Goal: Task Accomplishment & Management: Use online tool/utility

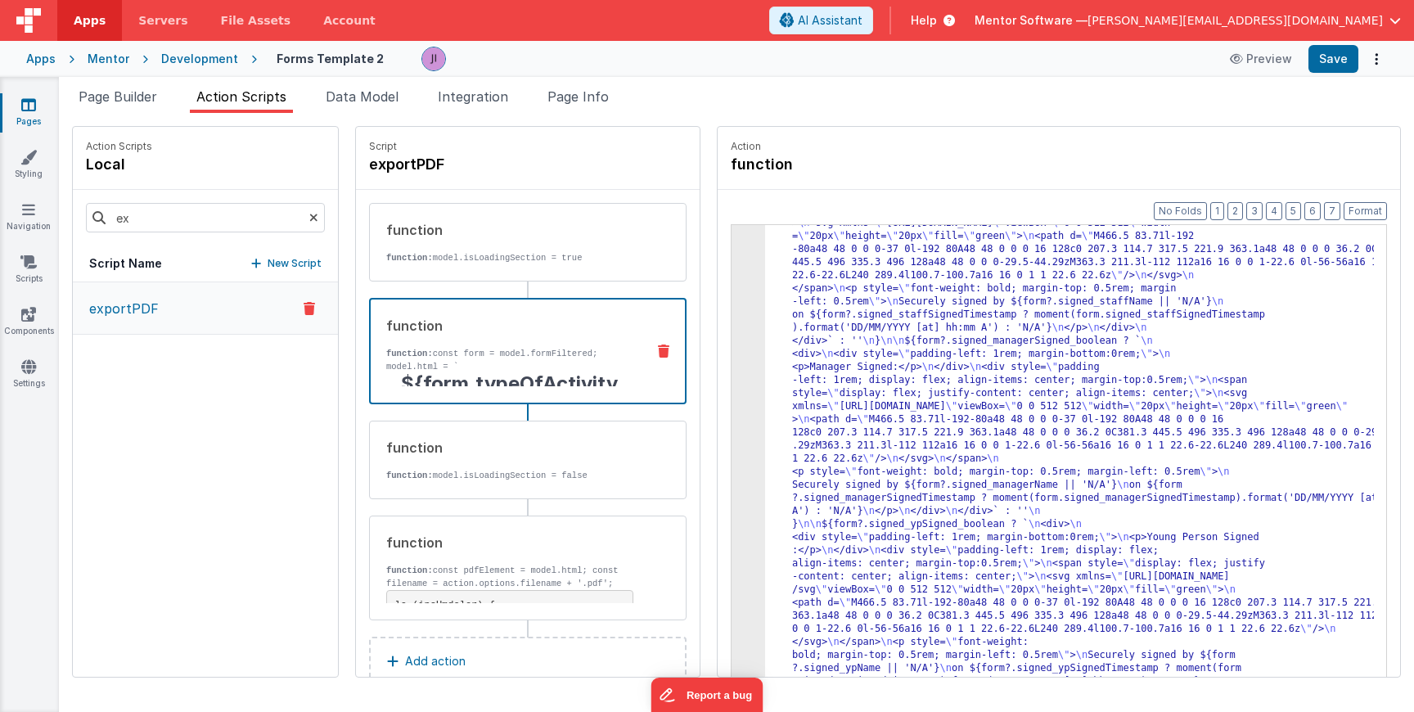
scroll to position [1775, 0]
click at [34, 112] on link "Pages" at bounding box center [28, 113] width 59 height 33
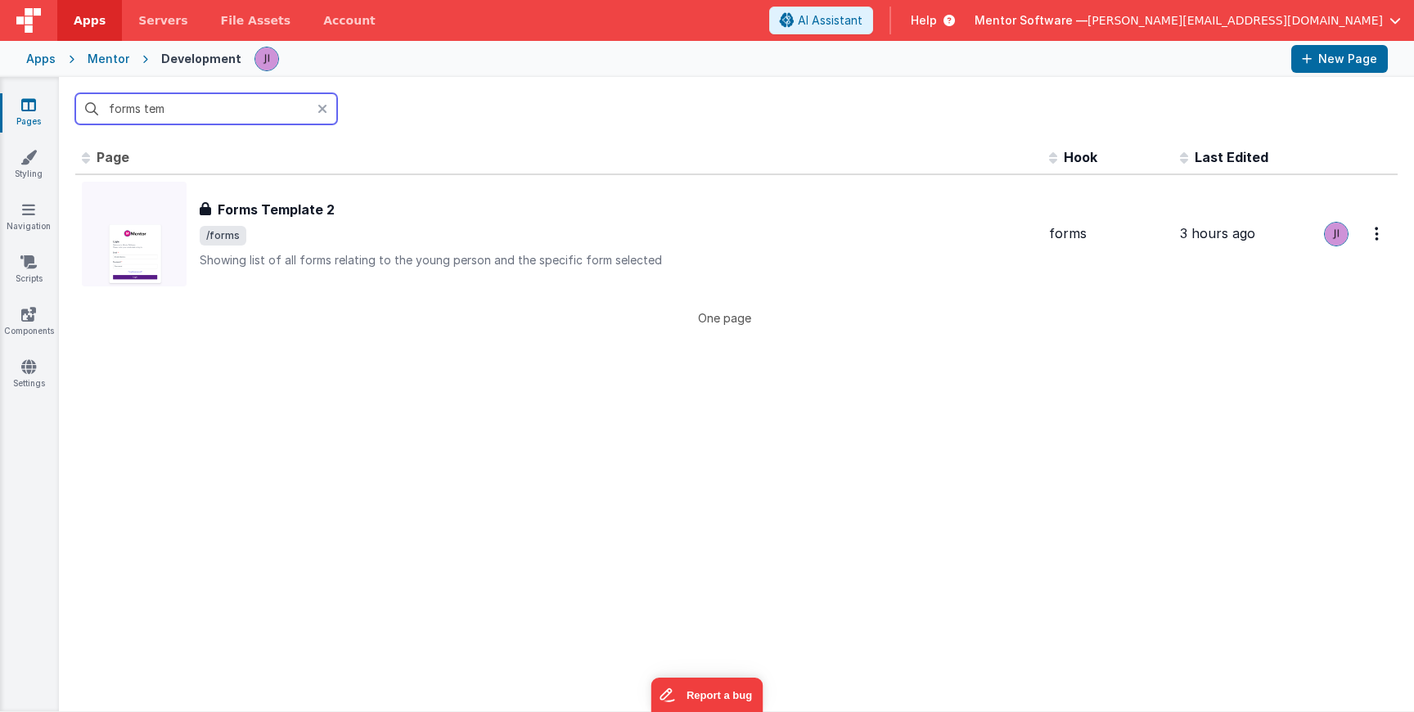
click at [106, 108] on input "forms tem" at bounding box center [206, 108] width 262 height 31
click at [108, 107] on input "forms tem" at bounding box center [206, 108] width 262 height 31
click at [107, 107] on input "forms tem" at bounding box center [206, 108] width 262 height 31
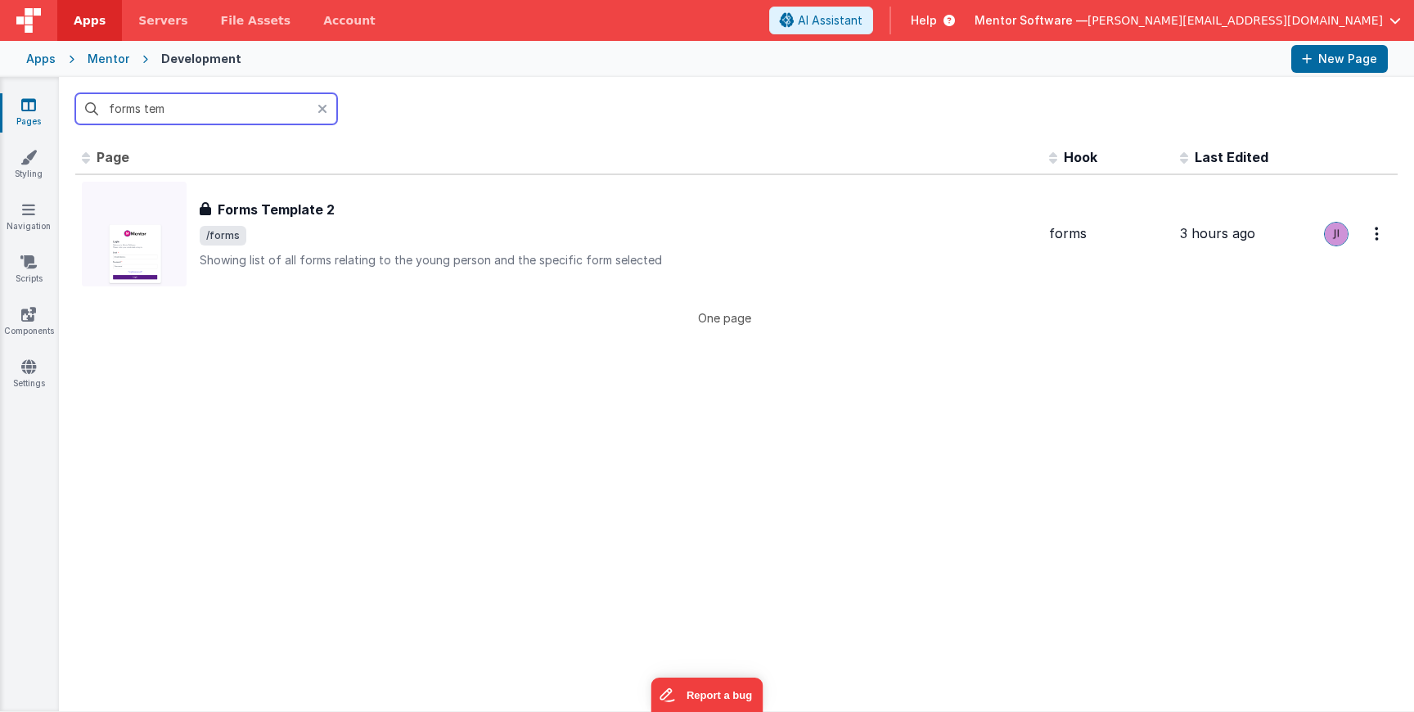
click at [107, 107] on input "forms tem" at bounding box center [206, 108] width 262 height 31
click at [108, 107] on input "forms tem" at bounding box center [206, 108] width 262 height 31
drag, startPoint x: 108, startPoint y: 107, endPoint x: 118, endPoint y: 153, distance: 46.8
click at [117, 148] on div "forms tem Id Page Description Hook Last Edited FR_522C8745-B497-0840-BA88-331E2…" at bounding box center [736, 394] width 1355 height 634
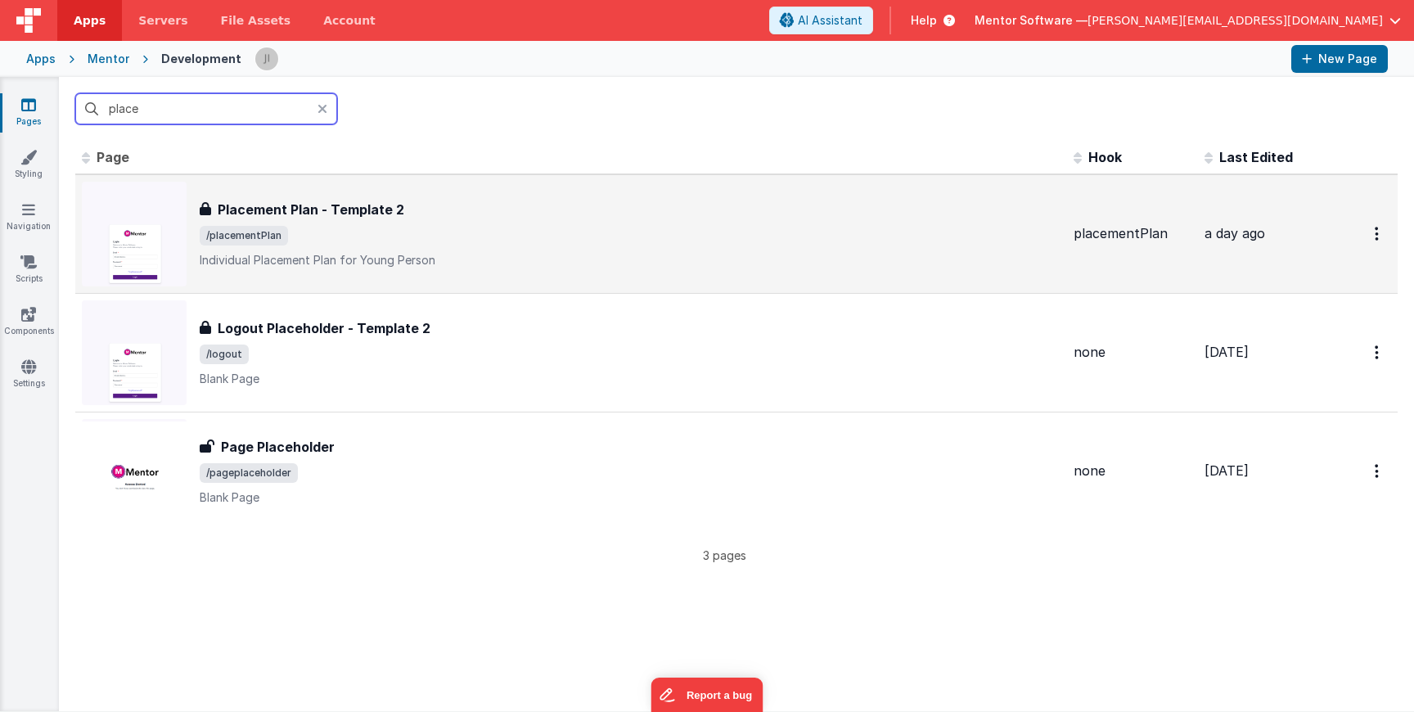
type input "place"
click at [411, 211] on div "Placement Plan - Template 2" at bounding box center [630, 210] width 861 height 20
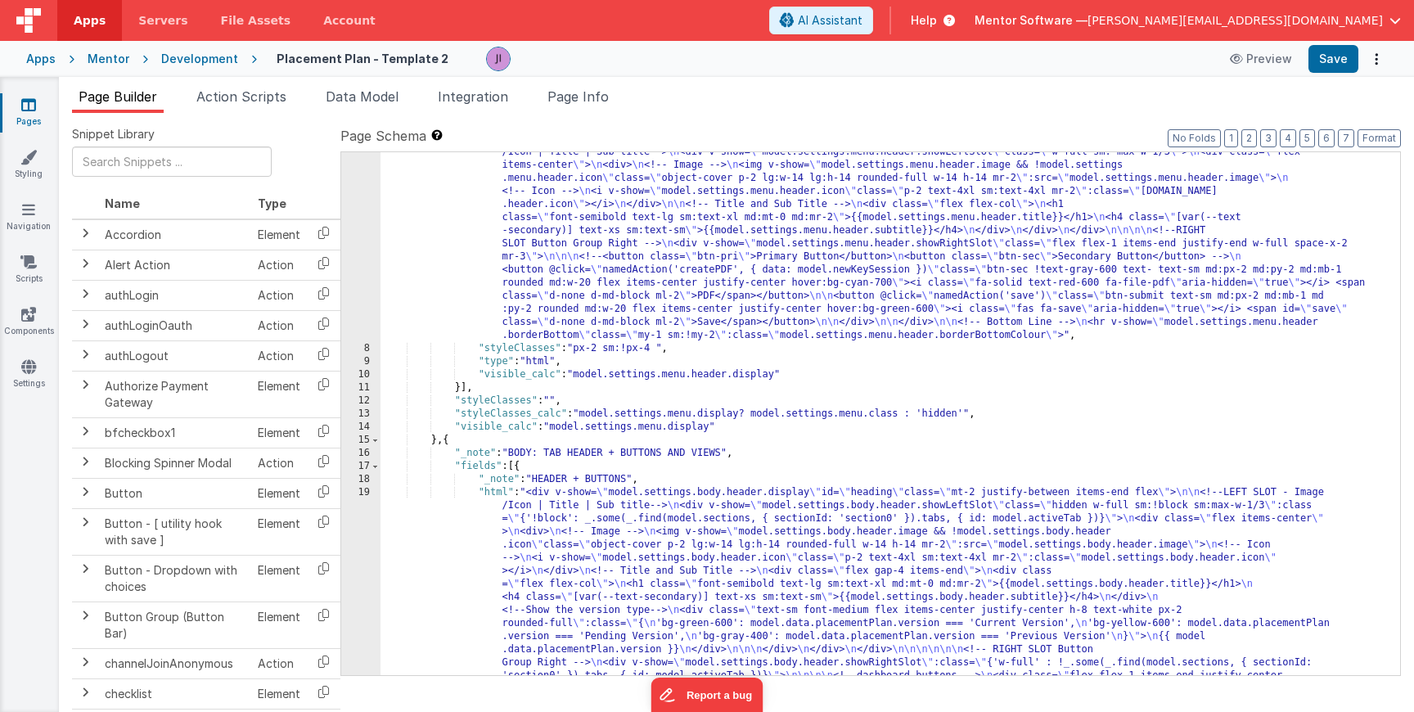
scroll to position [393, 0]
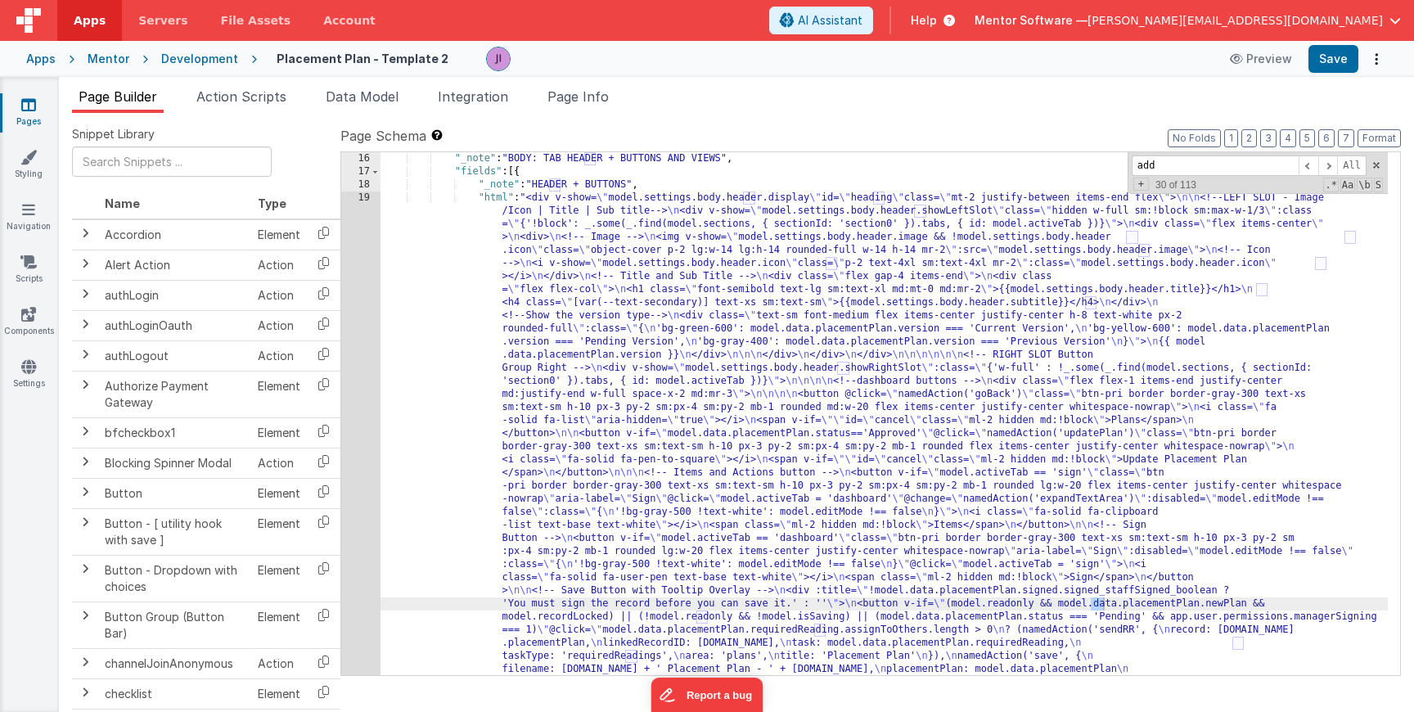
scroll to position [3508, 0]
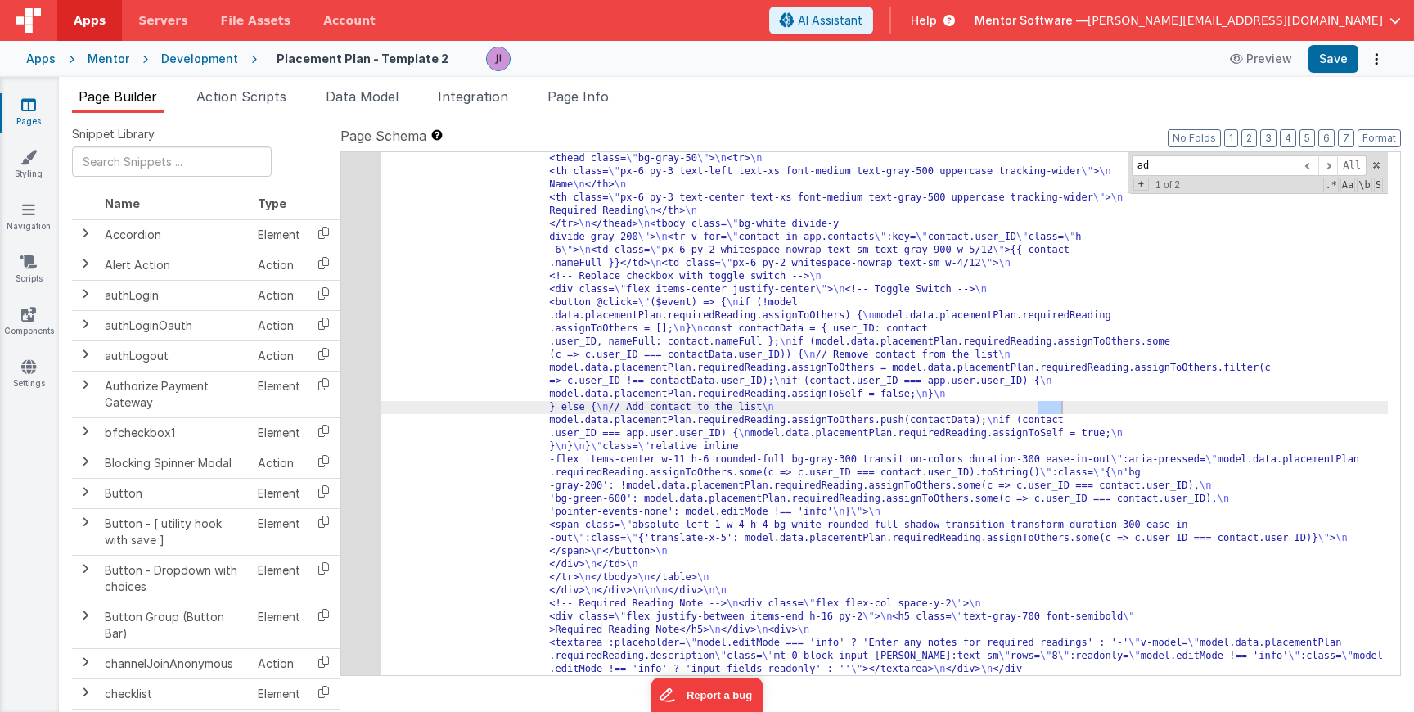
type input "a"
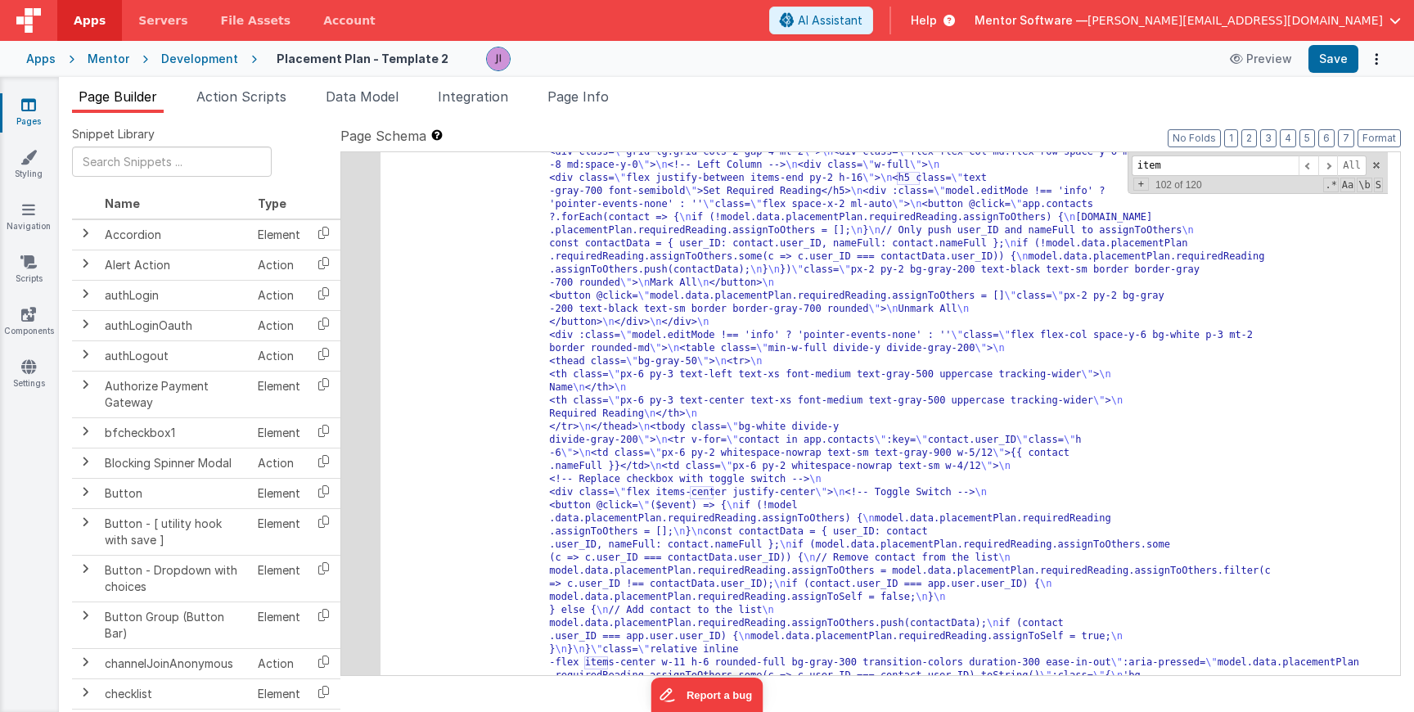
scroll to position [2421, 0]
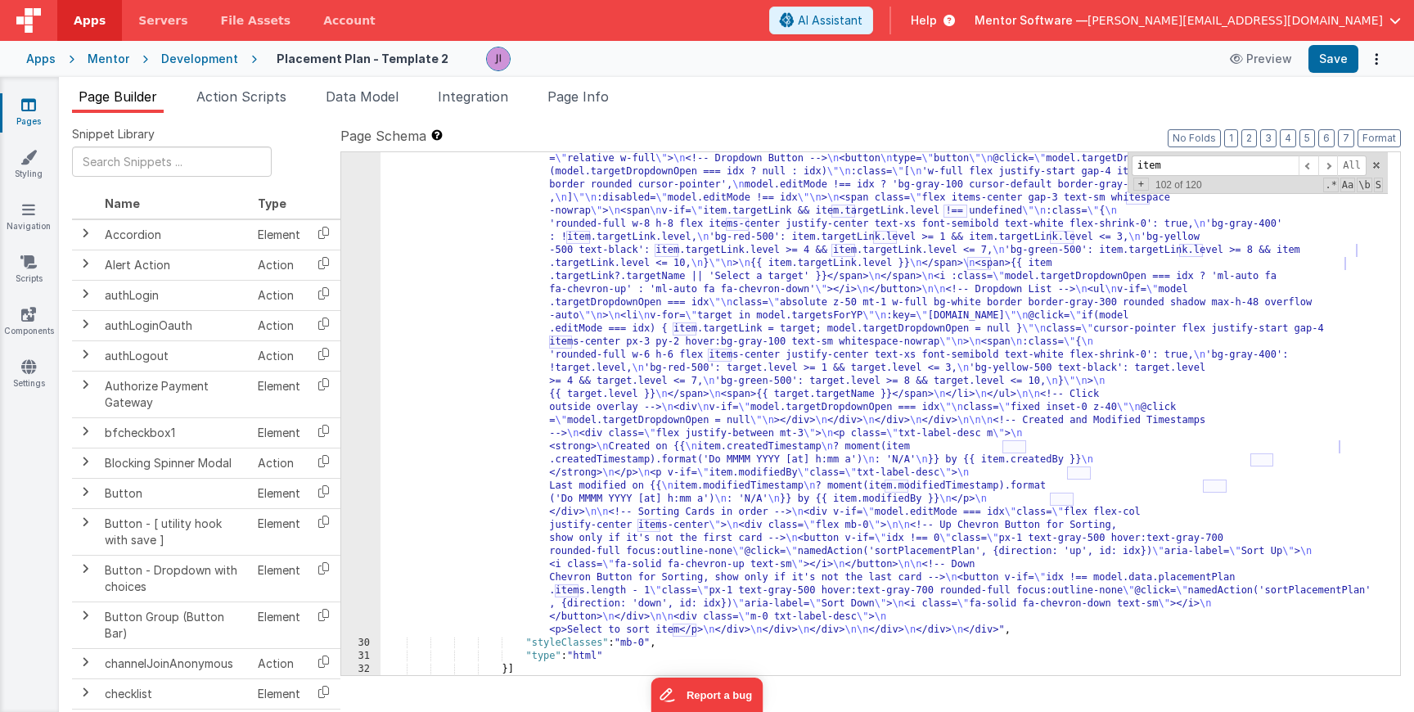
click at [597, 325] on div ""html" : "<div class= \" flex flex-col gap-4 \" style= \" height: calc(100dvh -…" at bounding box center [883, 34] width 1007 height 2277
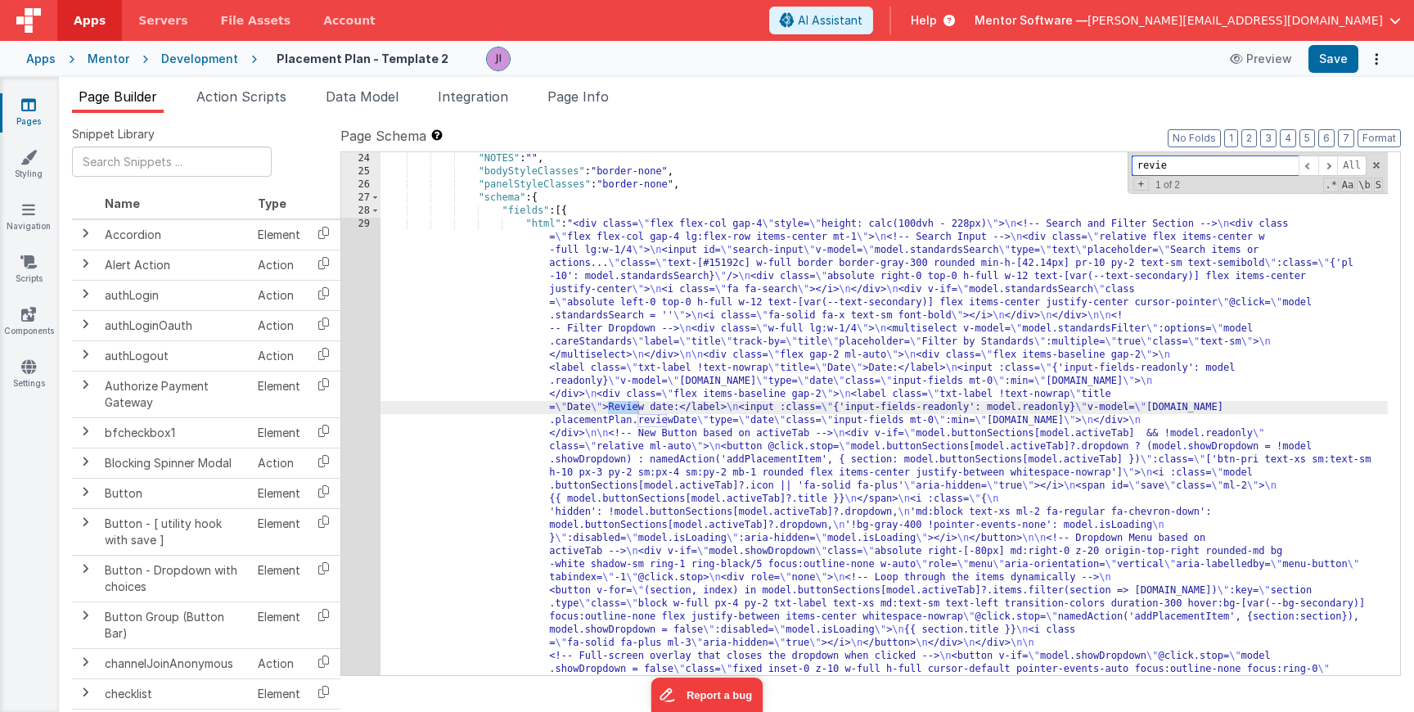
scroll to position [1099, 0]
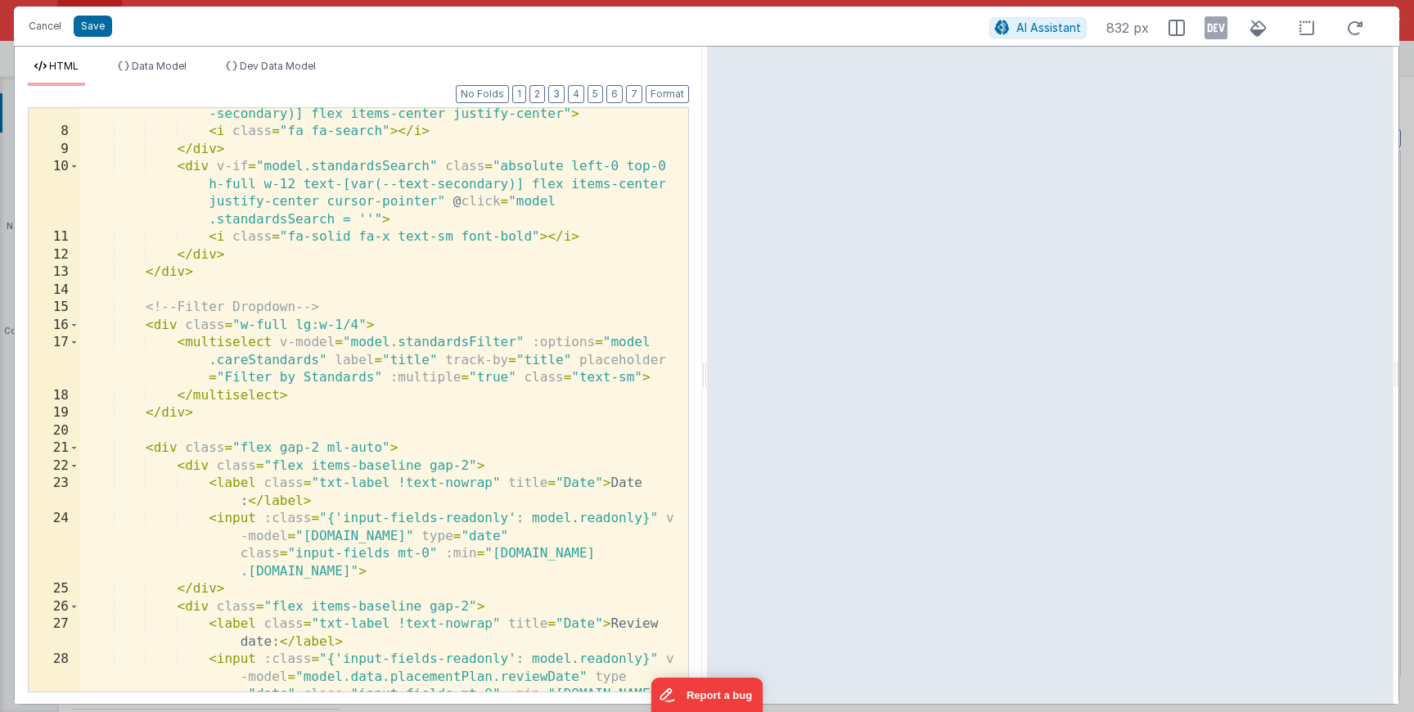
scroll to position [442, 0]
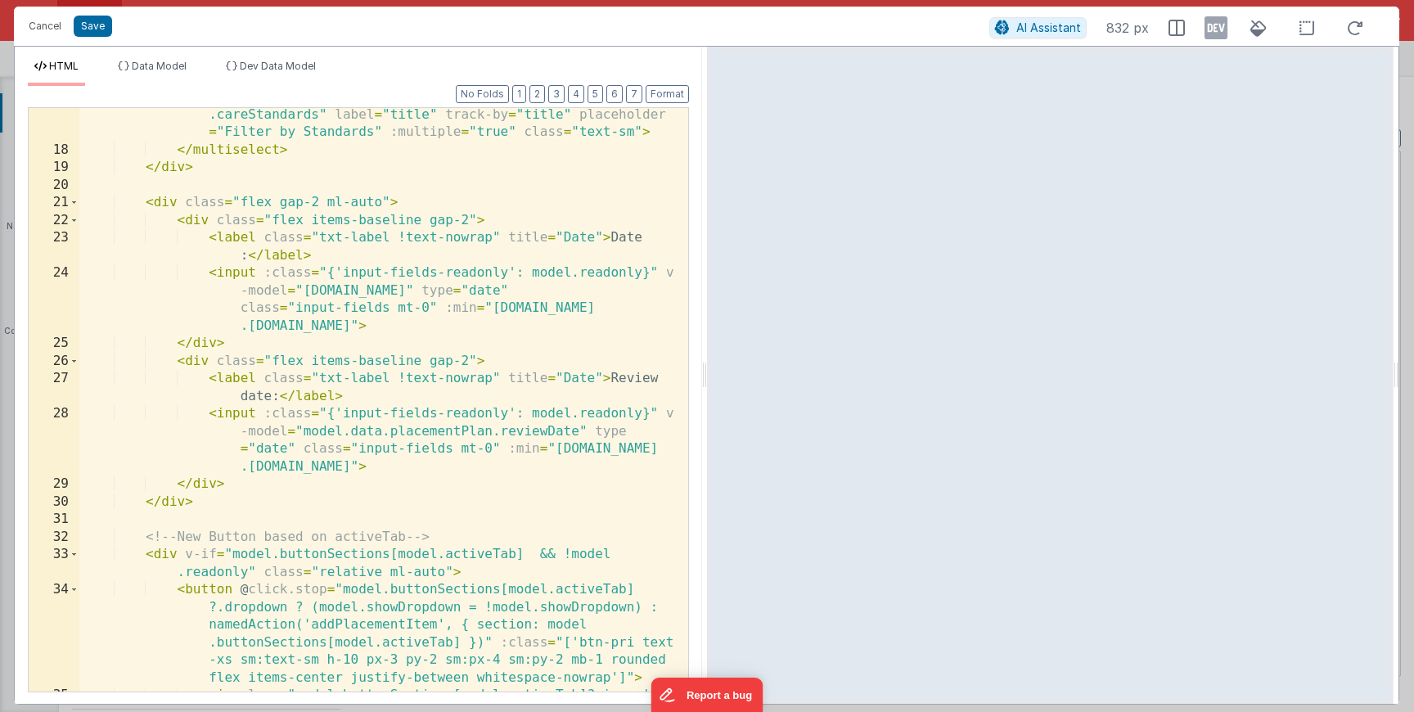
click at [394, 465] on div "< multiselect v-model = "model.standardsFilter" :options = "model .careStandard…" at bounding box center [377, 424] width 596 height 672
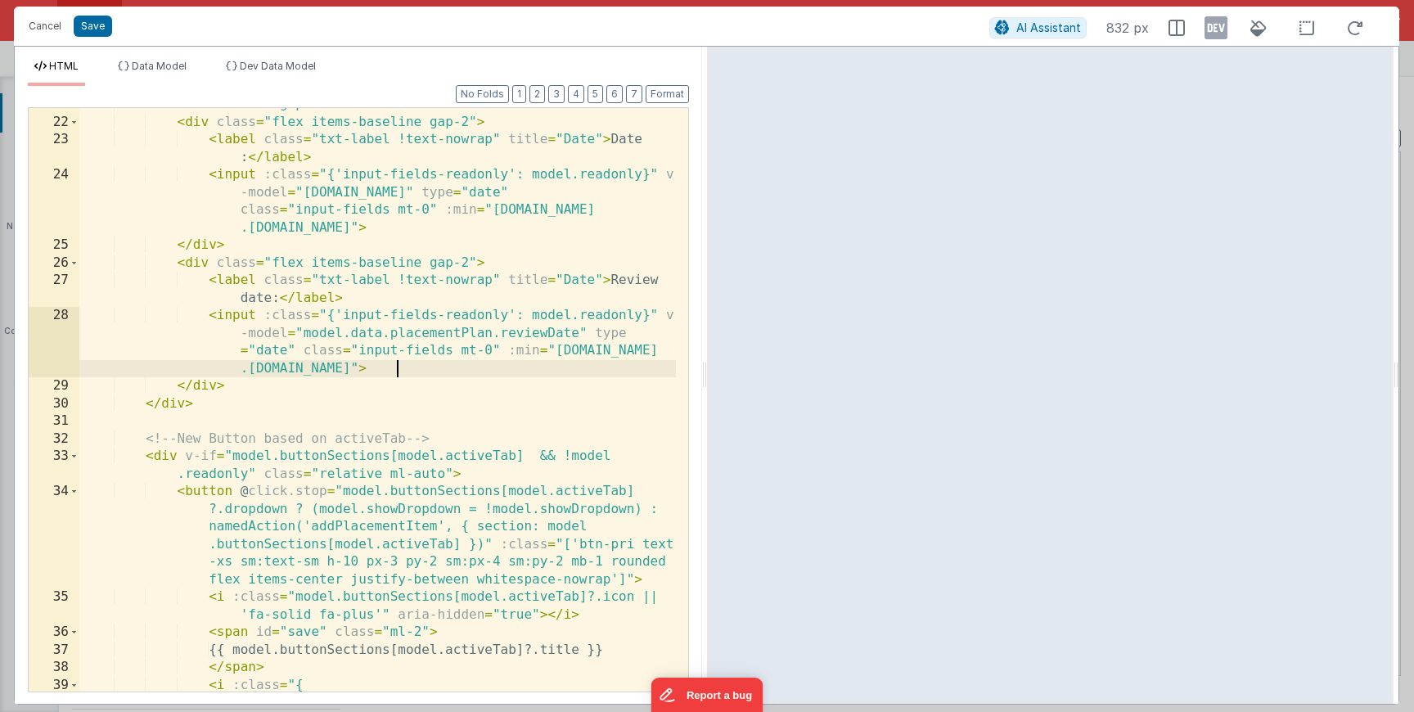
scroll to position [540, 0]
click at [79, 455] on div "33" at bounding box center [54, 464] width 51 height 35
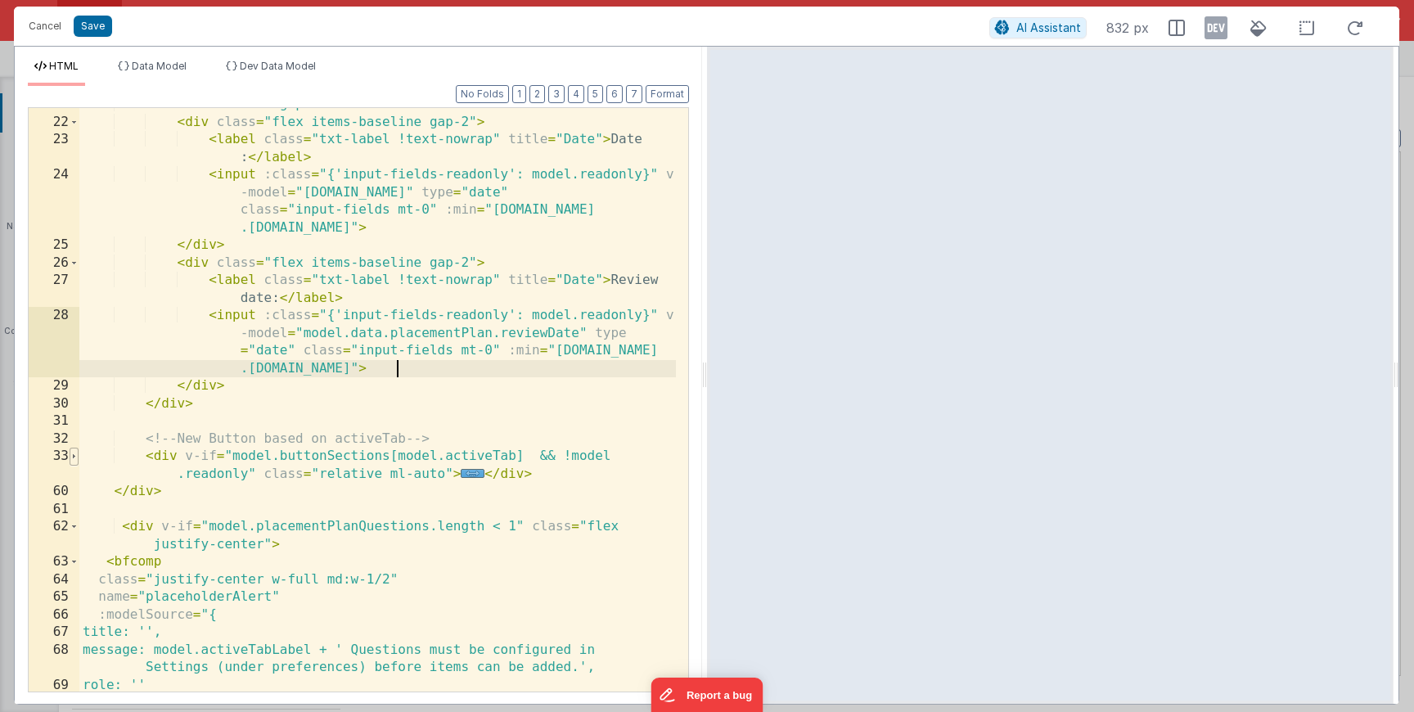
click at [74, 455] on span at bounding box center [74, 456] width 9 height 18
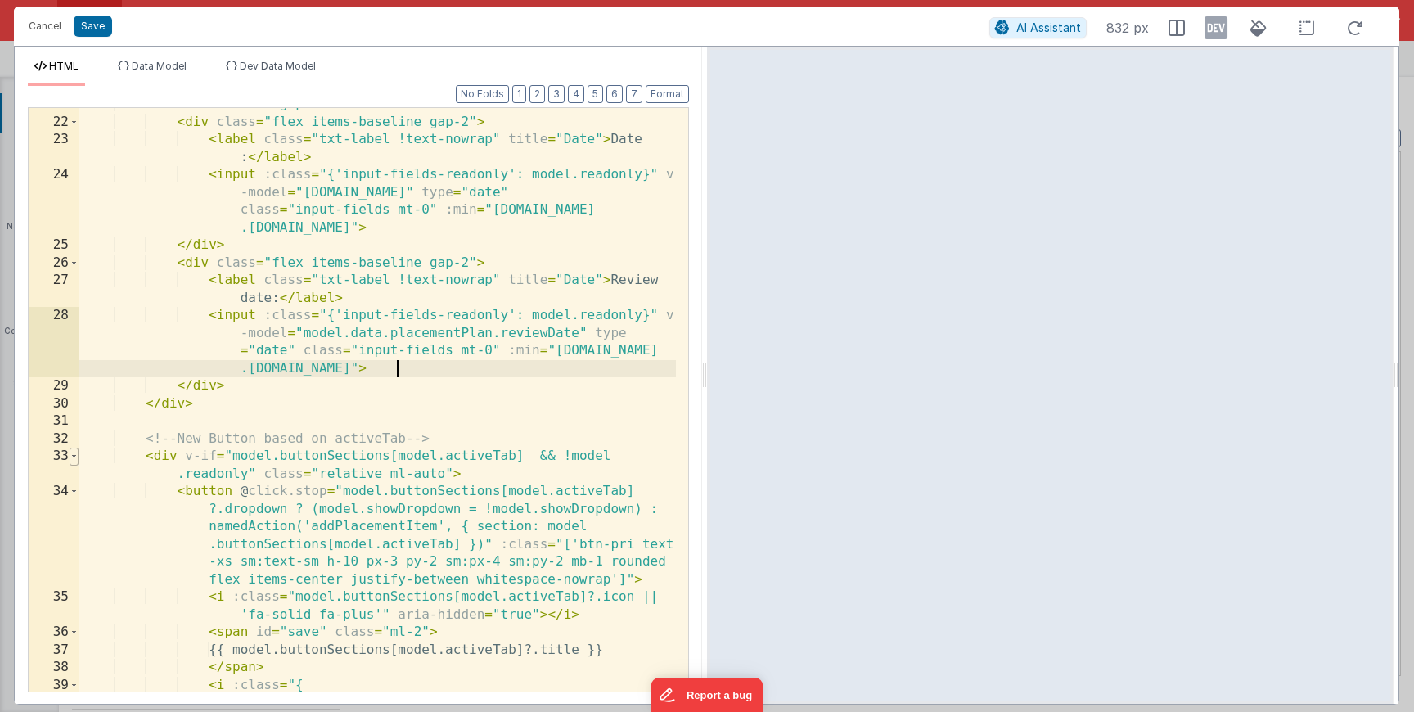
click at [74, 456] on span at bounding box center [74, 456] width 9 height 18
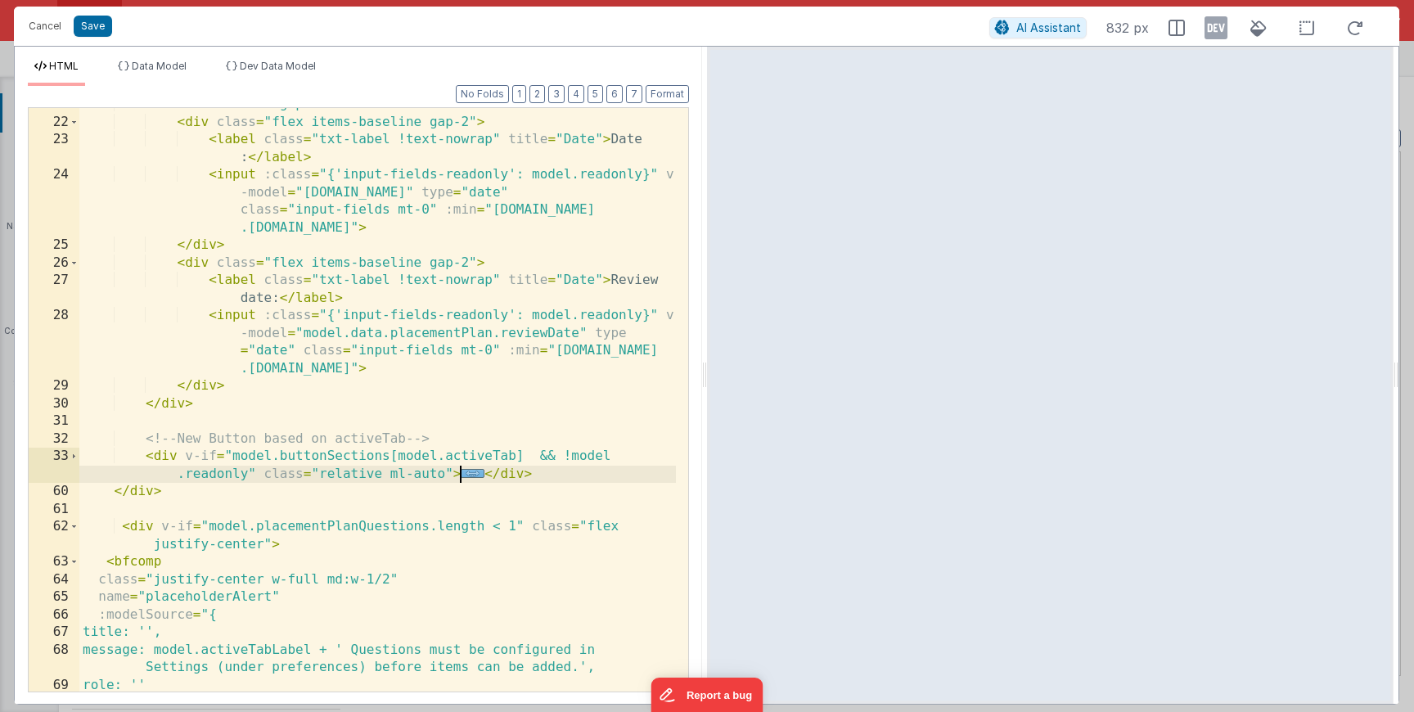
click at [464, 474] on span "..." at bounding box center [473, 473] width 24 height 9
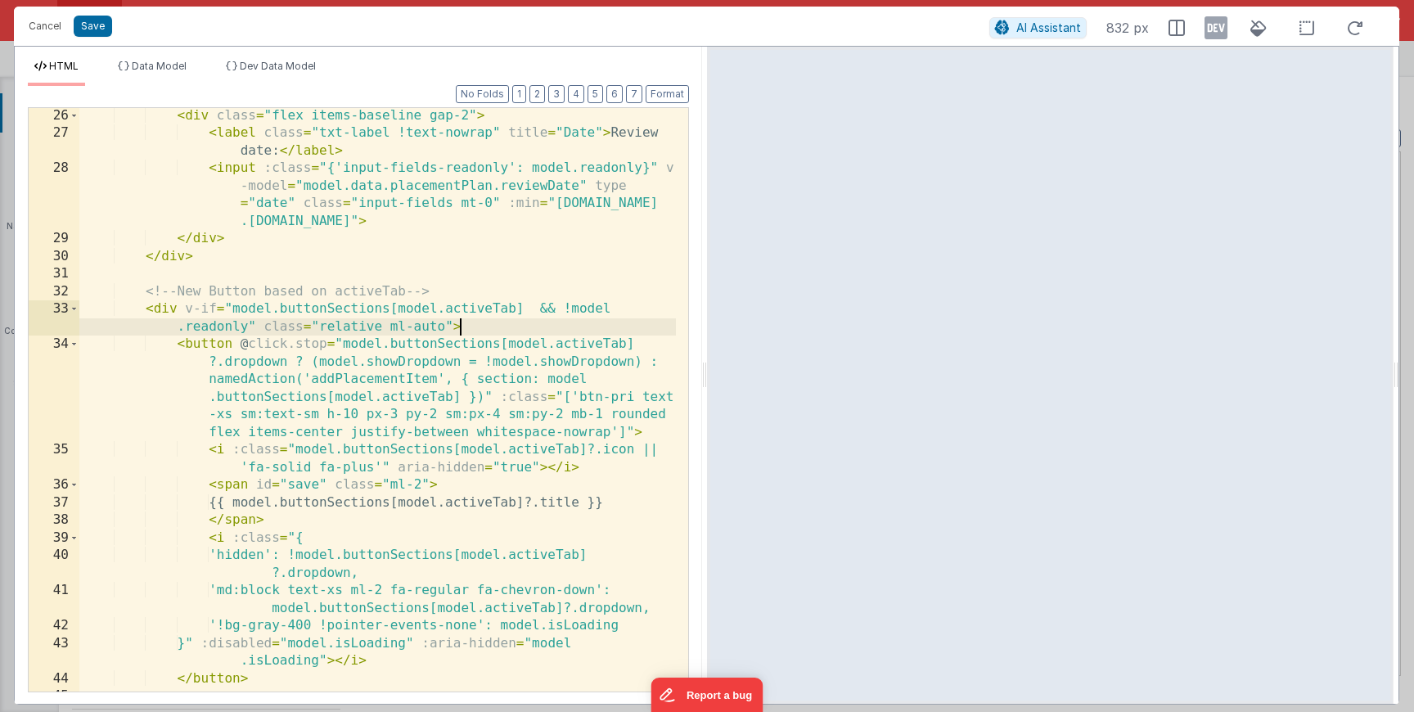
scroll to position [687, 0]
click at [233, 679] on div "< div class = "flex items-baseline gap-2" > < label class = "txt-label !text-no…" at bounding box center [377, 416] width 596 height 618
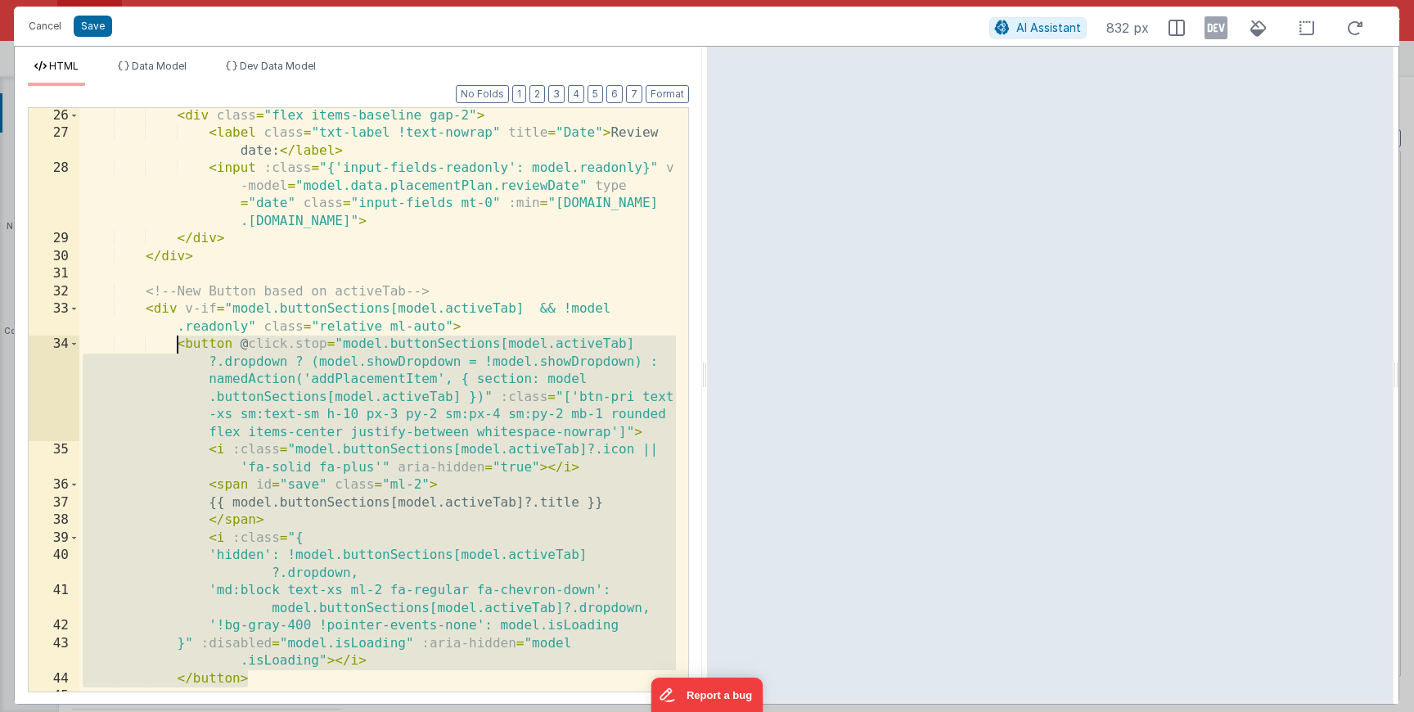
drag, startPoint x: 254, startPoint y: 672, endPoint x: 176, endPoint y: 345, distance: 335.7
click at [176, 345] on div "< div class = "flex items-baseline gap-2" > < label class = "txt-label !text-no…" at bounding box center [377, 416] width 596 height 618
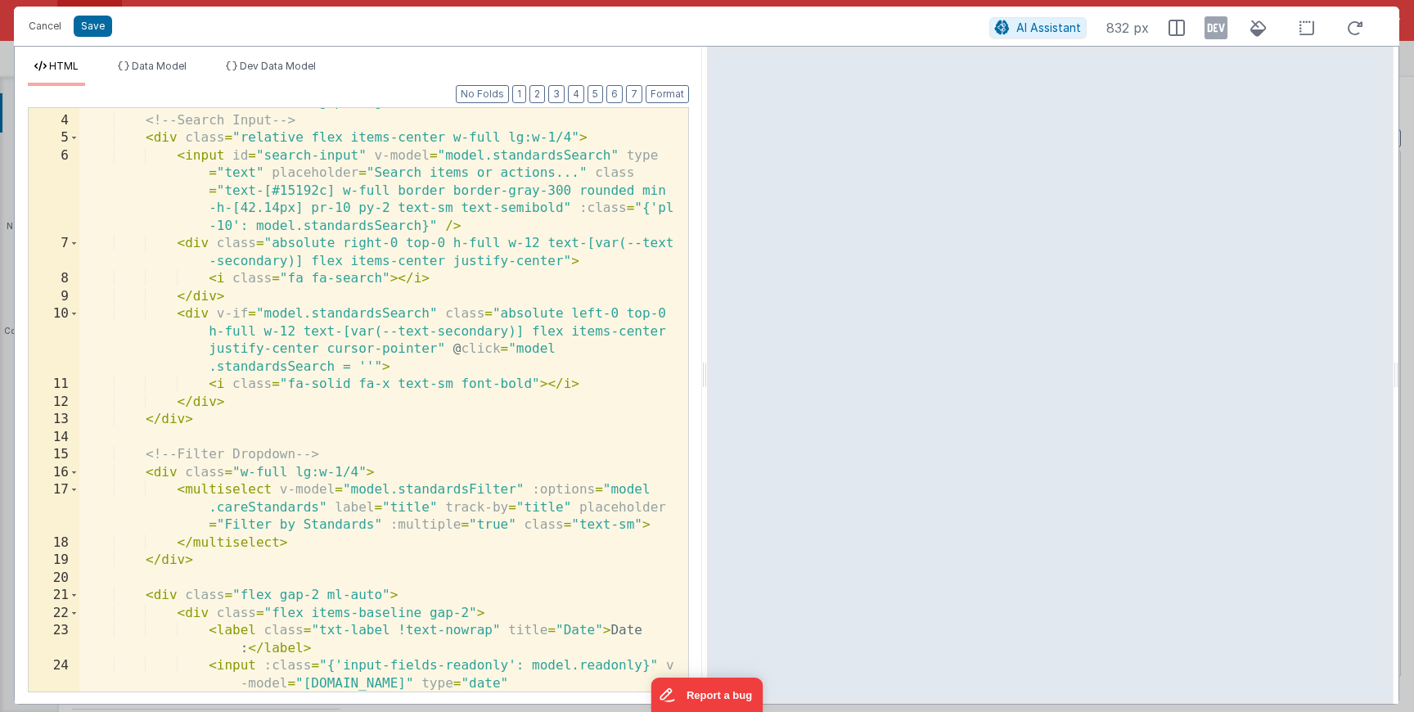
scroll to position [0, 0]
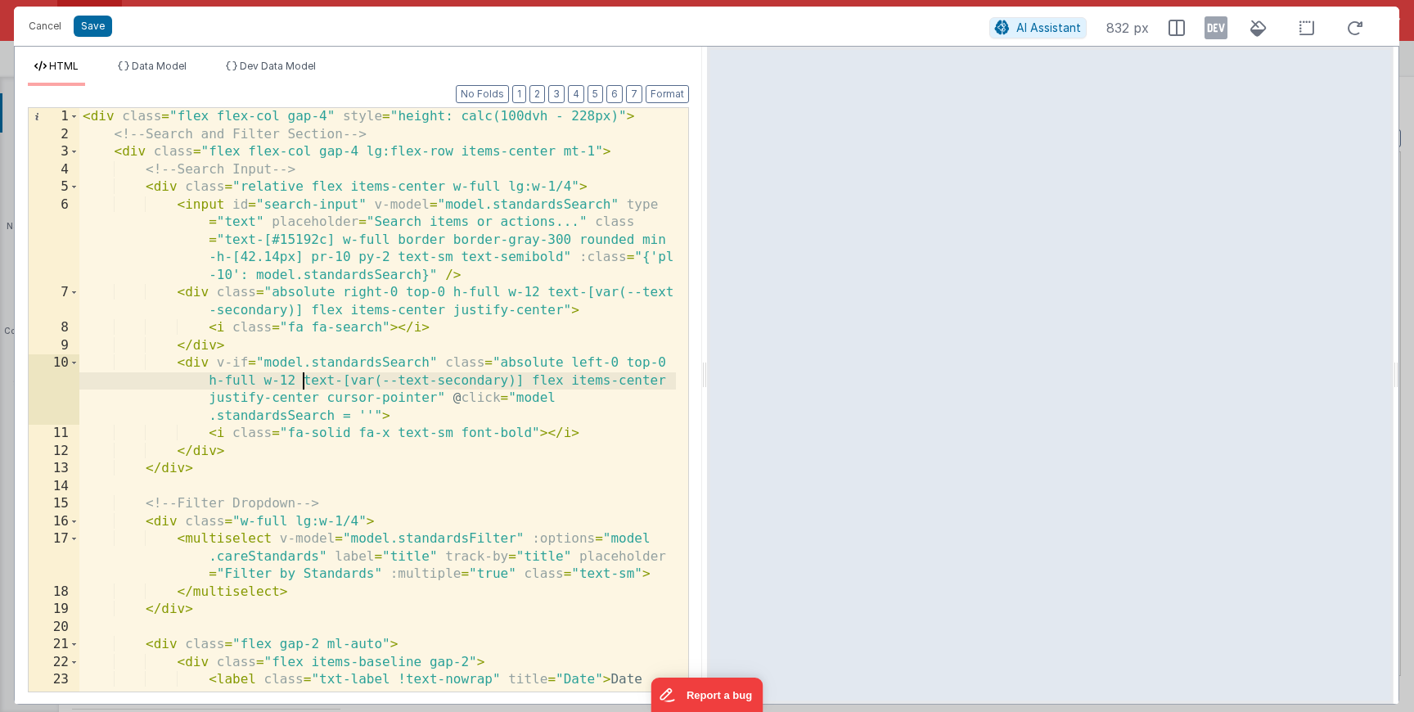
click at [304, 389] on div "< div class = "flex flex-col gap-4" style = "height: calc(100dvh - 228px)" > <!…" at bounding box center [377, 444] width 596 height 672
click at [52, 30] on button "Cancel" at bounding box center [44, 26] width 49 height 23
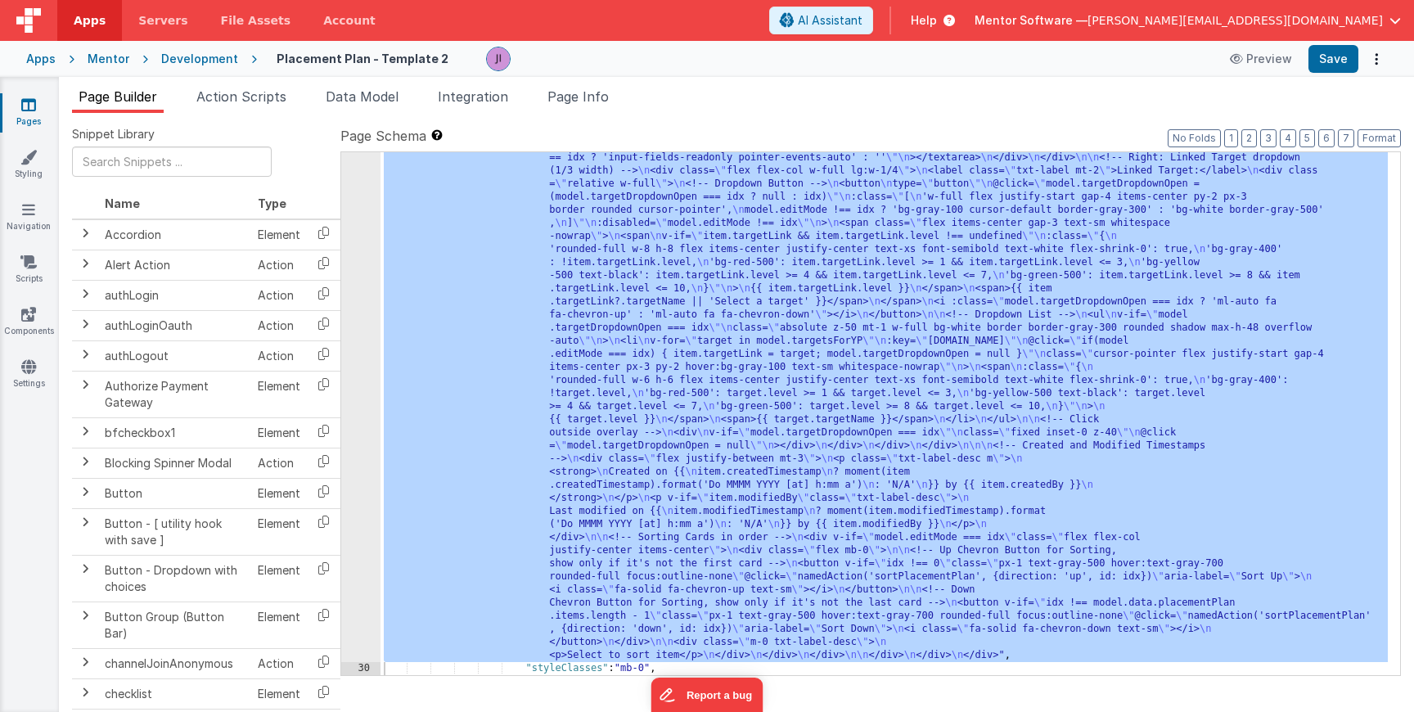
click at [610, 353] on div ""html" : "<div class= \" flex flex-col gap-4 \" style= \" height: calc(100dvh -…" at bounding box center [883, 59] width 1007 height 2277
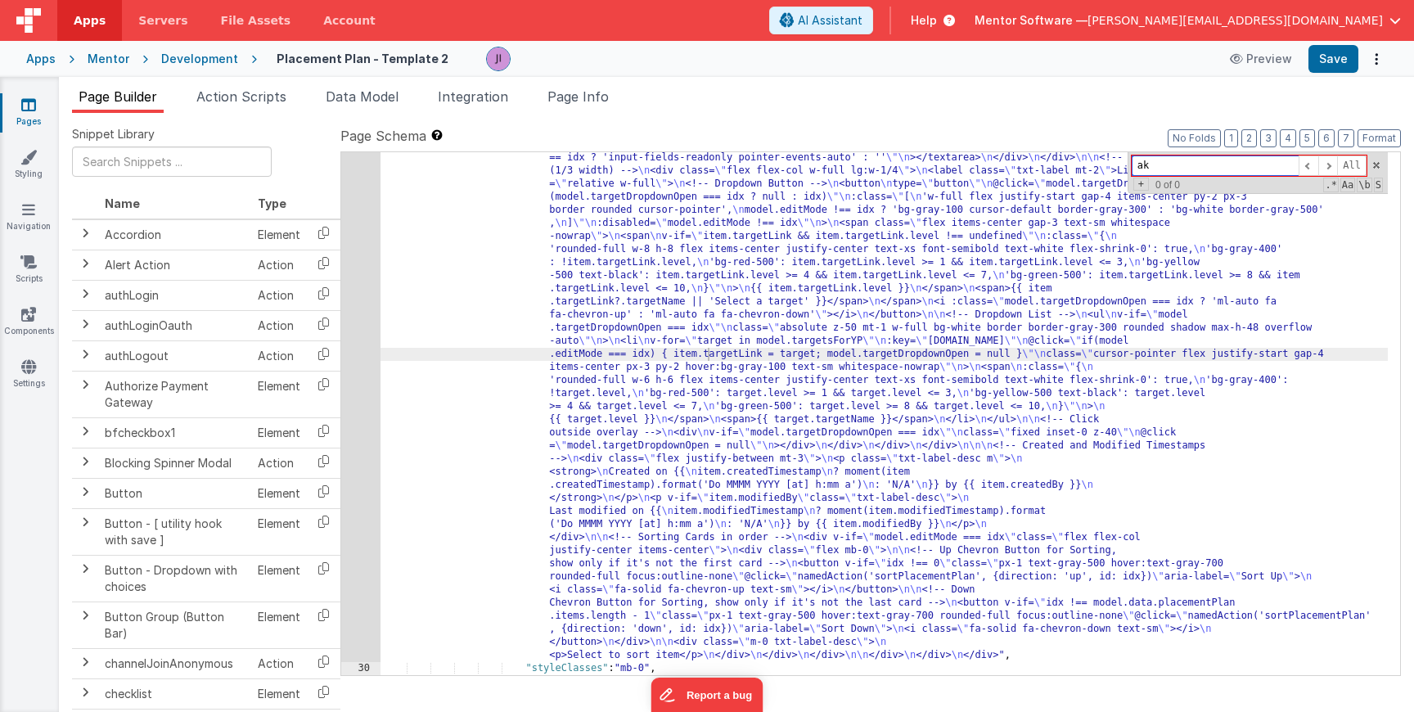
type input "a"
type input "e"
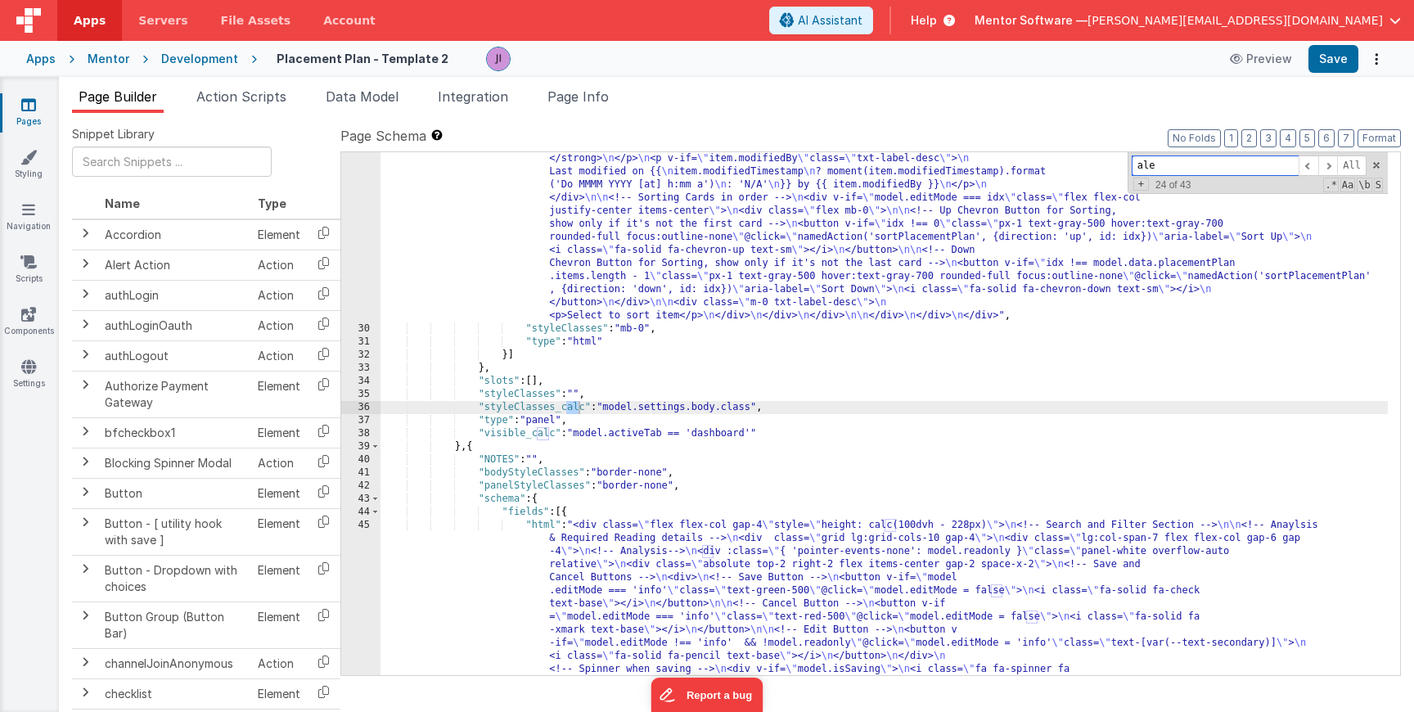
scroll to position [4005, 0]
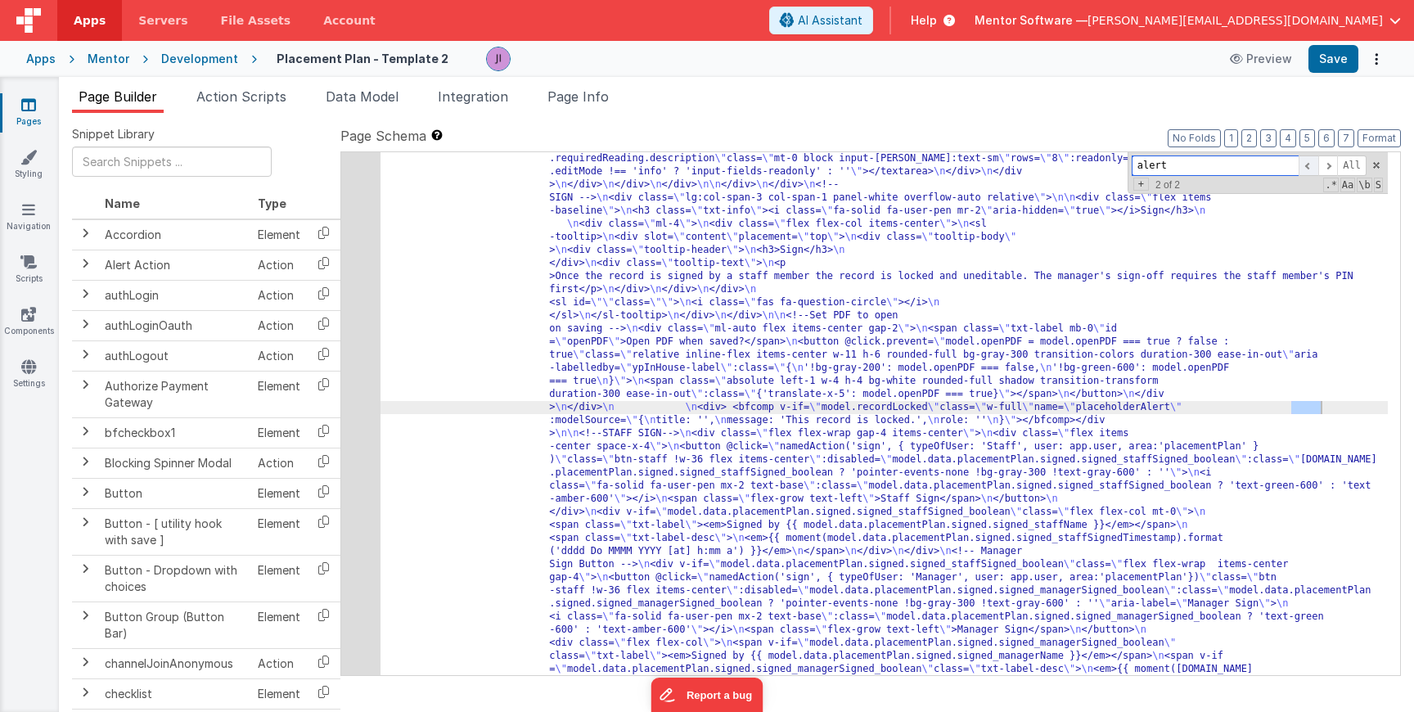
type input "alert"
click at [1306, 165] on span at bounding box center [1308, 165] width 20 height 20
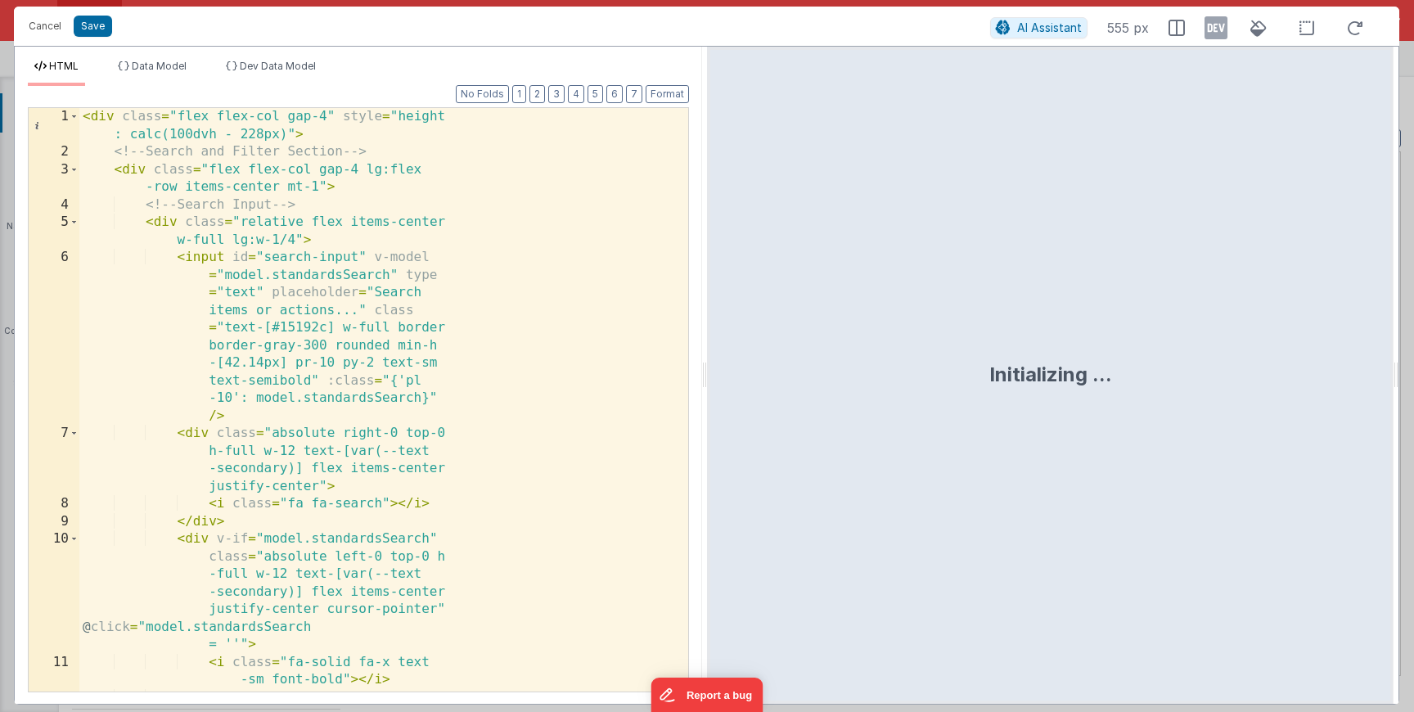
click at [362, 429] on div "< div class = "flex flex-col gap-4" style = "height : calc(100dvh - 228px)" > <…" at bounding box center [377, 426] width 596 height 636
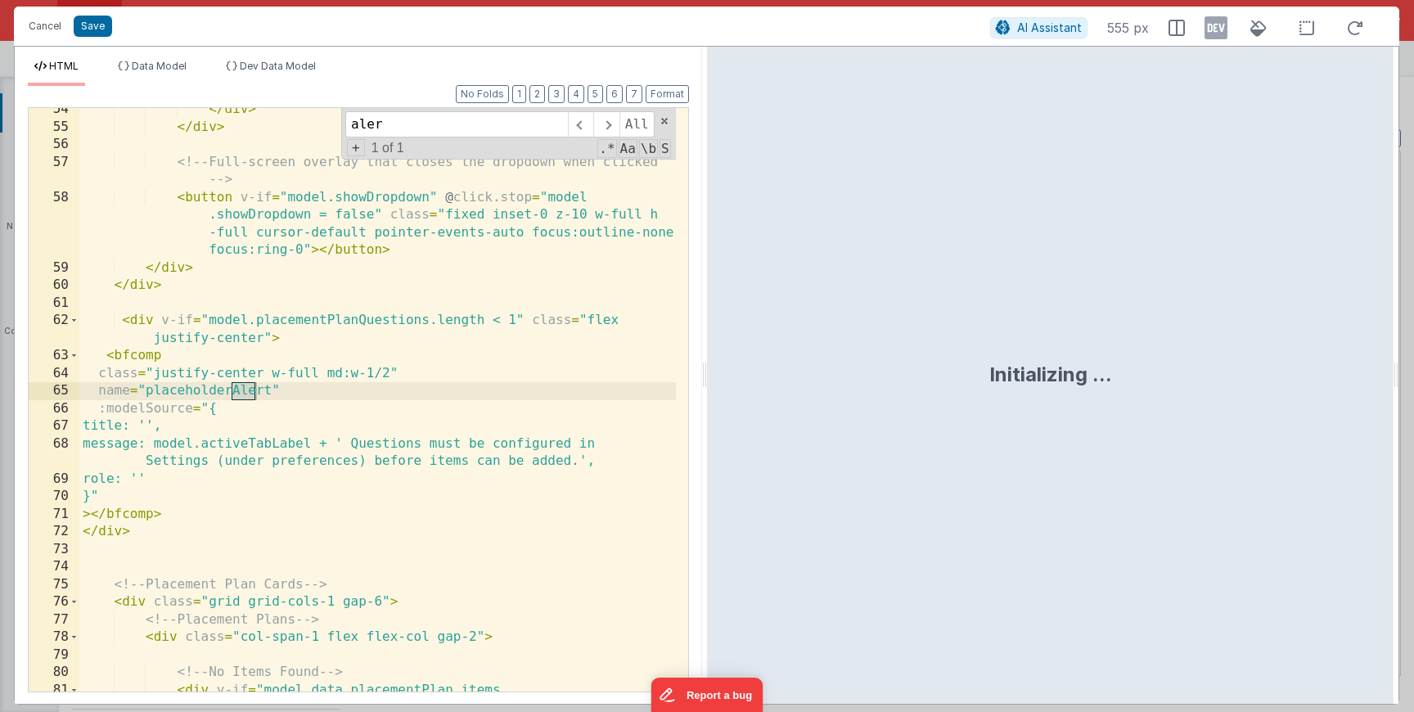
scroll to position [1678, 0]
type input "alert"
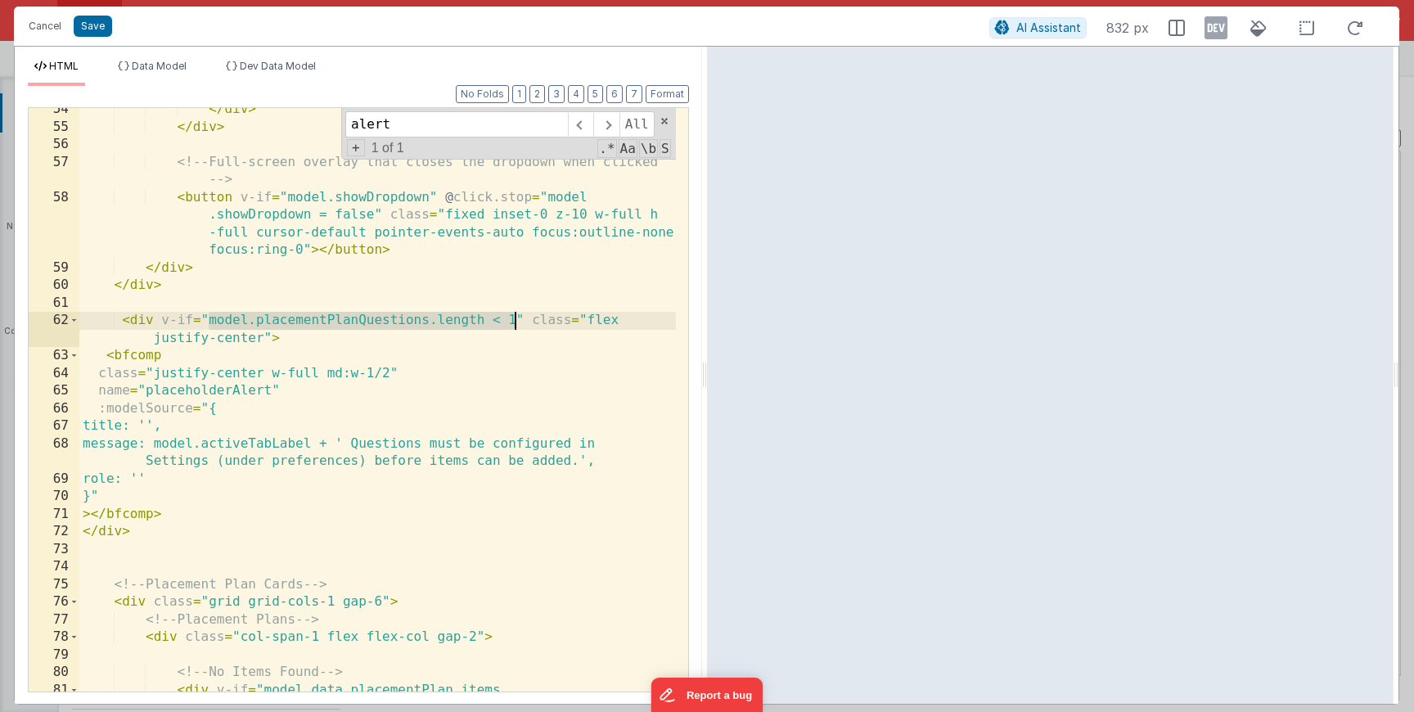
drag, startPoint x: 205, startPoint y: 320, endPoint x: 515, endPoint y: 322, distance: 309.2
click at [515, 322] on div "</ div > </ div > <!-- Full-screen overlay that closes the dropdown when clicke…" at bounding box center [377, 410] width 596 height 618
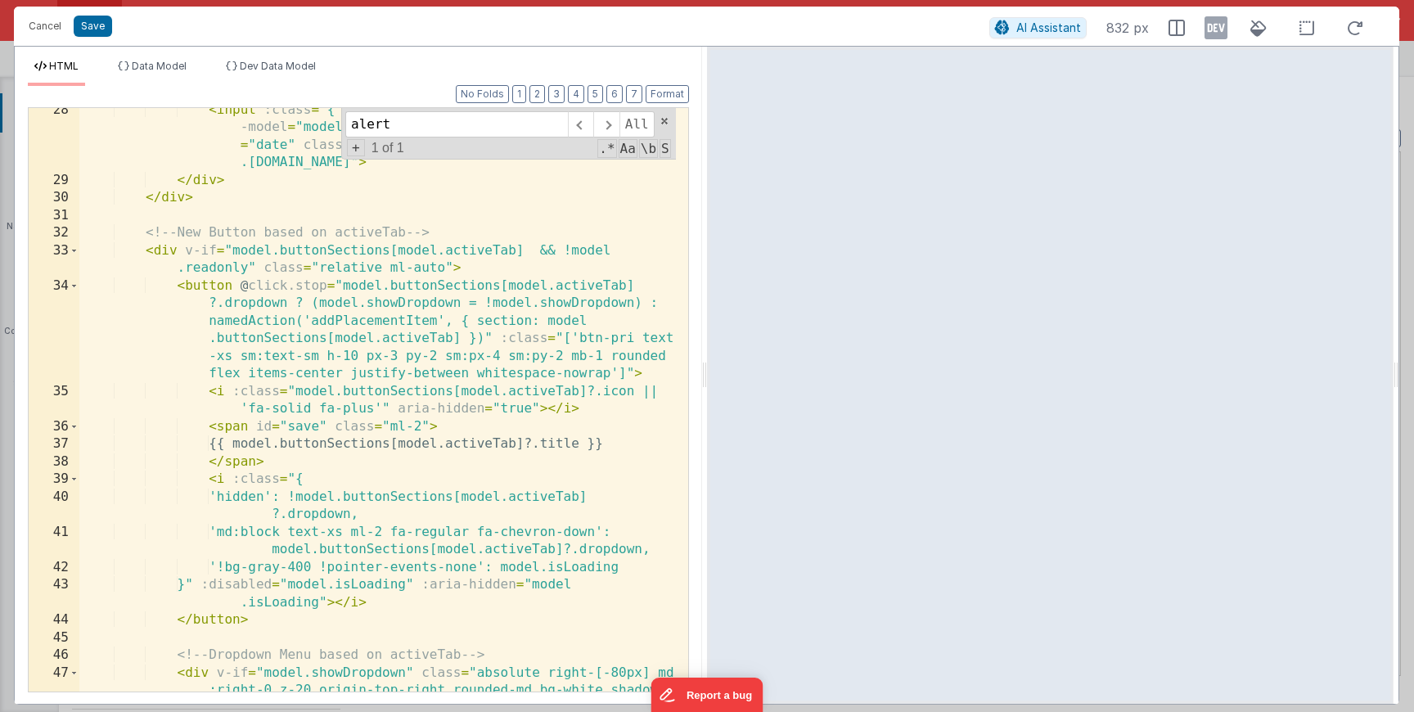
scroll to position [696, 0]
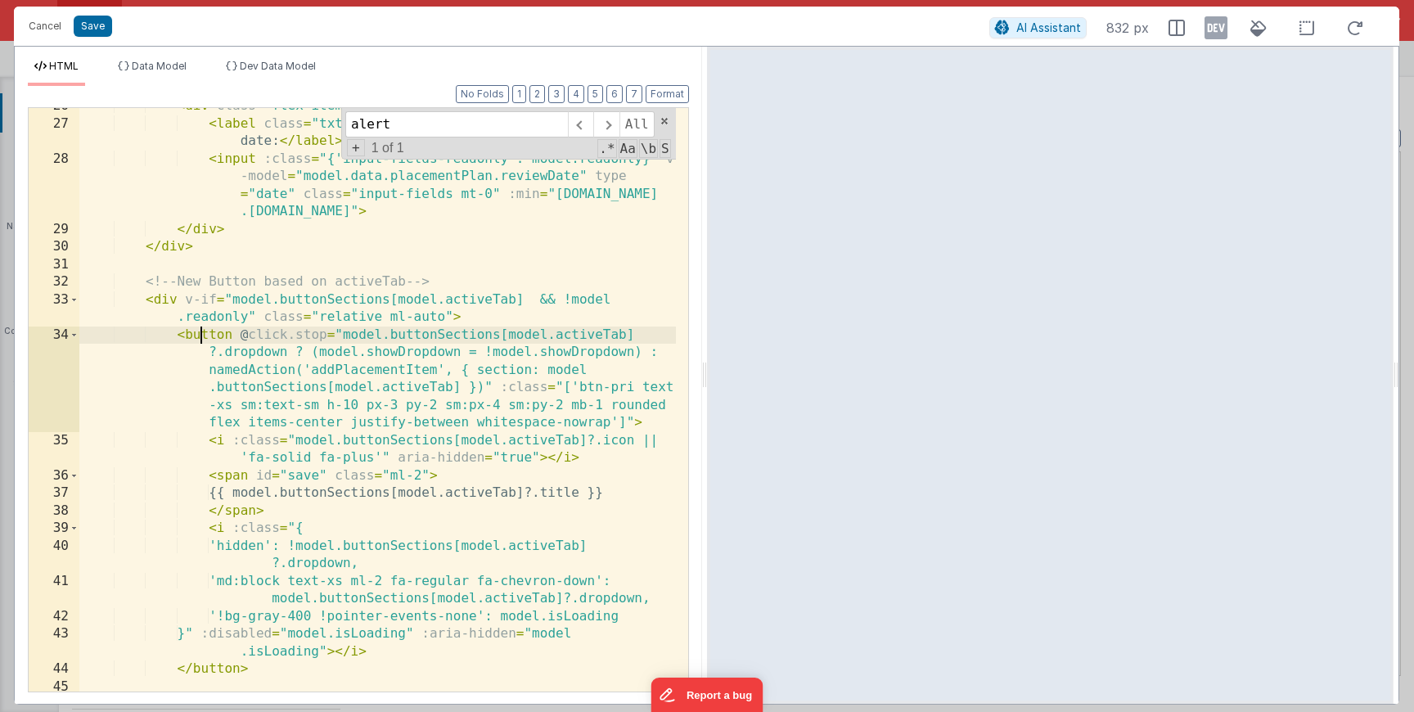
click at [202, 334] on div "< div class = "flex items-baseline gap-2" > < label class = "txt-label !text-no…" at bounding box center [377, 406] width 596 height 618
click at [164, 297] on div "< div class = "flex items-baseline gap-2" > < label class = "txt-label !text-no…" at bounding box center [377, 406] width 596 height 618
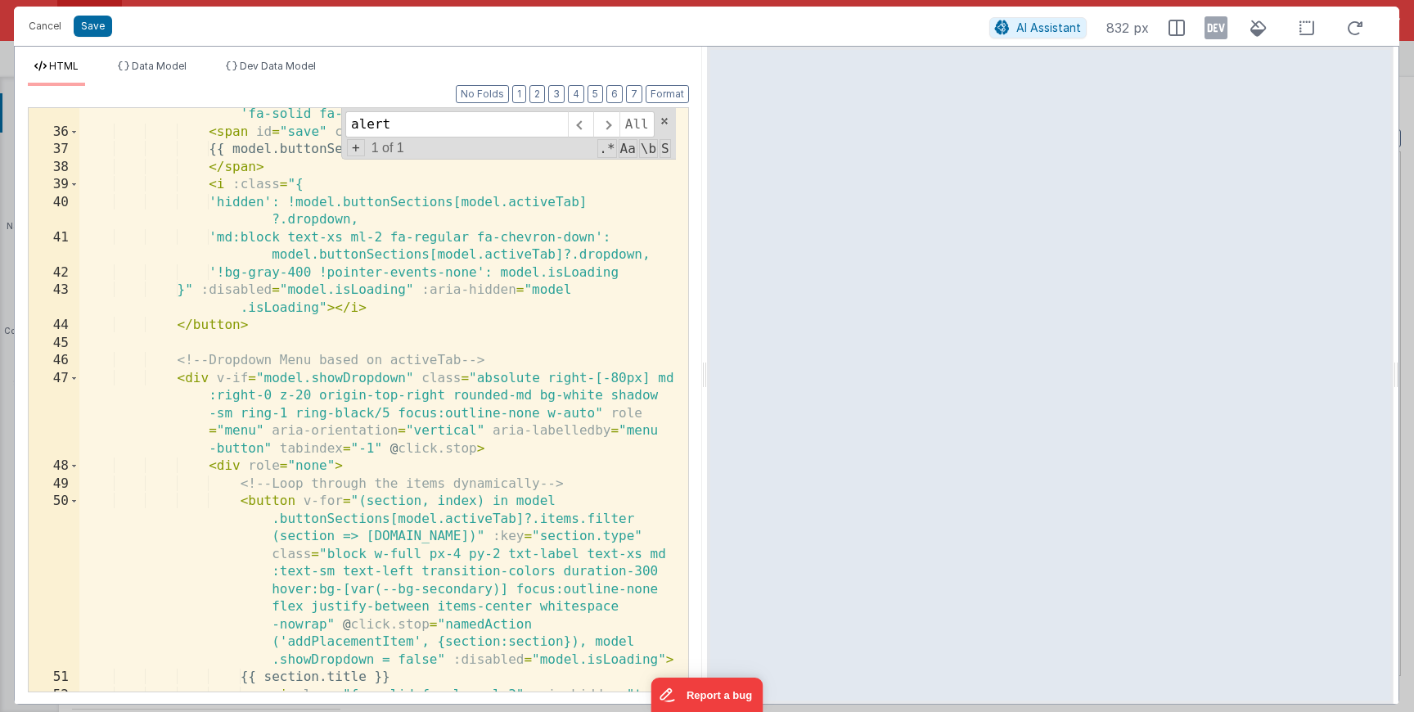
scroll to position [745, 0]
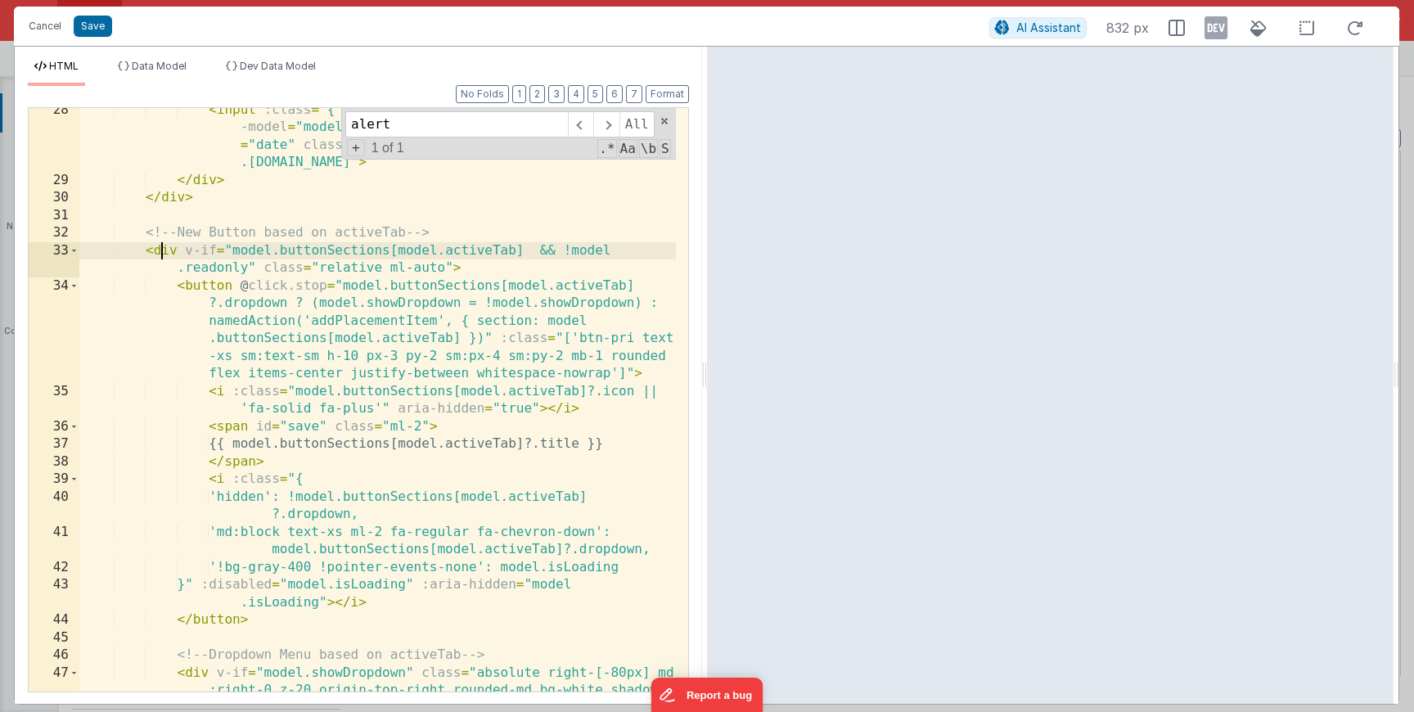
click at [195, 294] on div "< input :class = "{'input-fields-readonly': model.readonly}" v -model = "model.…" at bounding box center [377, 472] width 596 height 742
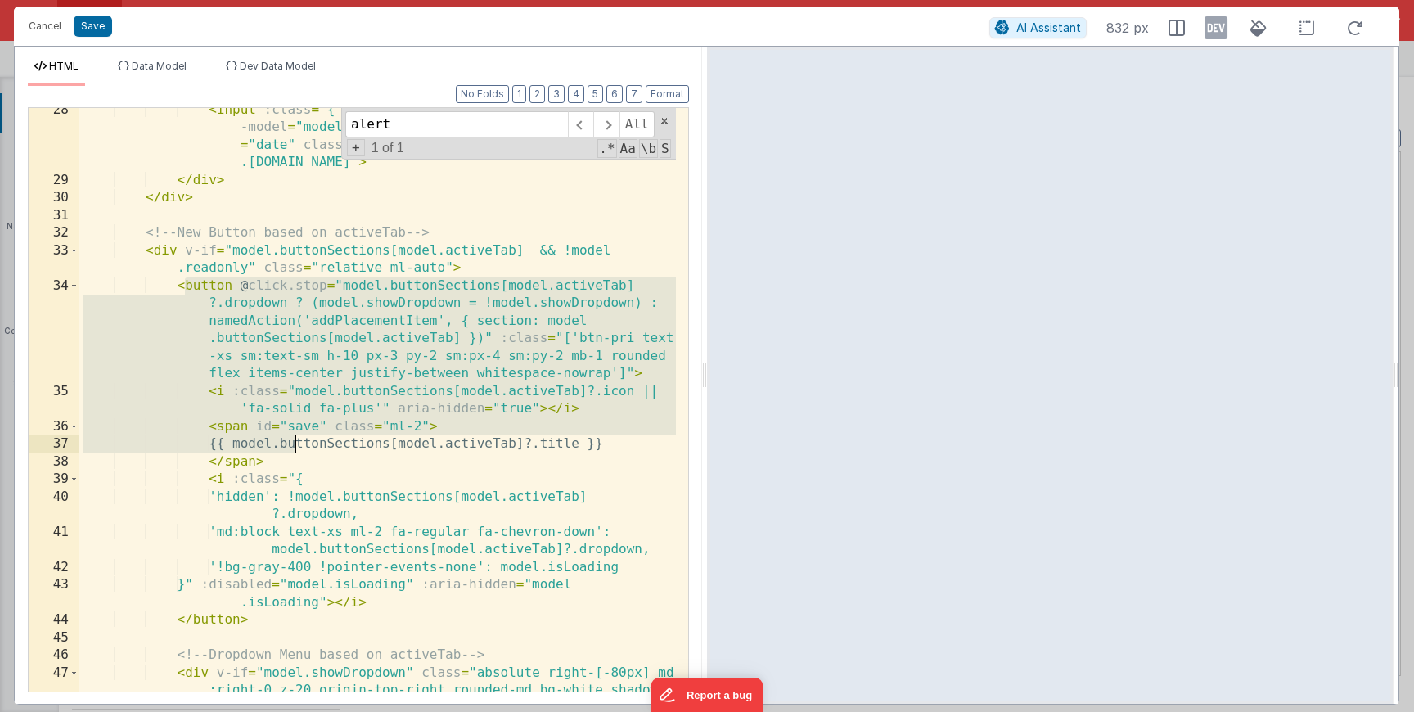
drag, startPoint x: 198, startPoint y: 306, endPoint x: 317, endPoint y: 569, distance: 289.2
click at [317, 569] on div "< input :class = "{'input-fields-readonly': model.readonly}" v -model = "model.…" at bounding box center [377, 472] width 596 height 742
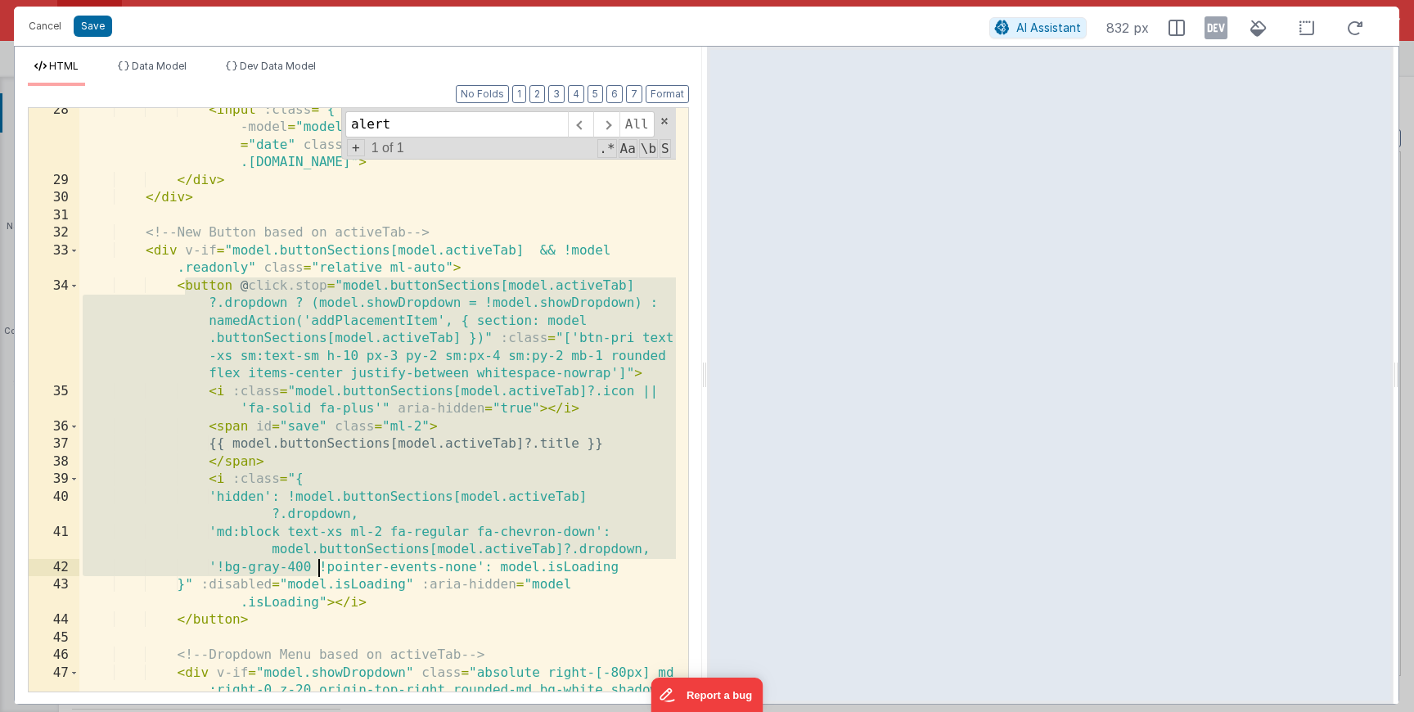
click at [267, 503] on div "< input :class = "{'input-fields-readonly': model.readonly}" v -model = "model.…" at bounding box center [377, 472] width 596 height 742
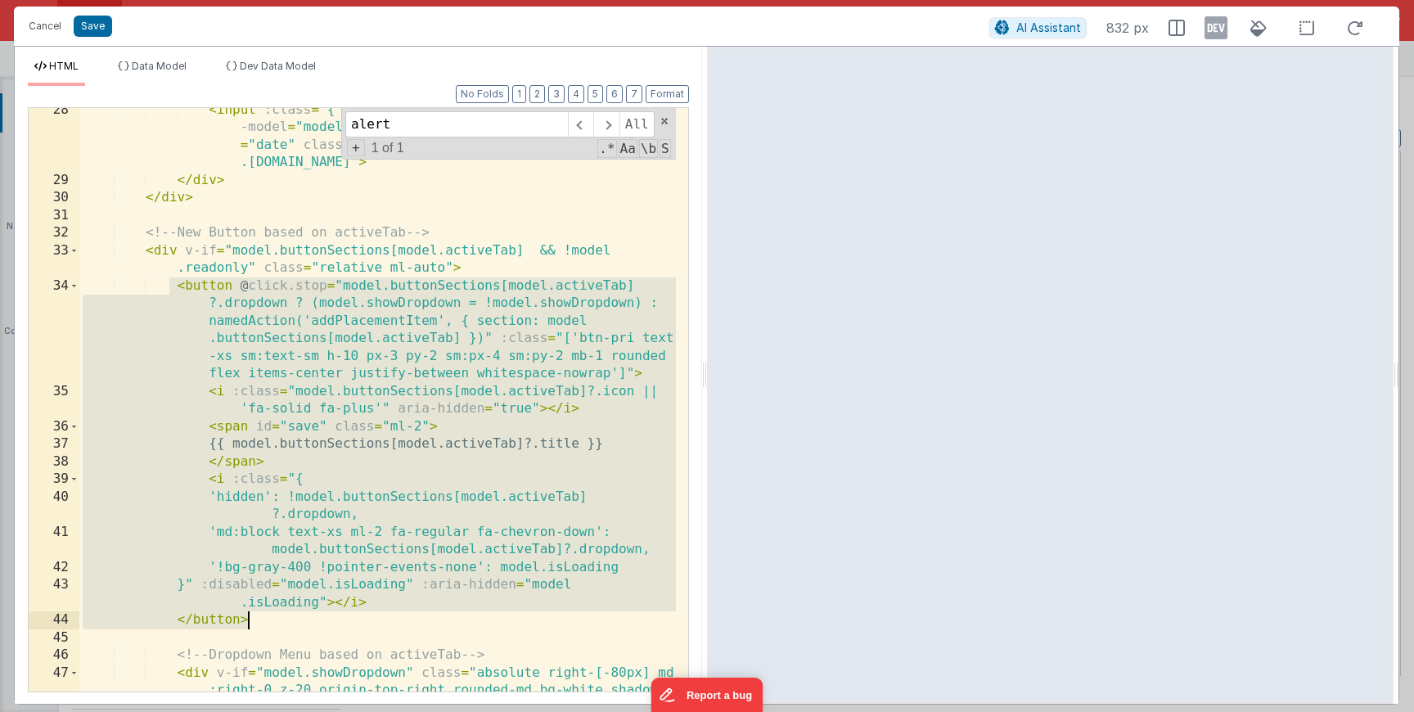
drag, startPoint x: 170, startPoint y: 288, endPoint x: 273, endPoint y: 614, distance: 341.5
click at [270, 616] on div "< input :class = "{'input-fields-readonly': model.readonly}" v -model = "model.…" at bounding box center [377, 472] width 596 height 742
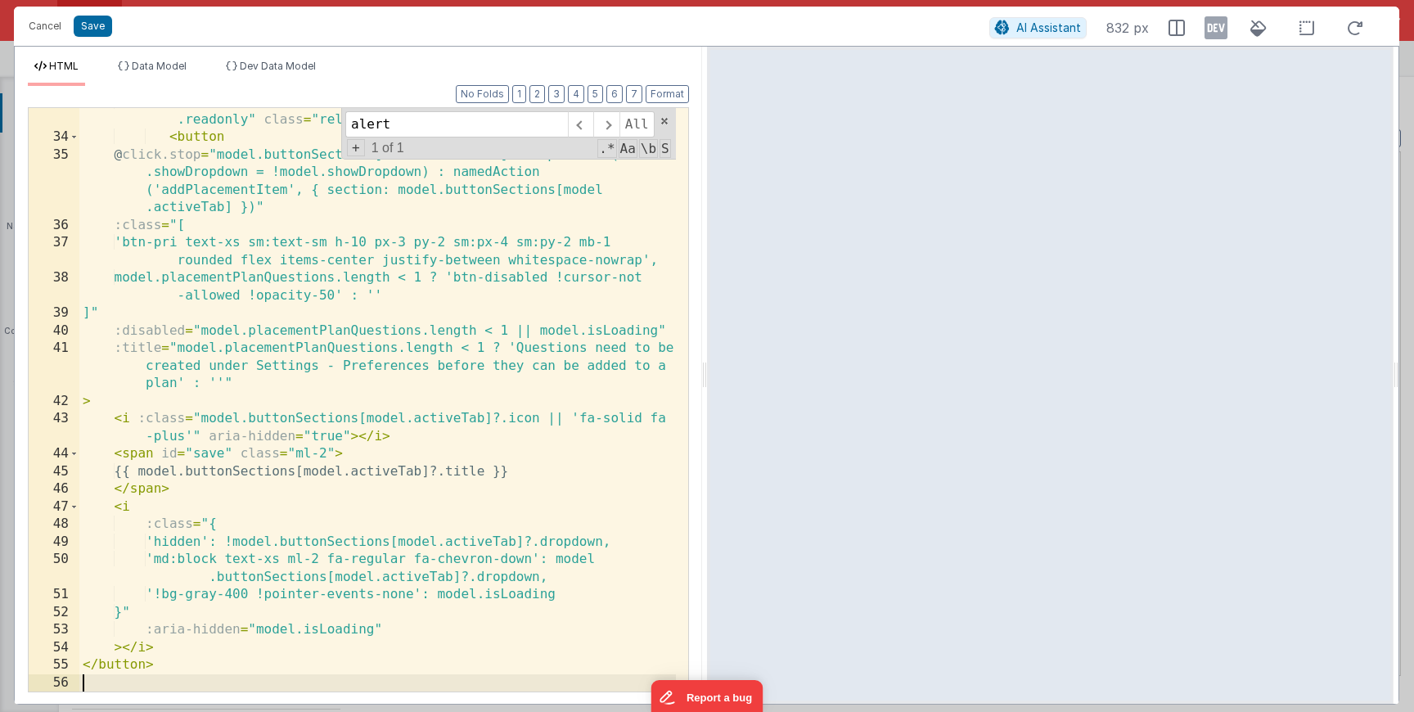
scroll to position [894, 0]
click at [670, 100] on button "Format" at bounding box center [666, 94] width 43 height 18
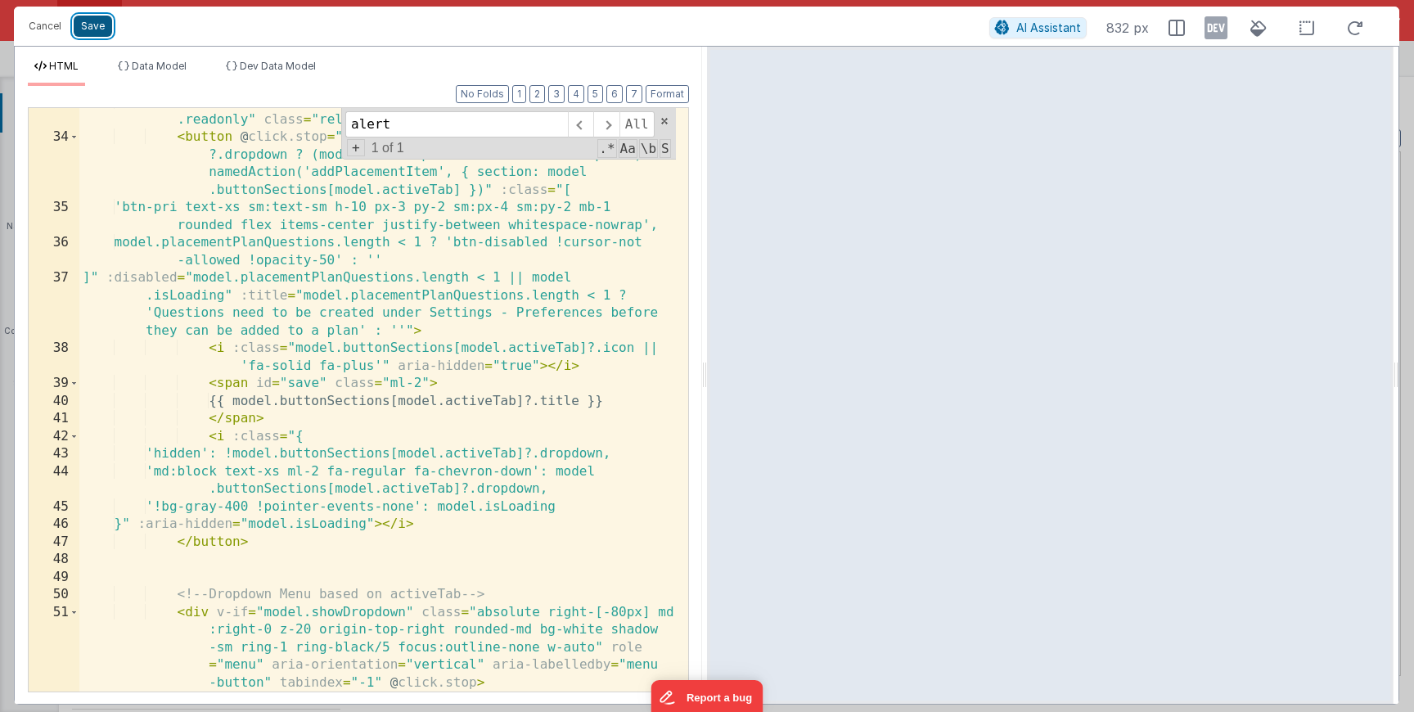
click at [97, 21] on button "Save" at bounding box center [93, 26] width 38 height 21
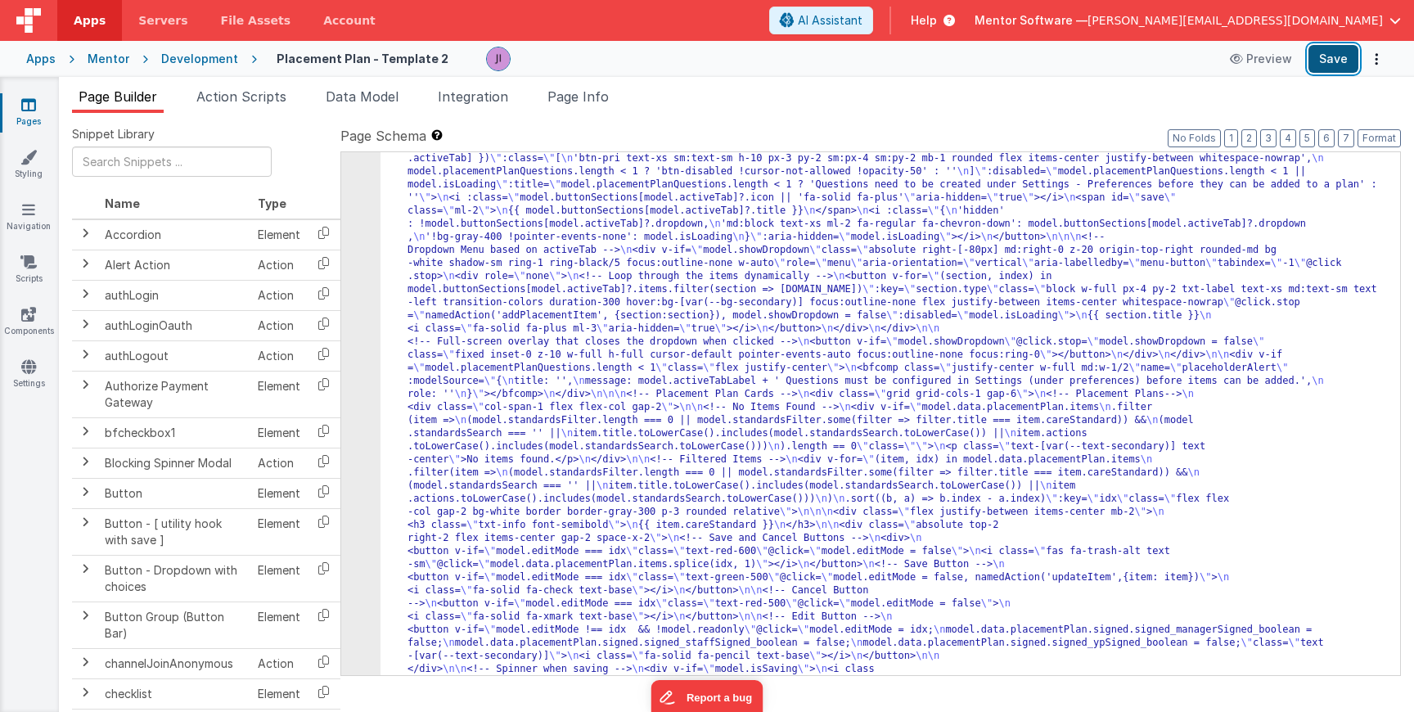
click at [1340, 48] on button "Save" at bounding box center [1333, 59] width 50 height 28
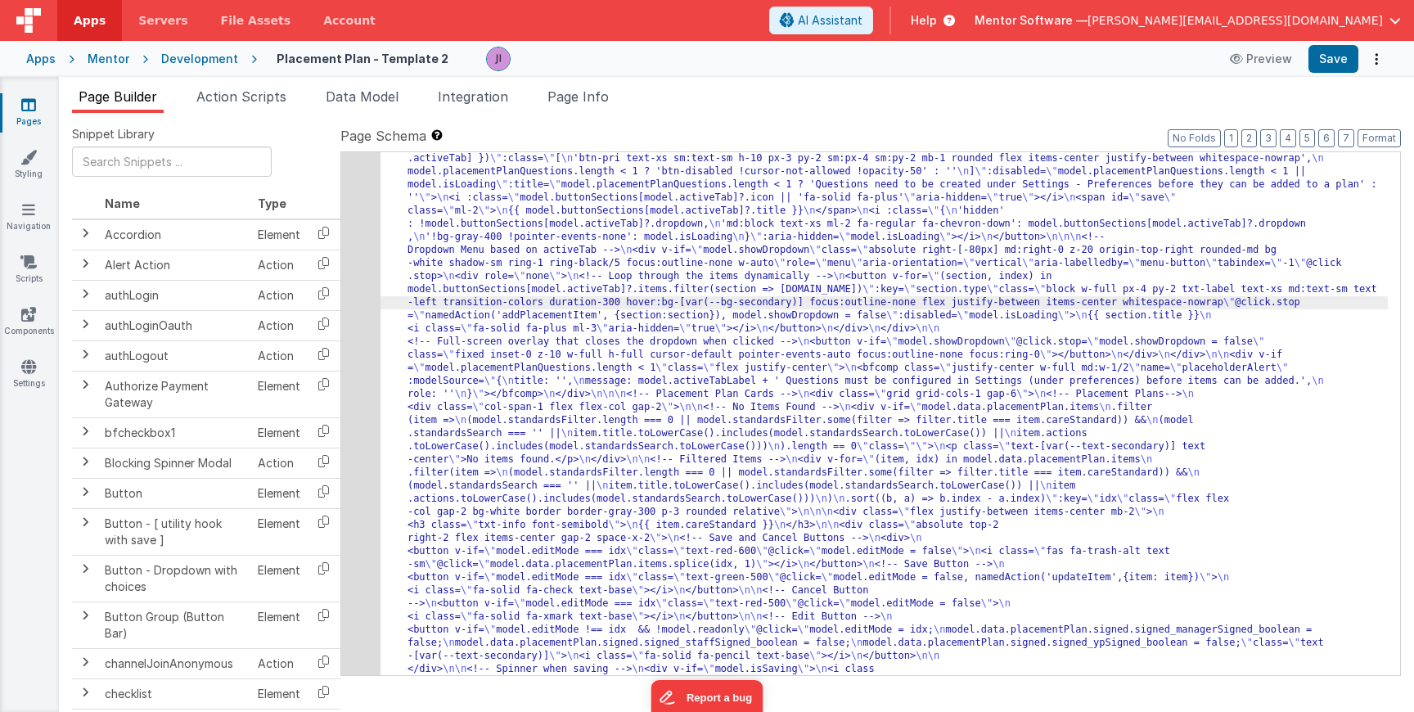
click at [358, 333] on div "29" at bounding box center [360, 721] width 39 height 1557
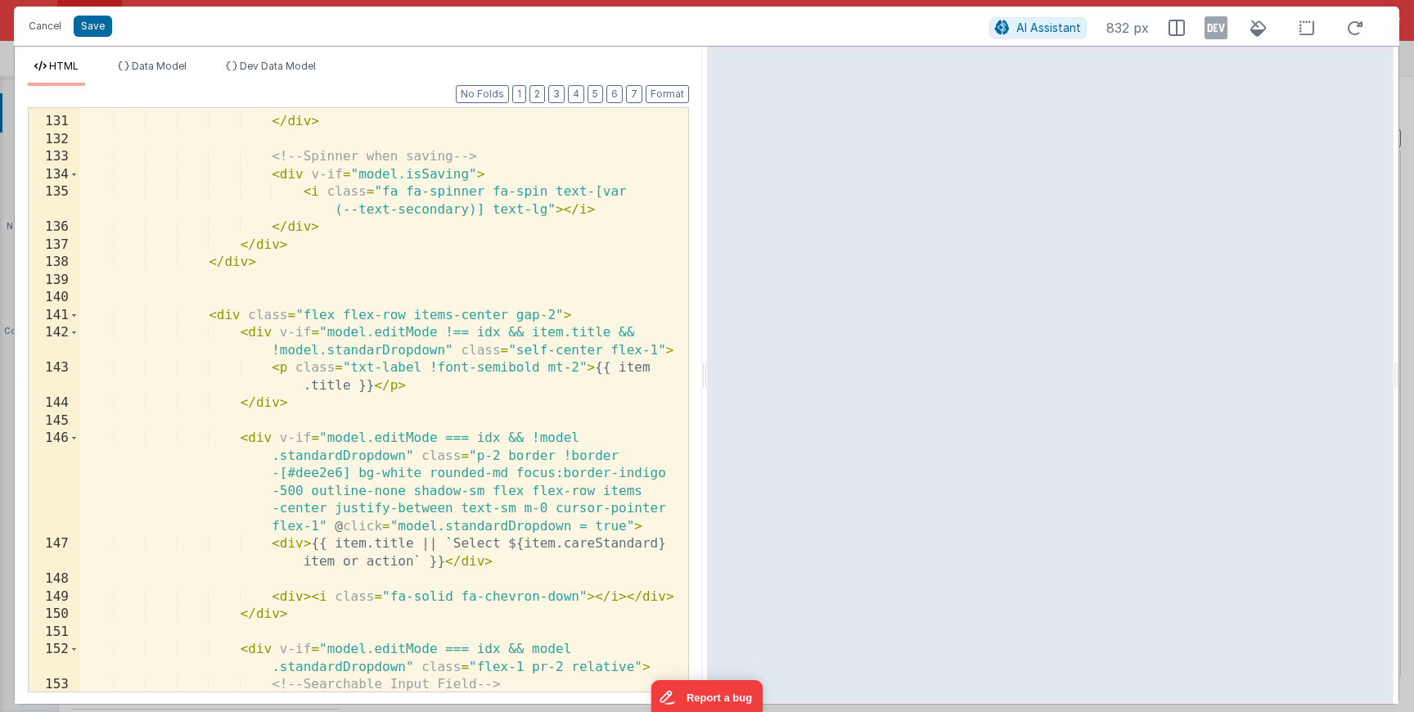
scroll to position [4221, 0]
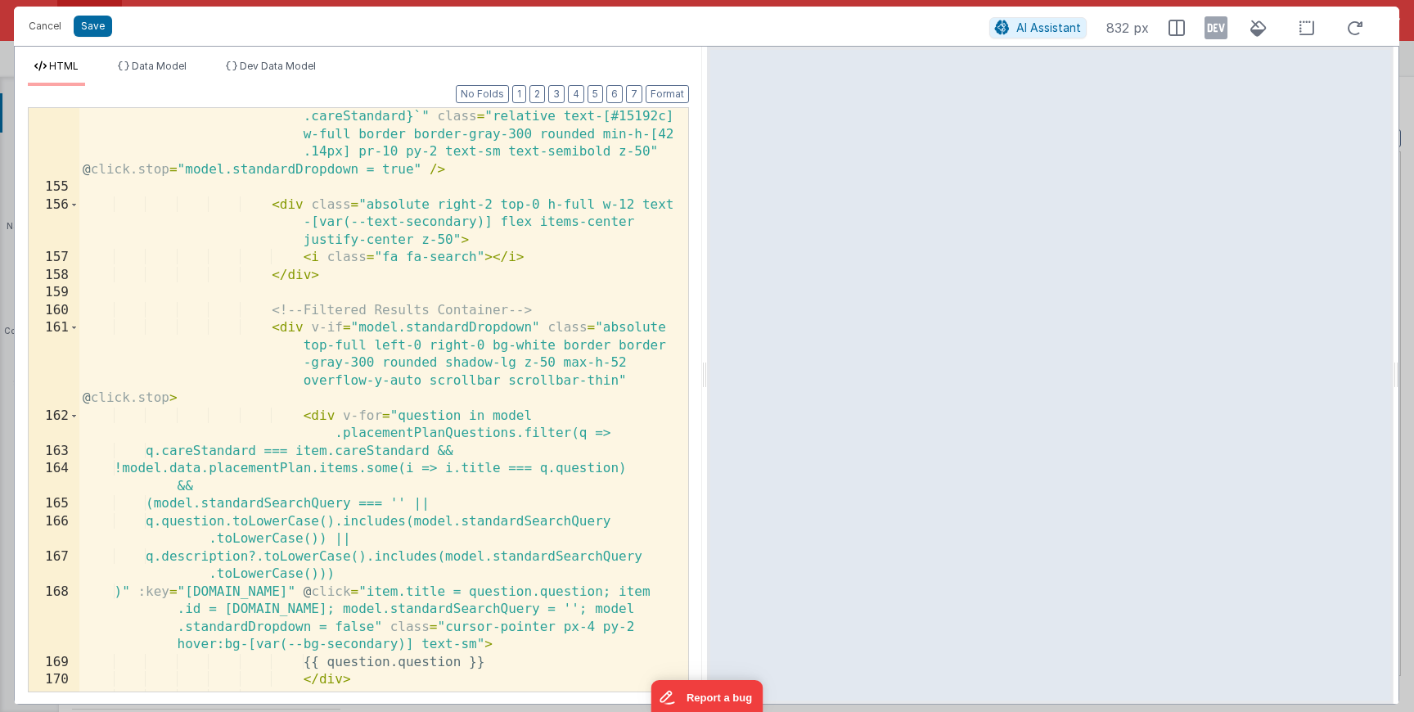
click at [252, 353] on div "< input id = "search-input" v-model = "model .standardSearchQuery" type = "text…" at bounding box center [377, 418] width 596 height 724
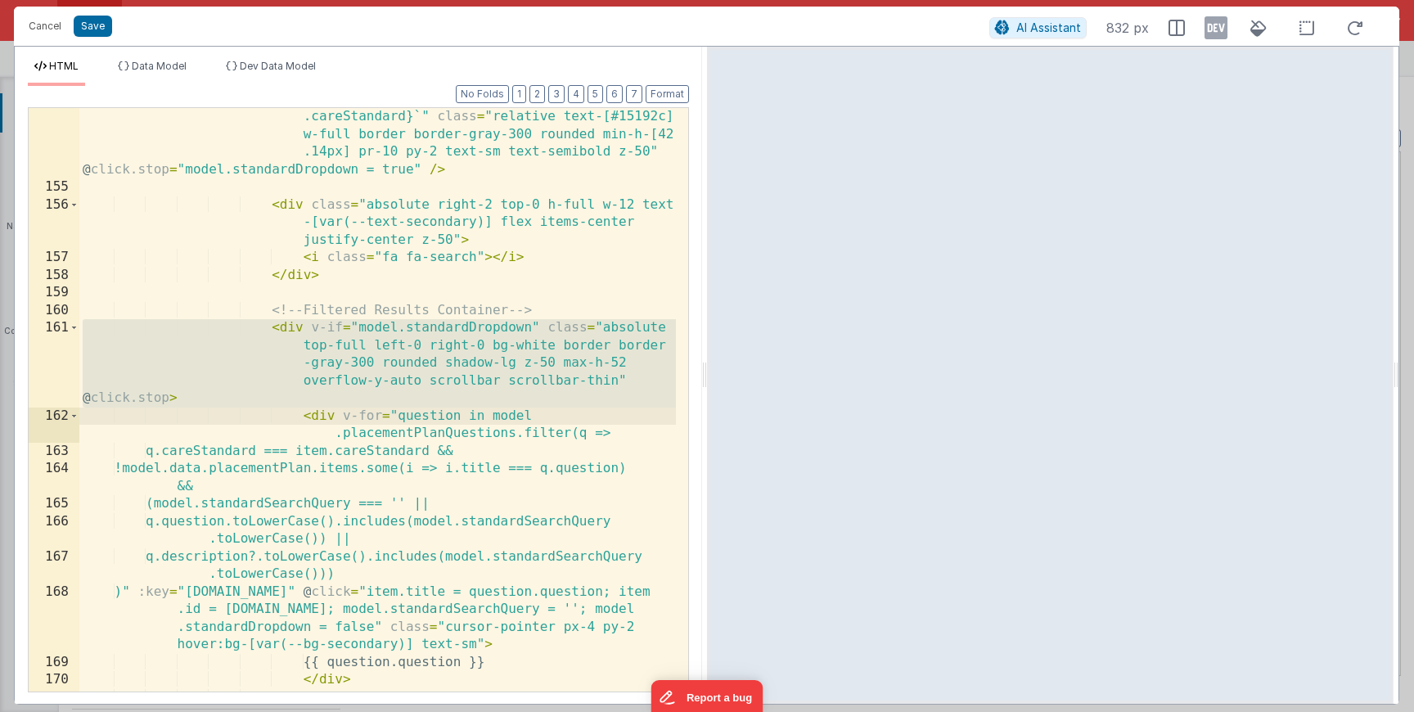
click at [295, 343] on div "< input id = "search-input" v-model = "model .standardSearchQuery" type = "text…" at bounding box center [377, 418] width 596 height 724
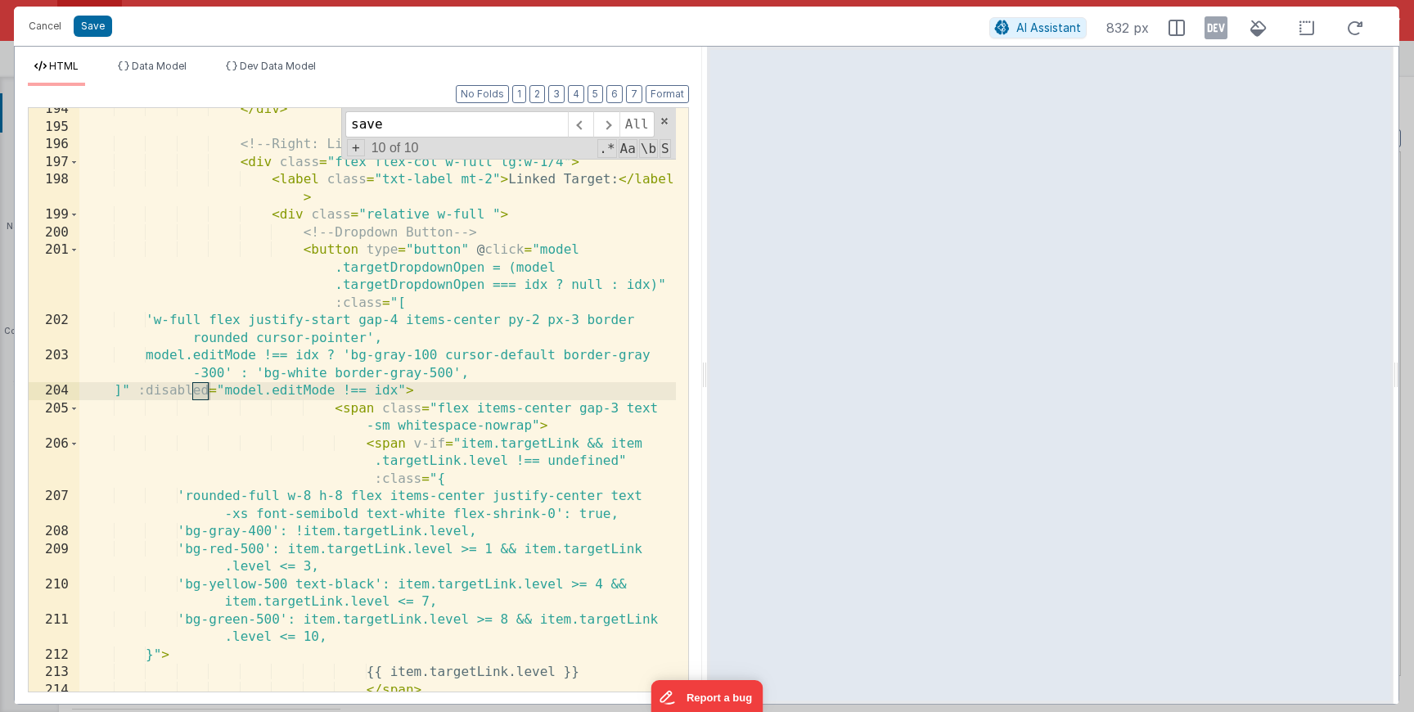
scroll to position [869, 0]
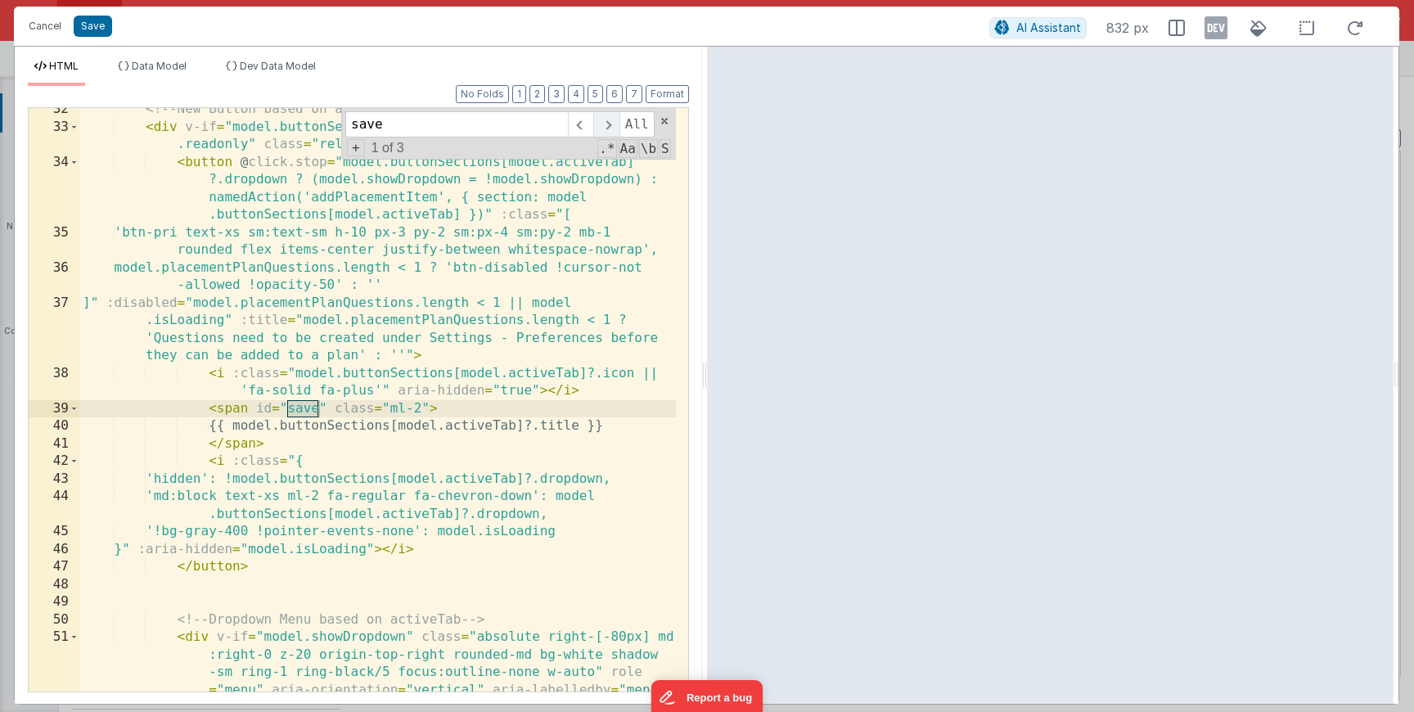
type input "save"
click at [612, 130] on span at bounding box center [605, 124] width 25 height 26
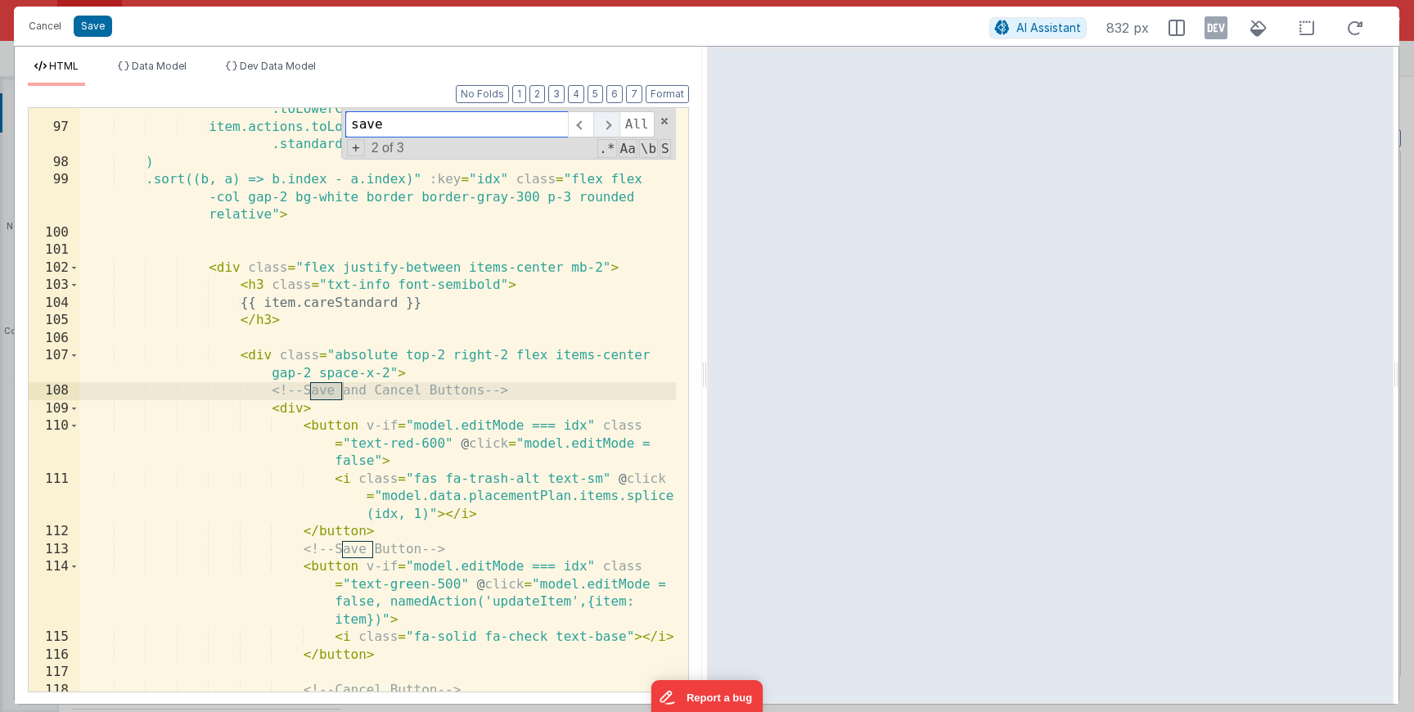
click at [612, 128] on span at bounding box center [605, 124] width 25 height 26
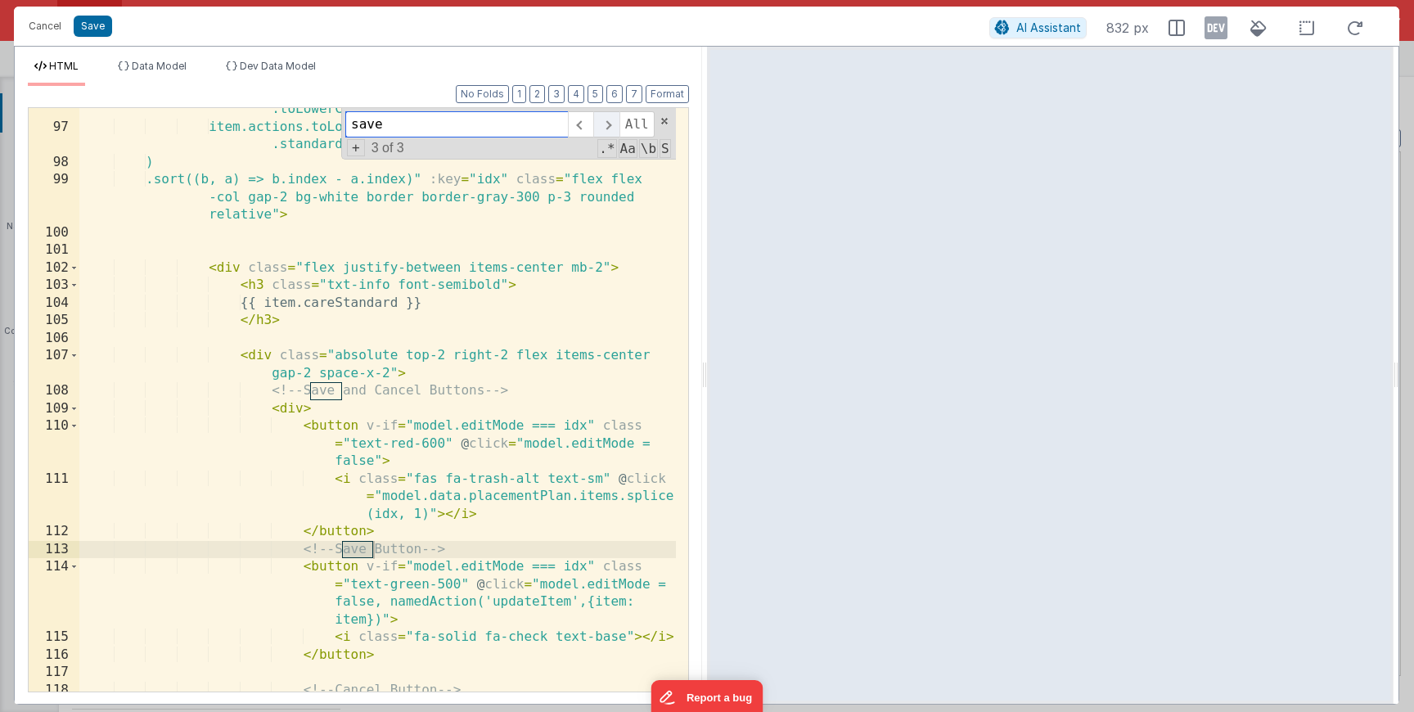
click at [612, 128] on span at bounding box center [605, 124] width 25 height 26
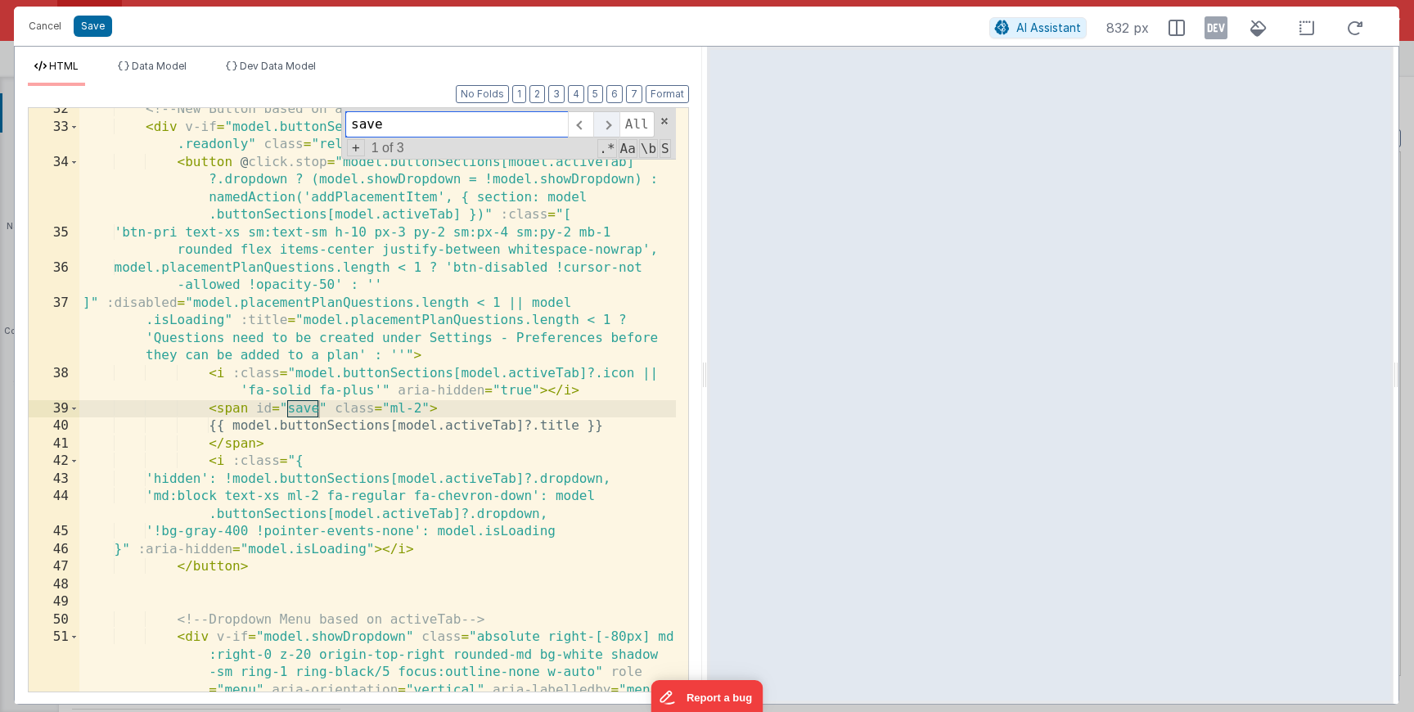
click at [612, 128] on span at bounding box center [605, 124] width 25 height 26
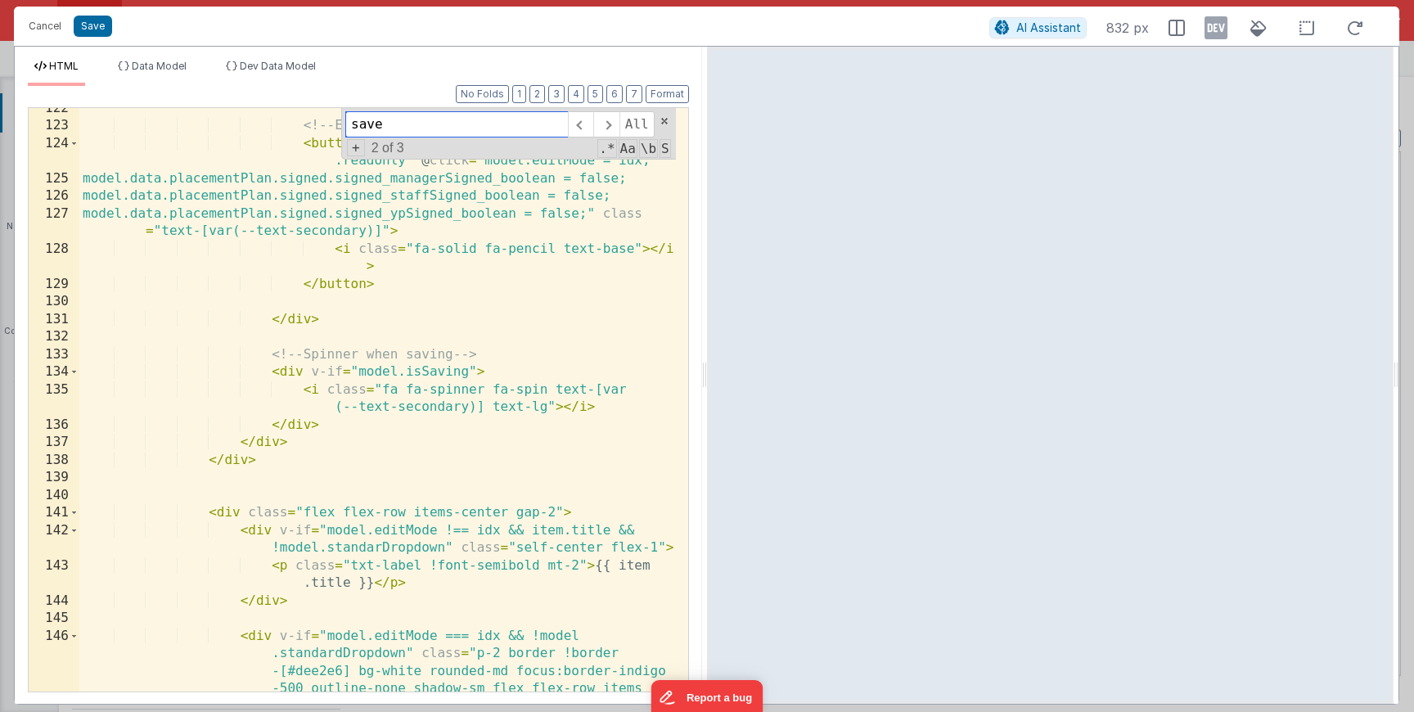
scroll to position [3729, 0]
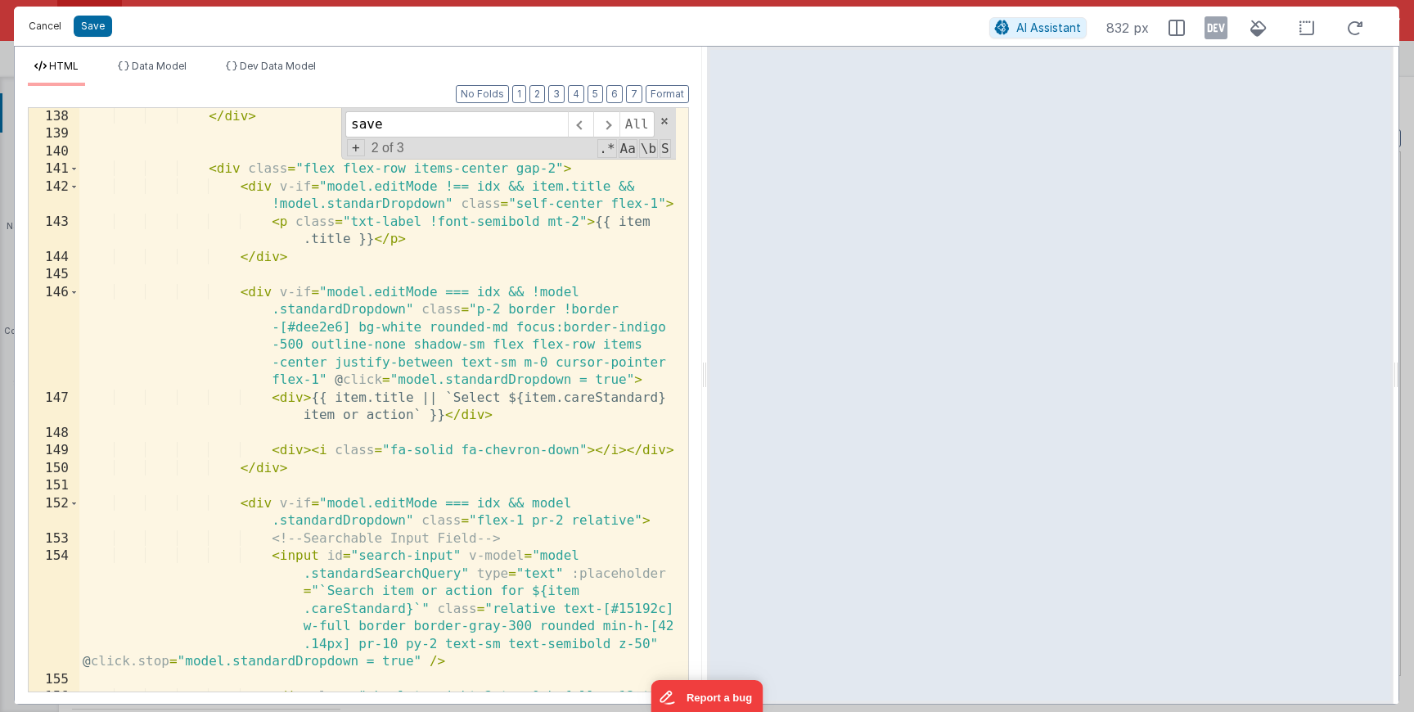
drag, startPoint x: 53, startPoint y: 31, endPoint x: 533, endPoint y: 340, distance: 570.4
click at [53, 31] on button "Cancel" at bounding box center [44, 26] width 49 height 23
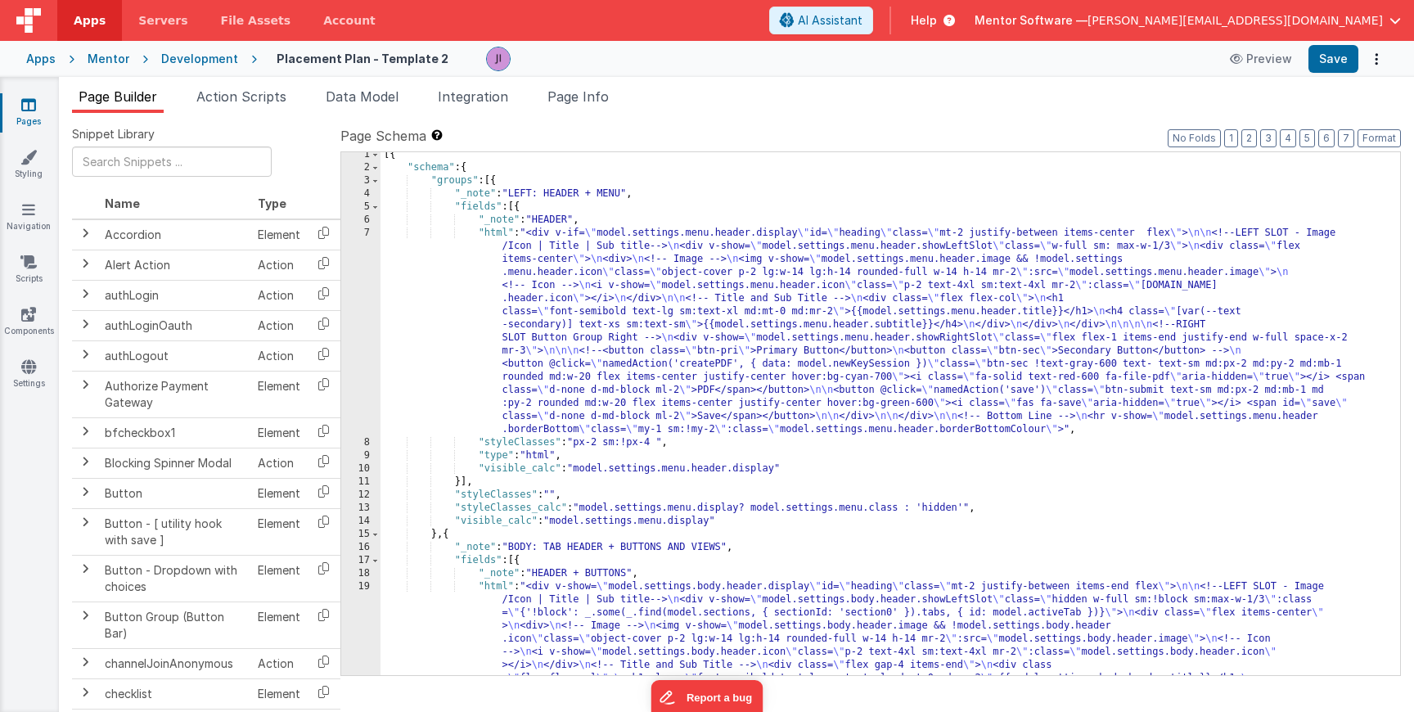
scroll to position [0, 0]
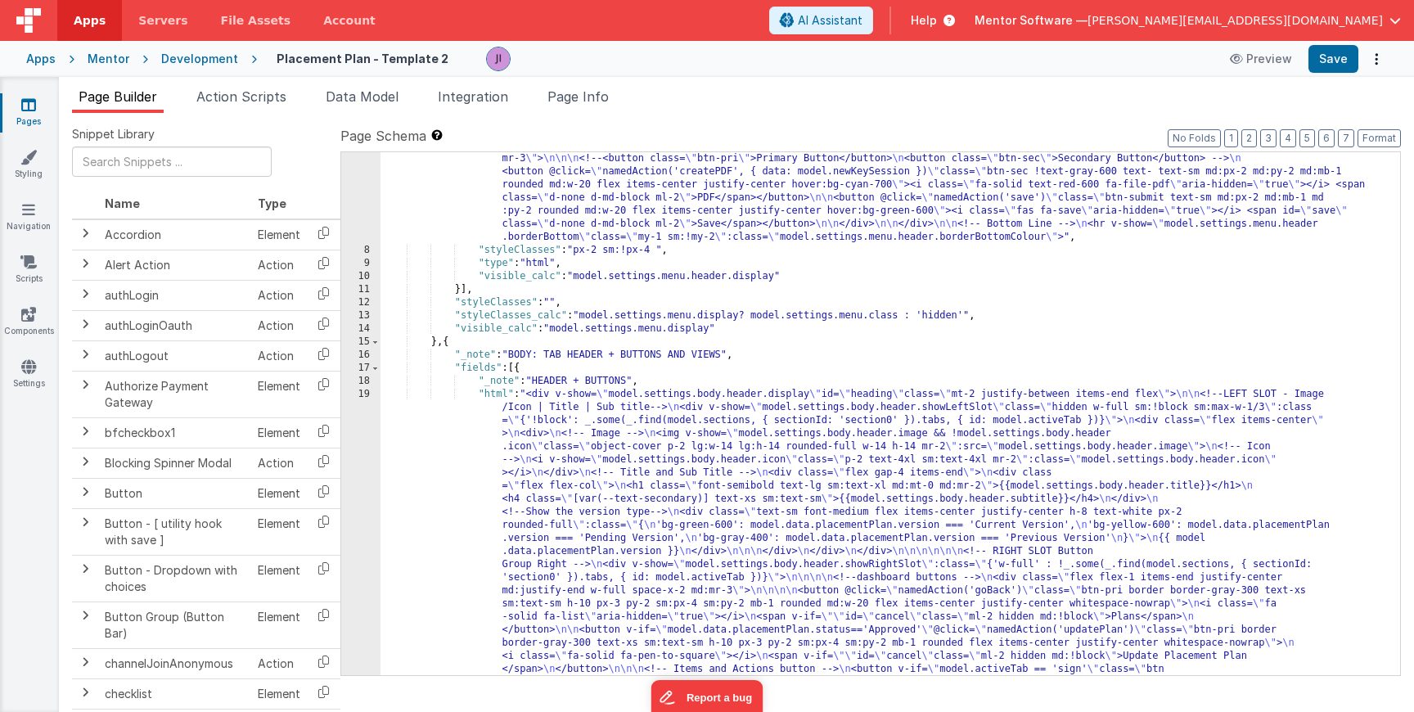
click at [598, 492] on div ""html" : "<div v-if= \" model.settings.menu.header.display \" id= \" heading \"…" at bounding box center [883, 707] width 1007 height 1347
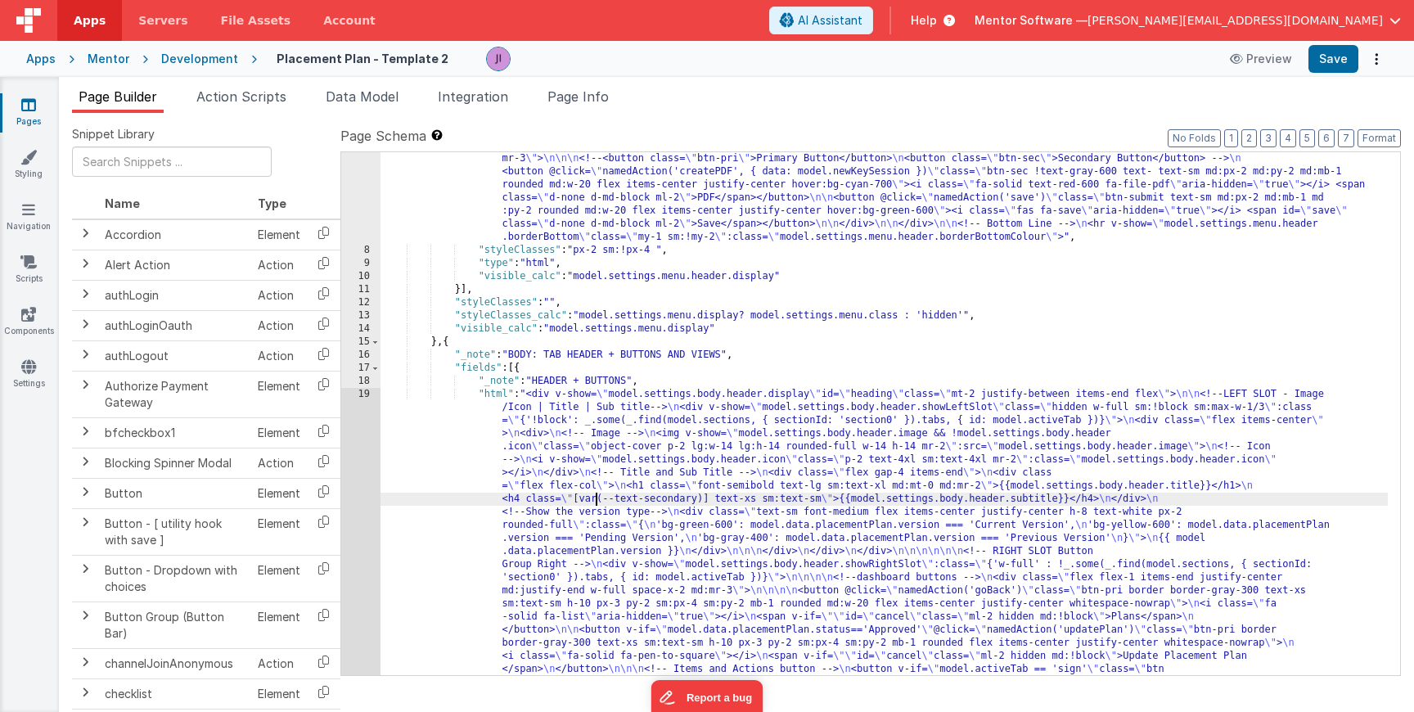
scroll to position [537, 0]
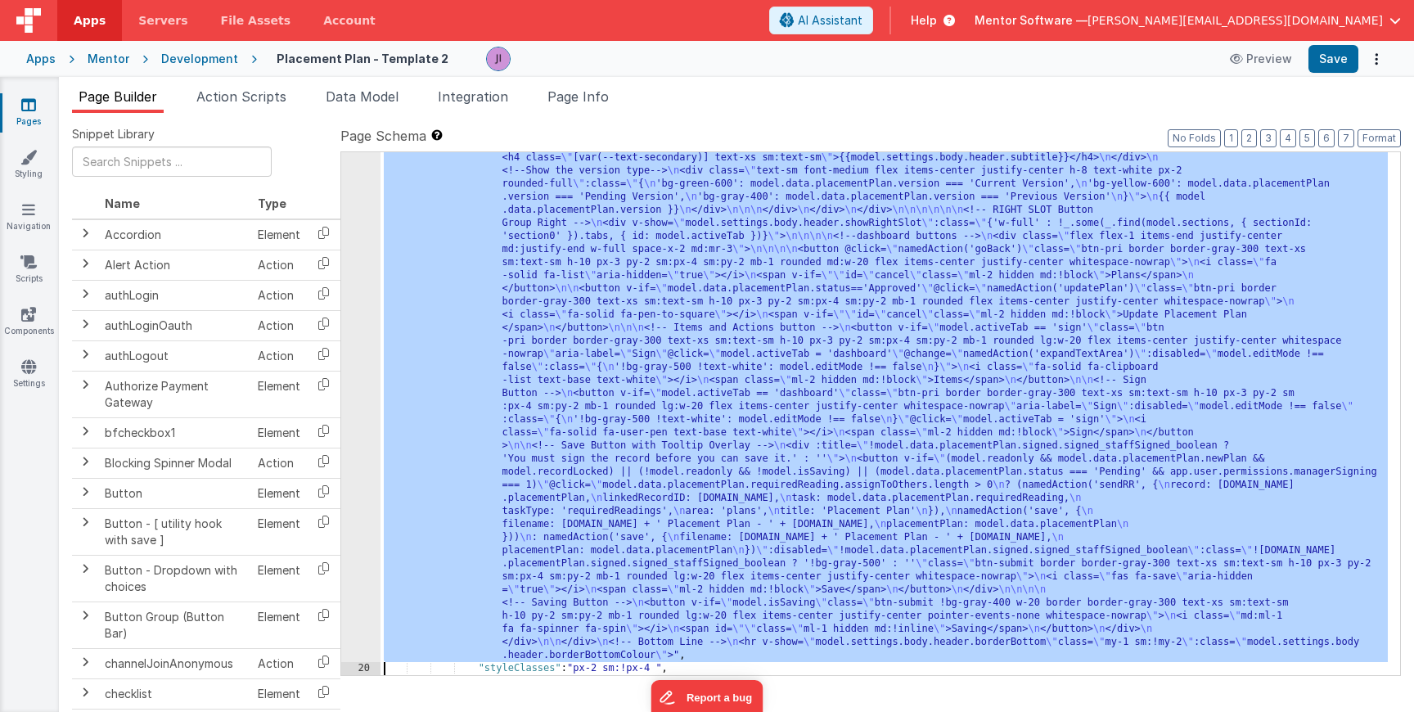
click at [341, 465] on div "19" at bounding box center [360, 354] width 39 height 615
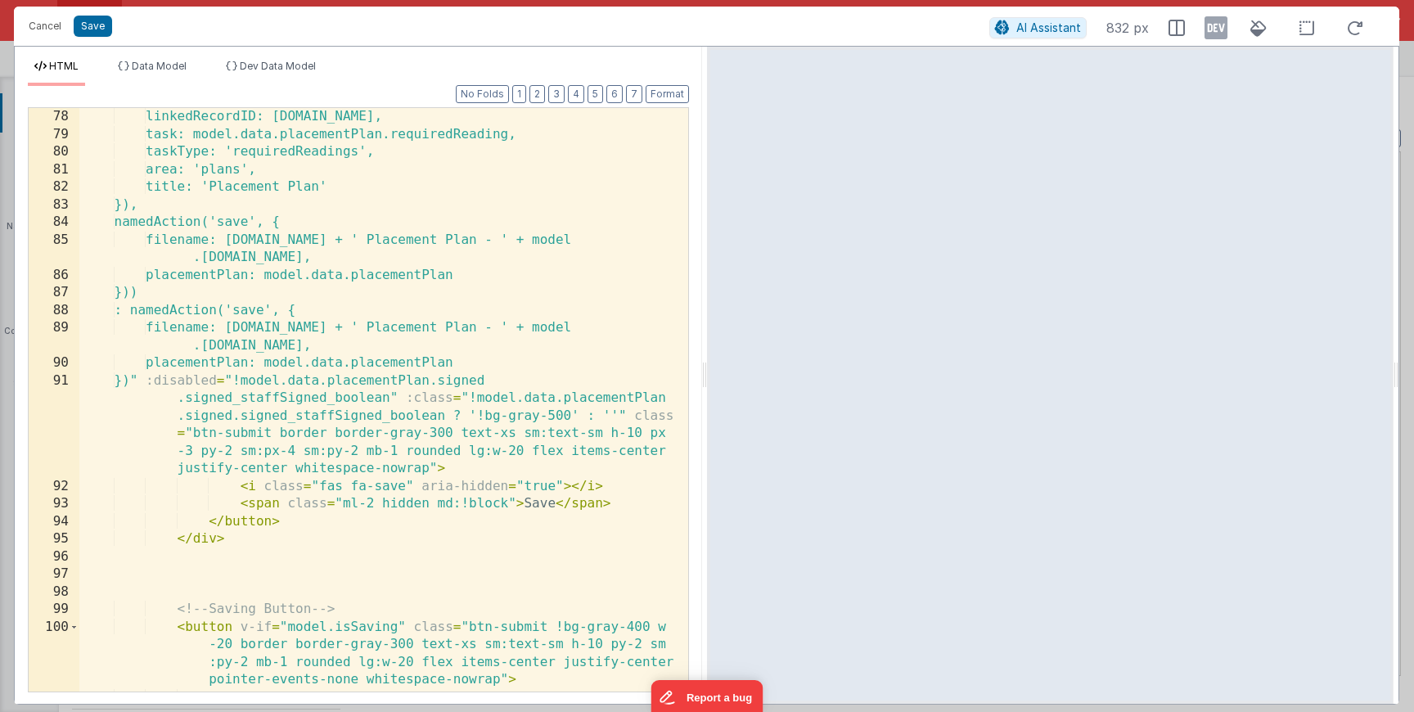
scroll to position [0, 0]
drag, startPoint x: 476, startPoint y: 419, endPoint x: 570, endPoint y: 411, distance: 94.4
click at [570, 411] on div "linkedRecordID: [DOMAIN_NAME], task: model.data.placementPlan.requiredReading, …" at bounding box center [377, 417] width 596 height 618
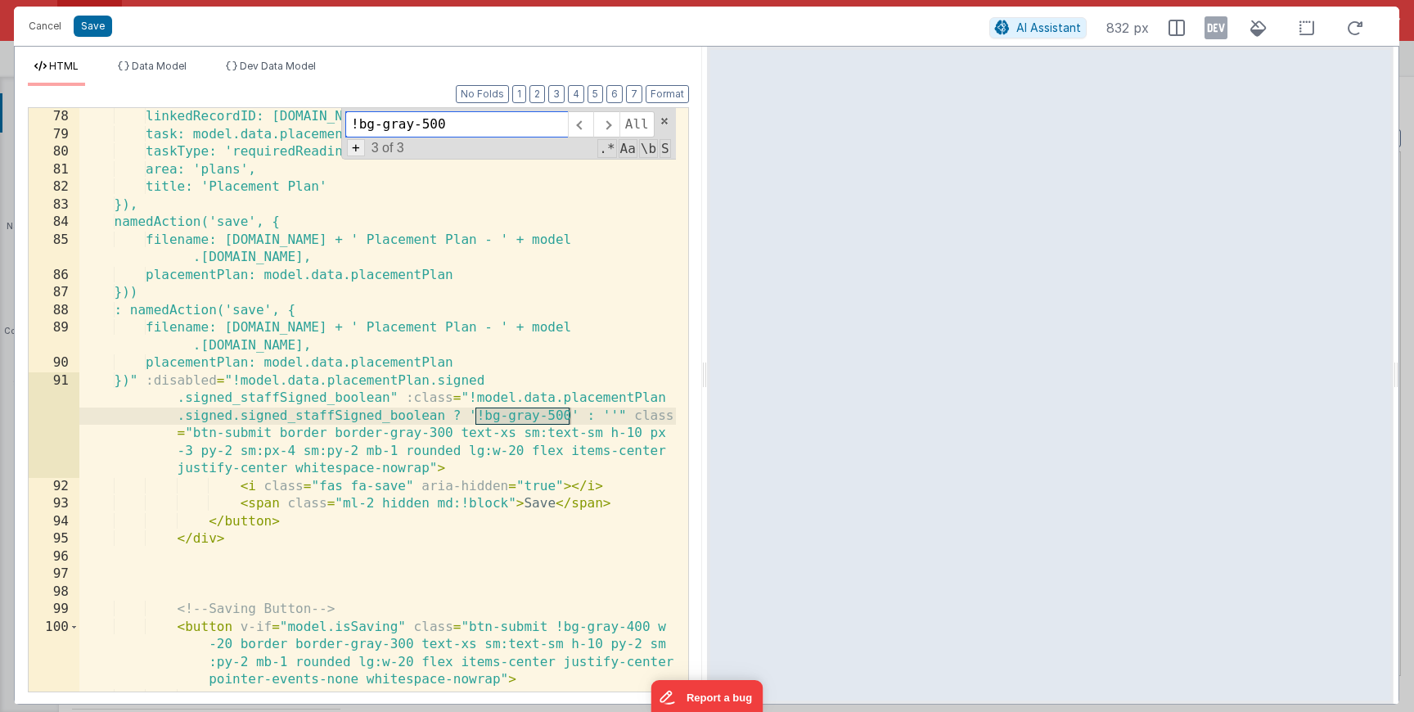
click at [360, 147] on span "+" at bounding box center [356, 147] width 18 height 17
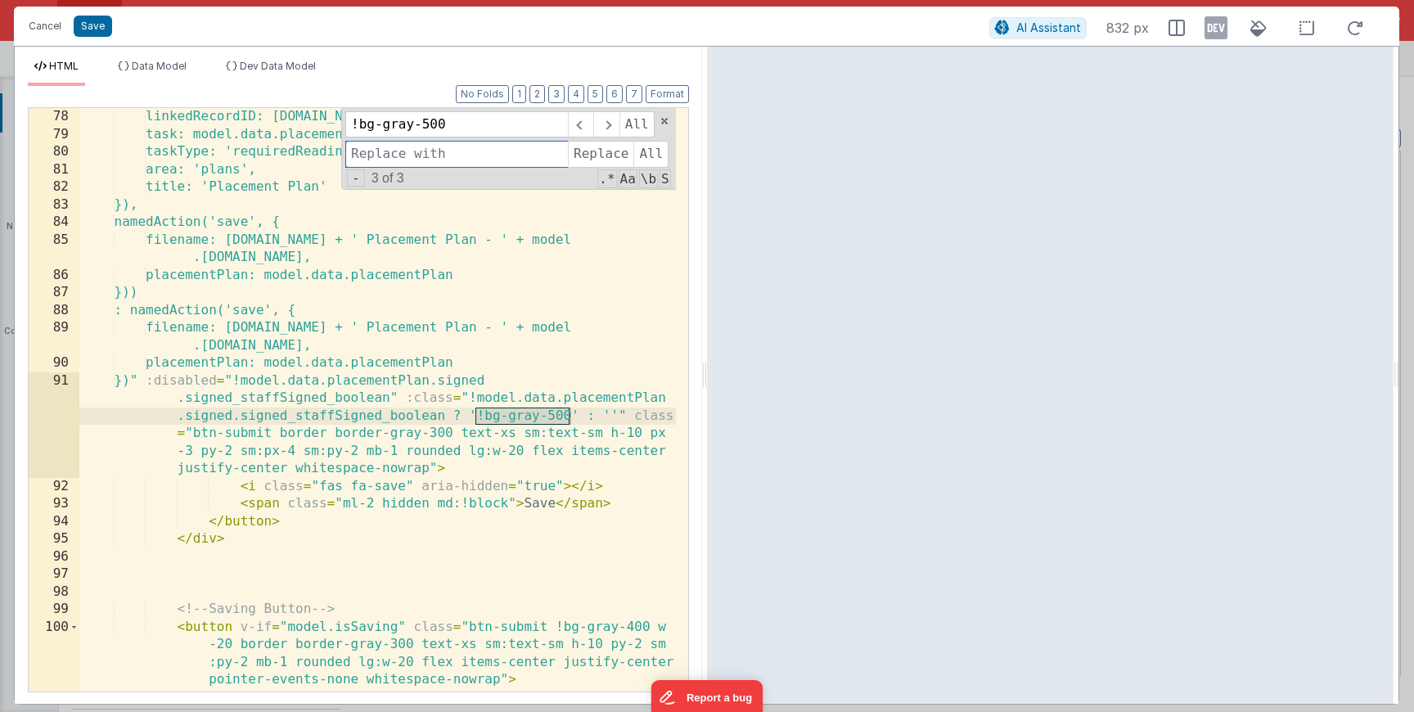
click at [375, 151] on input at bounding box center [456, 154] width 222 height 26
type input "!btn-disabled"
click at [601, 155] on span "Replace" at bounding box center [600, 154] width 65 height 26
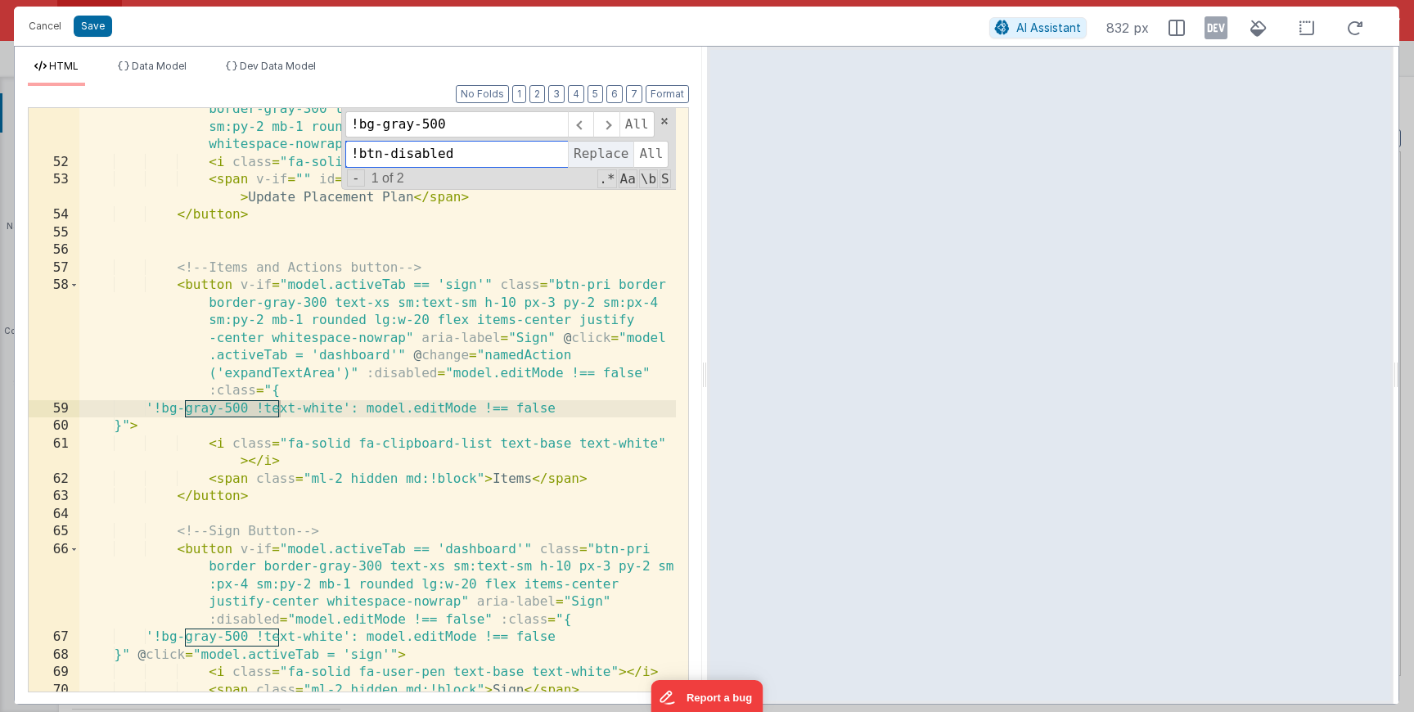
scroll to position [1274, 0]
click at [586, 152] on span "Replace" at bounding box center [600, 154] width 65 height 26
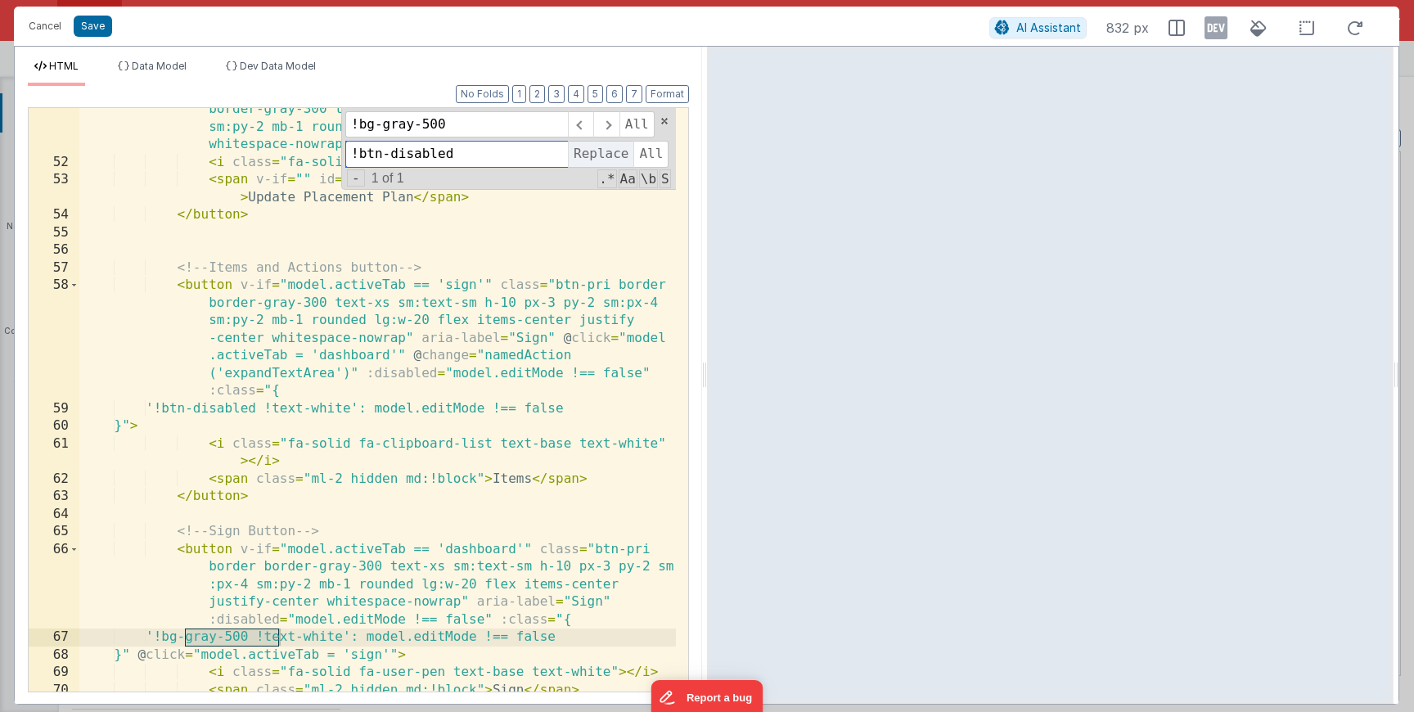
click at [586, 152] on span "Replace" at bounding box center [600, 154] width 65 height 26
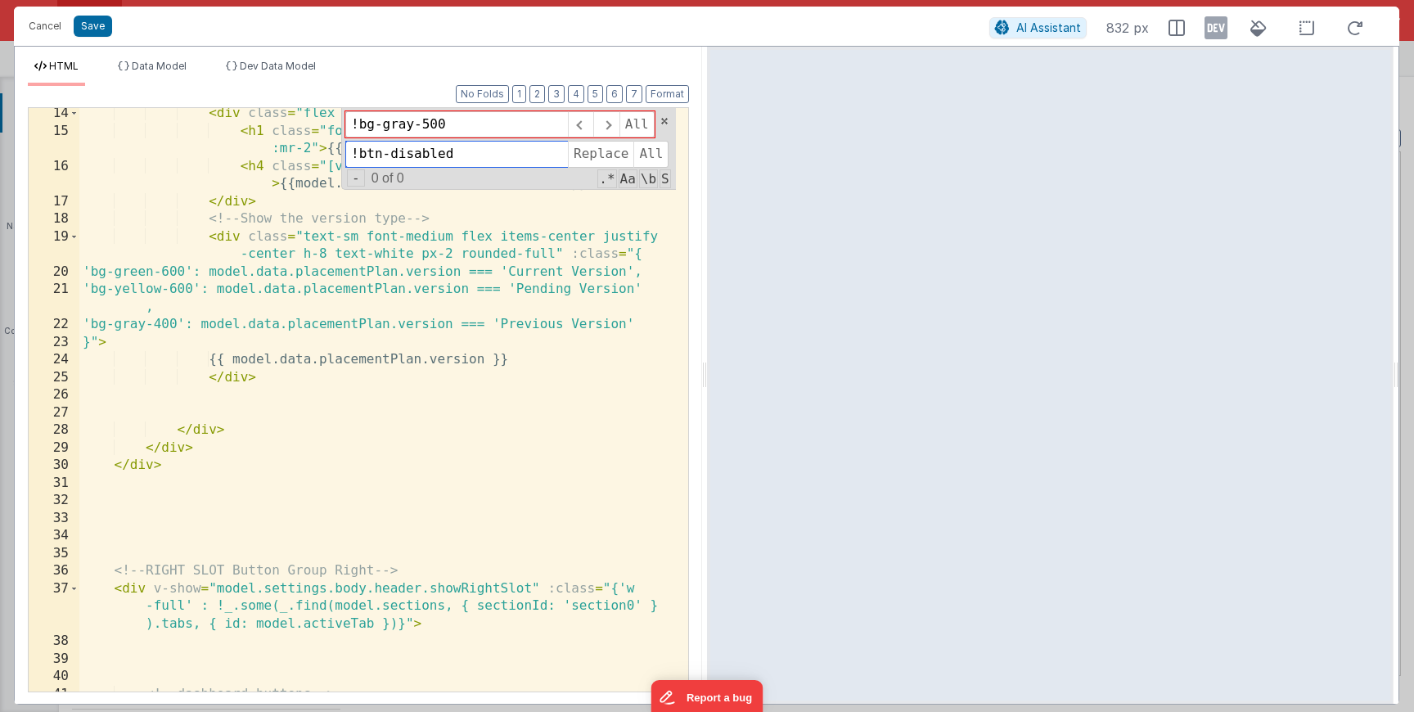
scroll to position [0, 0]
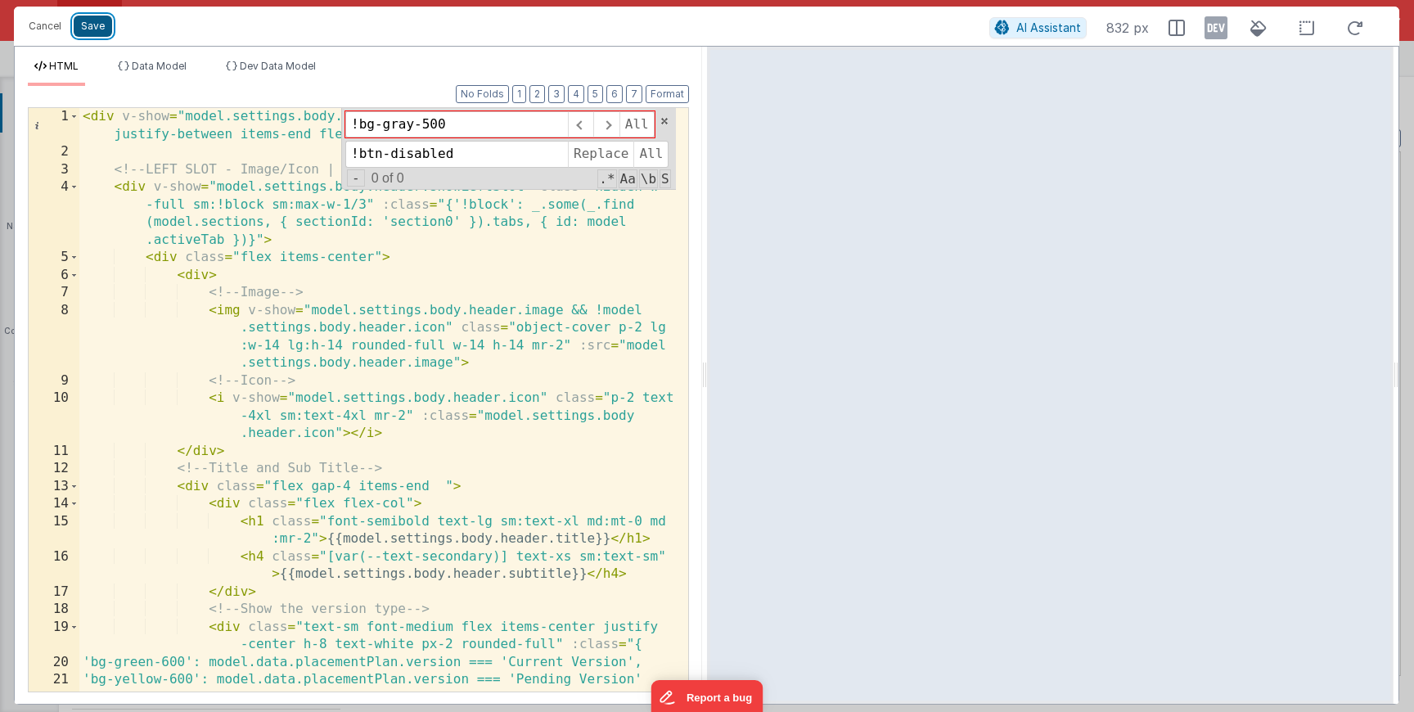
click at [100, 29] on button "Save" at bounding box center [93, 26] width 38 height 21
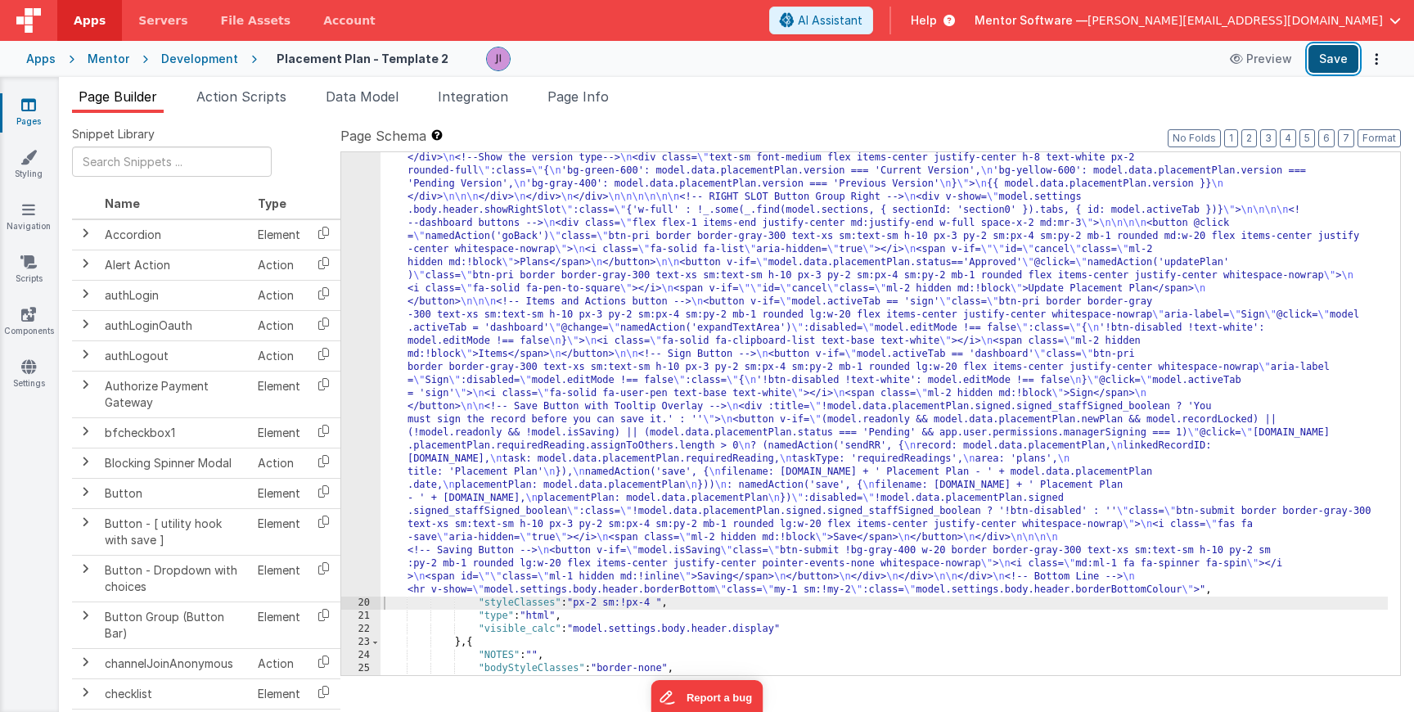
click at [1315, 70] on button "Save" at bounding box center [1333, 59] width 50 height 28
click at [603, 290] on div ""html" : "<div v-show= \" model.settings.body.header.display \" id= \" heading …" at bounding box center [883, 590] width 1007 height 1086
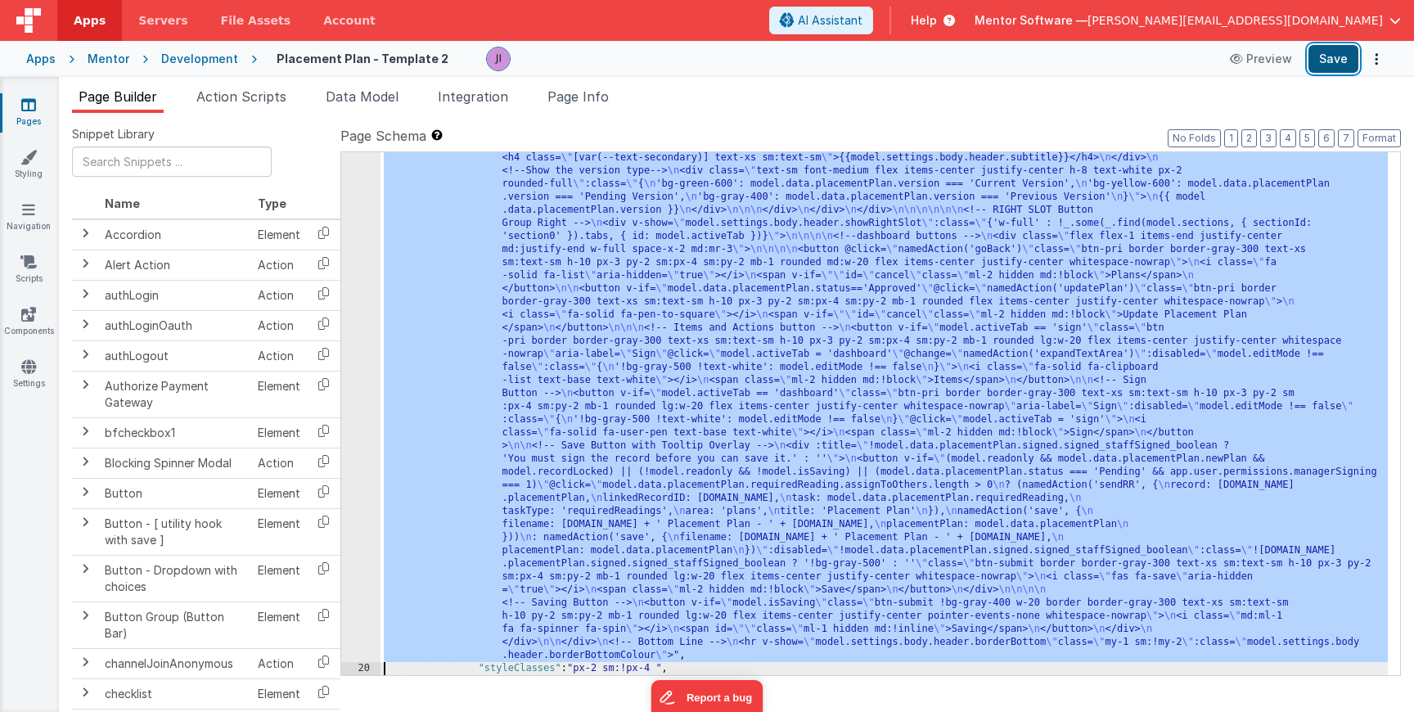
click at [1324, 72] on button "Save" at bounding box center [1333, 59] width 50 height 28
click at [441, 335] on div ""html" : "<div v-show= \" model.settings.body.header.display \" id= \" heading …" at bounding box center [883, 622] width 1007 height 1151
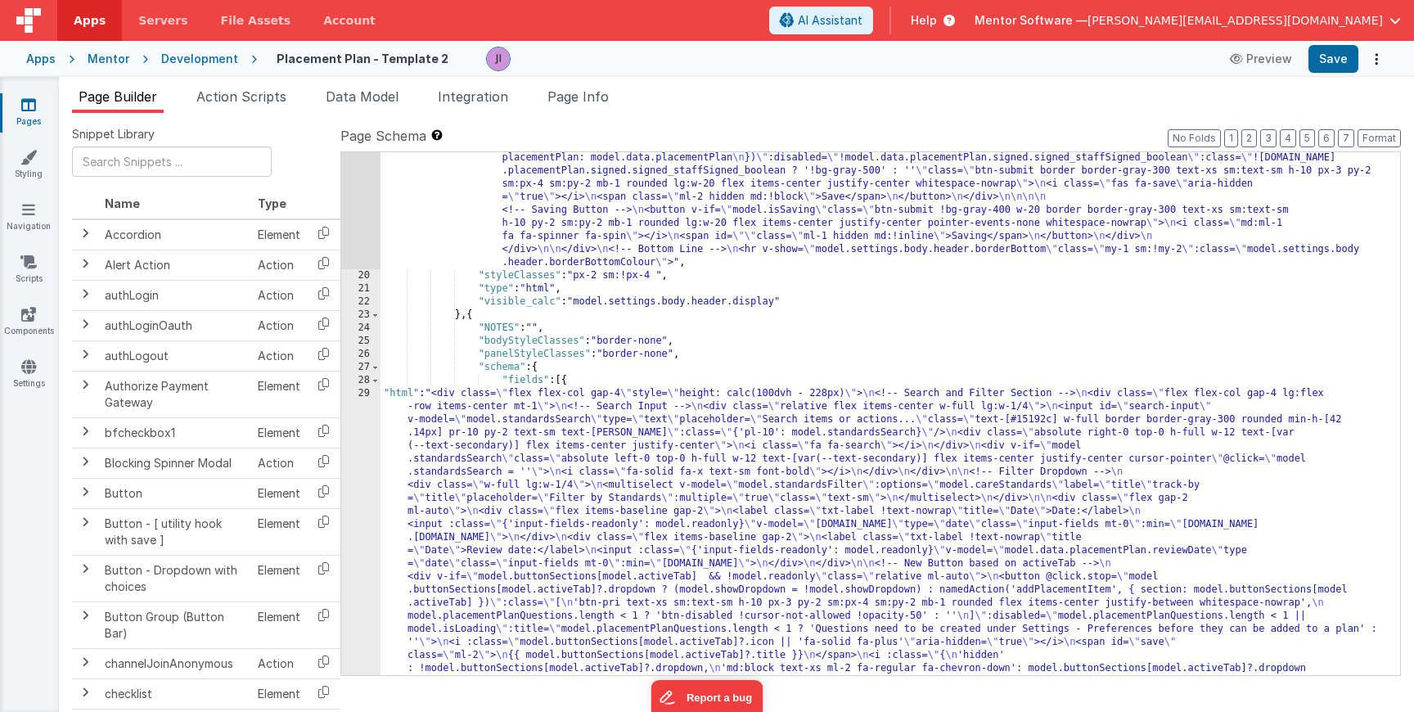
scroll to position [1028, 0]
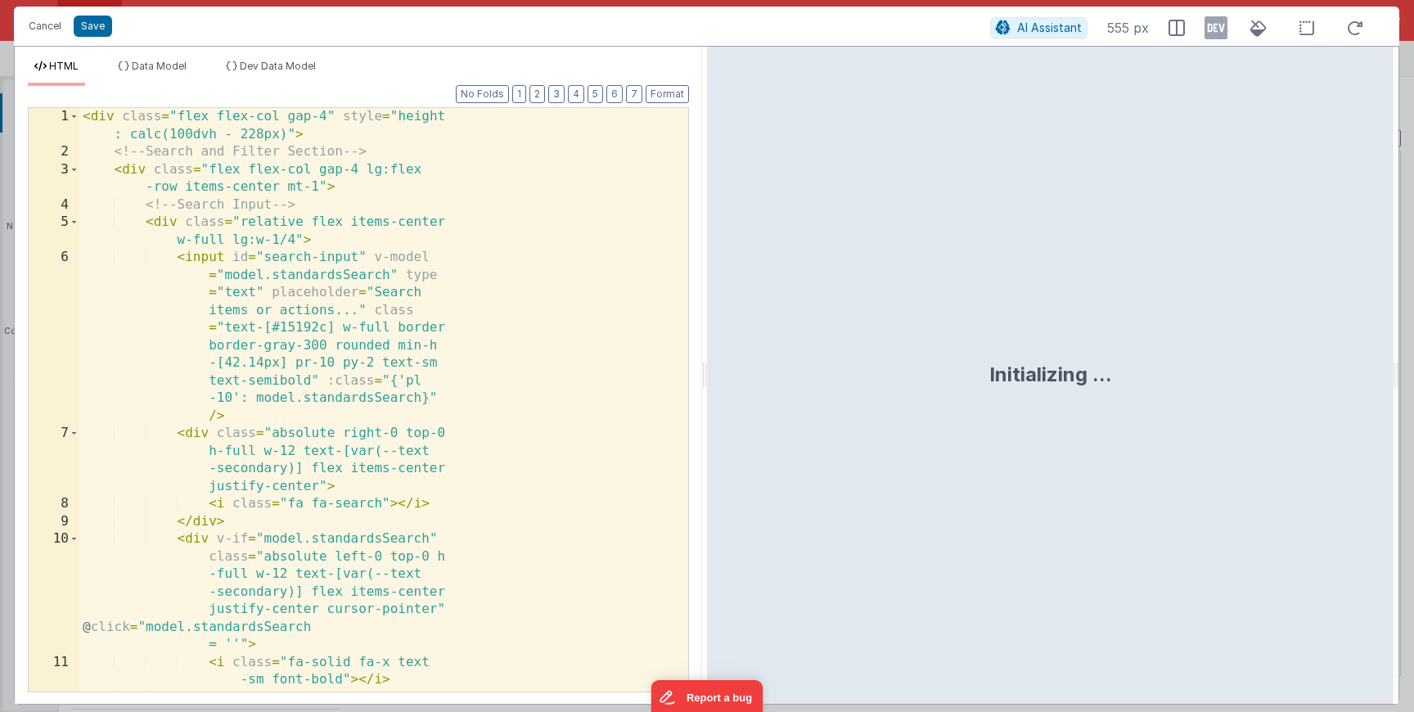
scroll to position [2213, 0]
click at [373, 429] on div "< div class = "flex flex-col gap-4" style = "height : calc(100dvh - 228px)" > <…" at bounding box center [377, 426] width 596 height 636
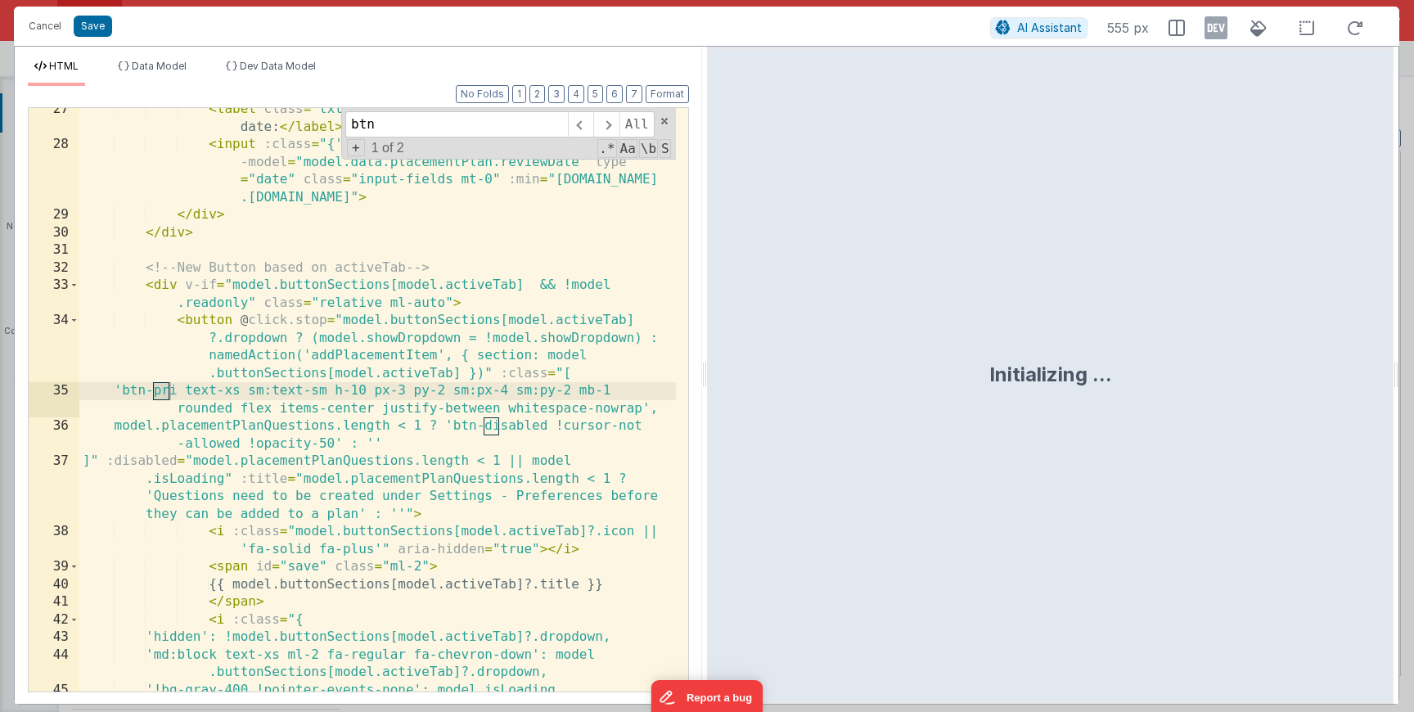
scroll to position [711, 0]
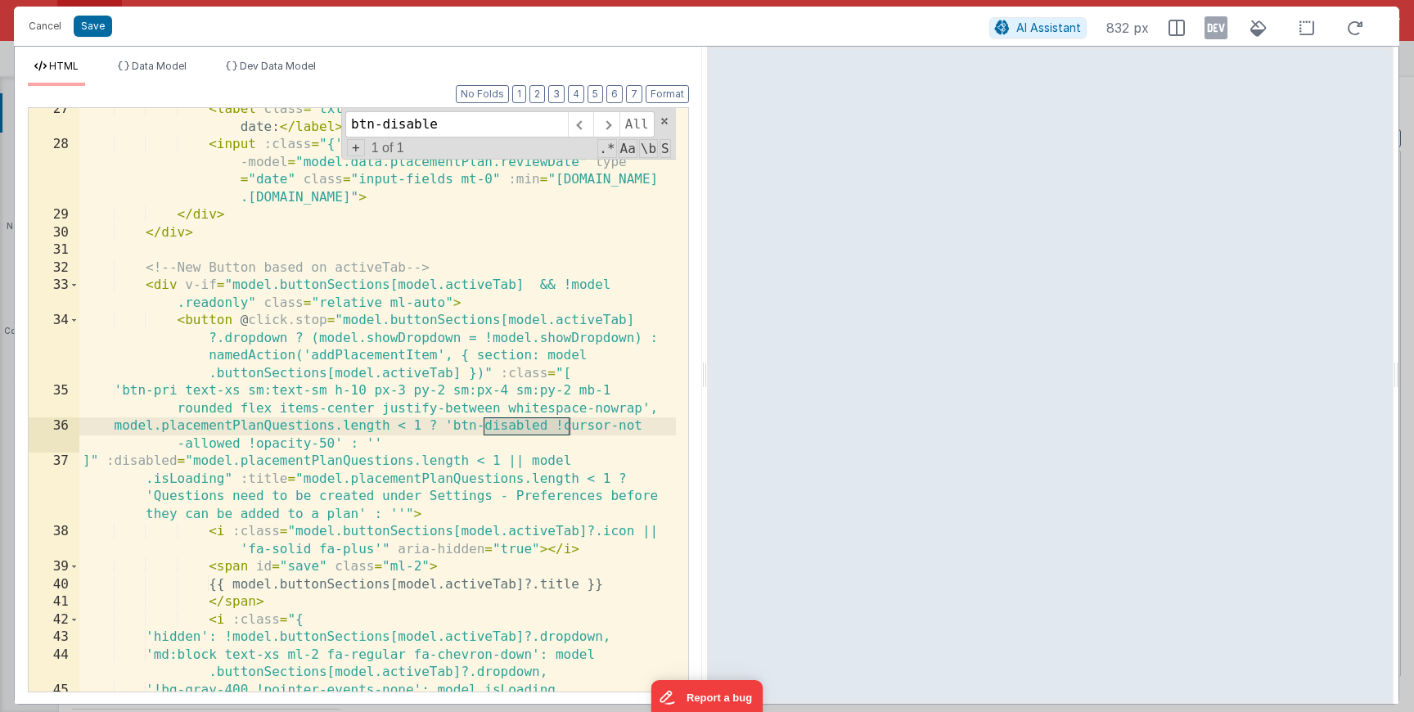
type input "btn-disable"
drag, startPoint x: 333, startPoint y: 442, endPoint x: 582, endPoint y: 426, distance: 249.2
click at [582, 426] on div "< label class = "txt-label !text-nowrap" title = "Date" > Review date: </ label…" at bounding box center [377, 419] width 596 height 636
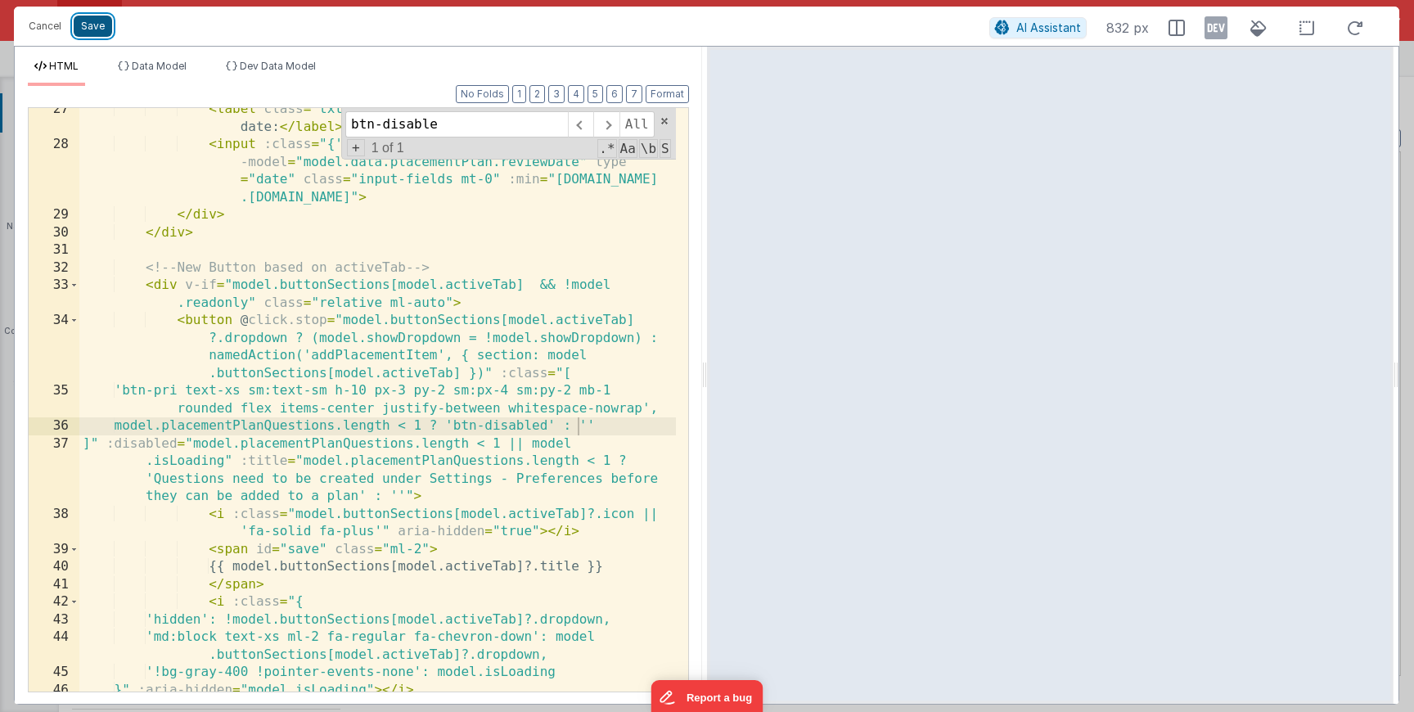
click at [101, 33] on button "Save" at bounding box center [93, 26] width 38 height 21
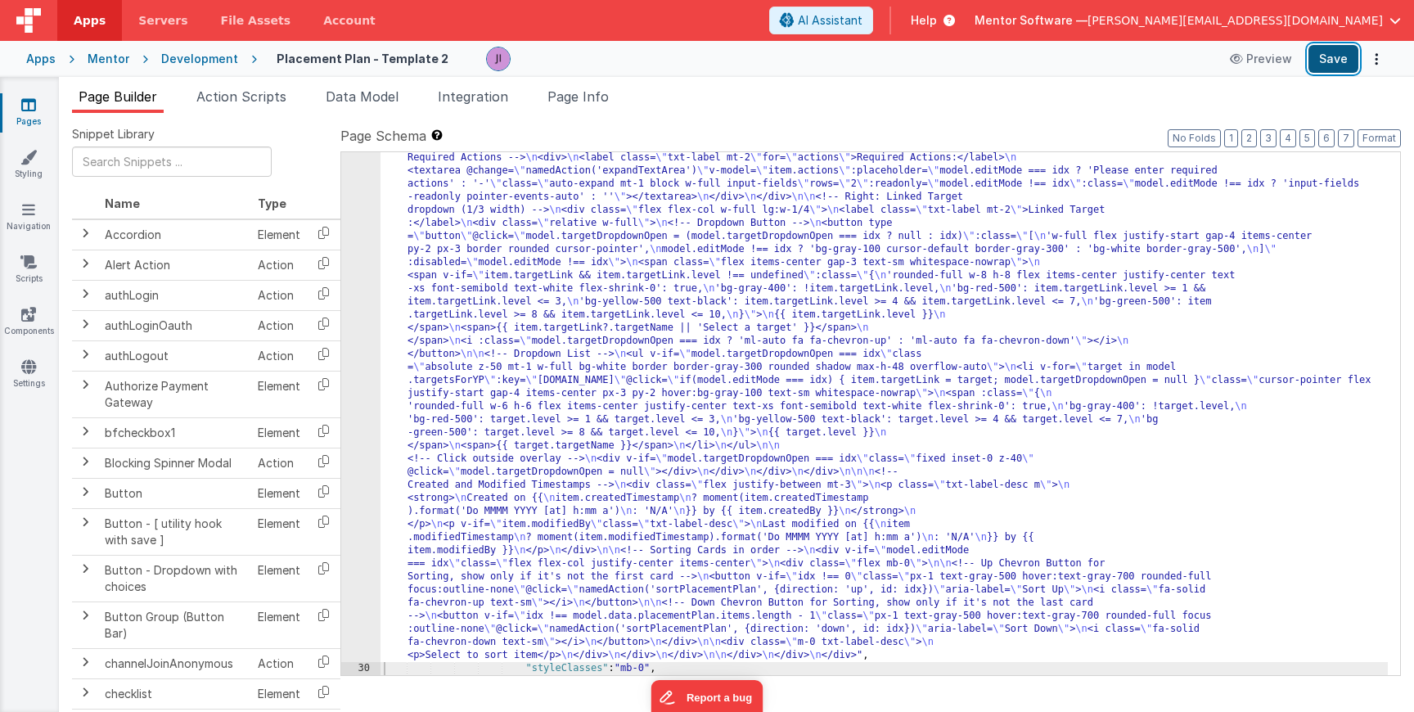
click at [1346, 64] on button "Save" at bounding box center [1333, 59] width 50 height 28
click at [492, 285] on div ""html" : "<div class= \" flex flex-col gap-4 \" style= \" height: calc(100dvh -…" at bounding box center [883, 150] width 1007 height 2093
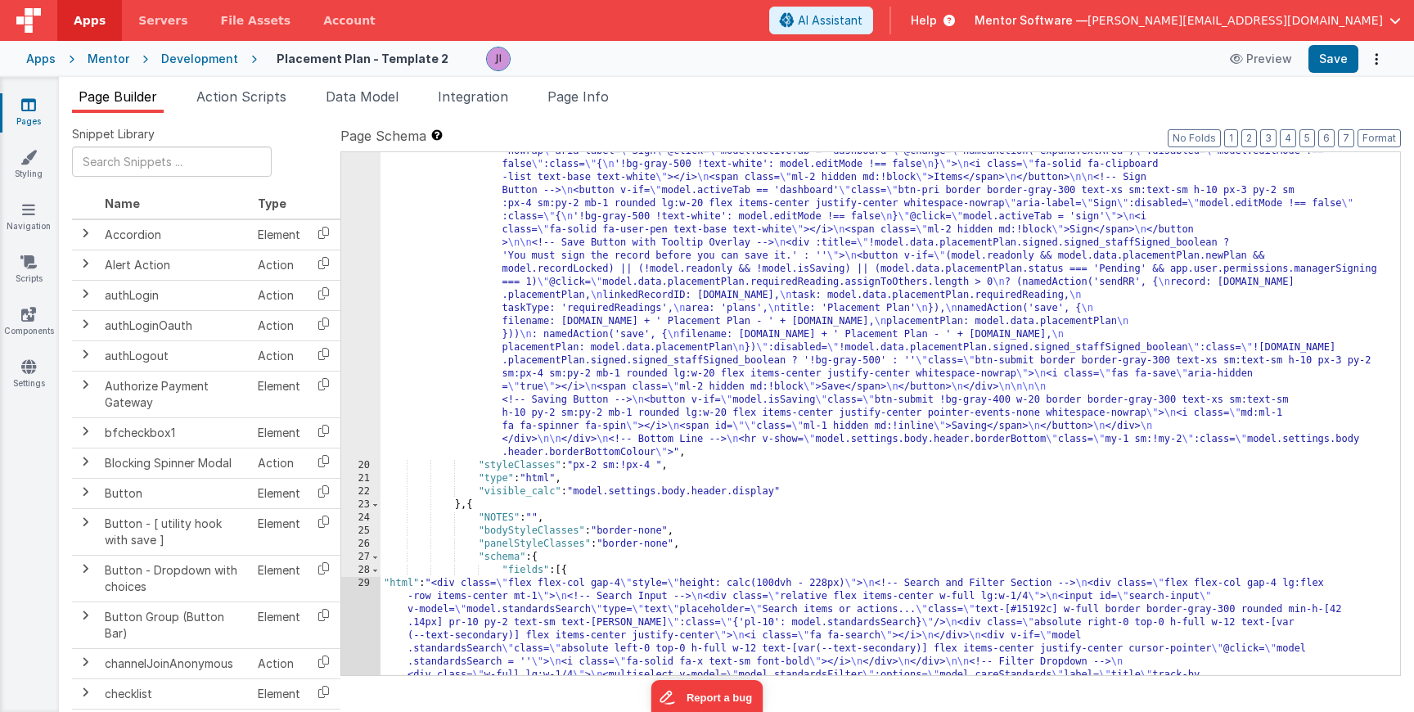
scroll to position [740, 0]
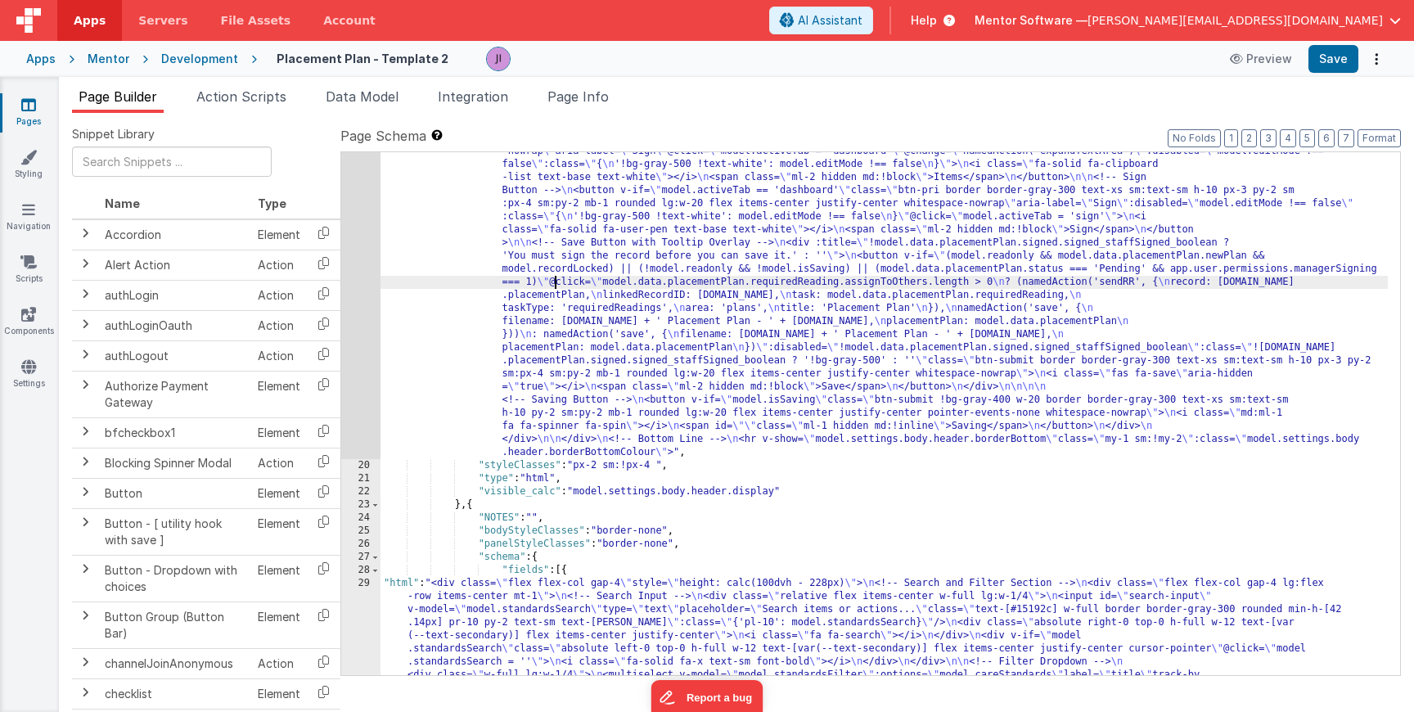
click at [355, 259] on div "19" at bounding box center [360, 151] width 39 height 615
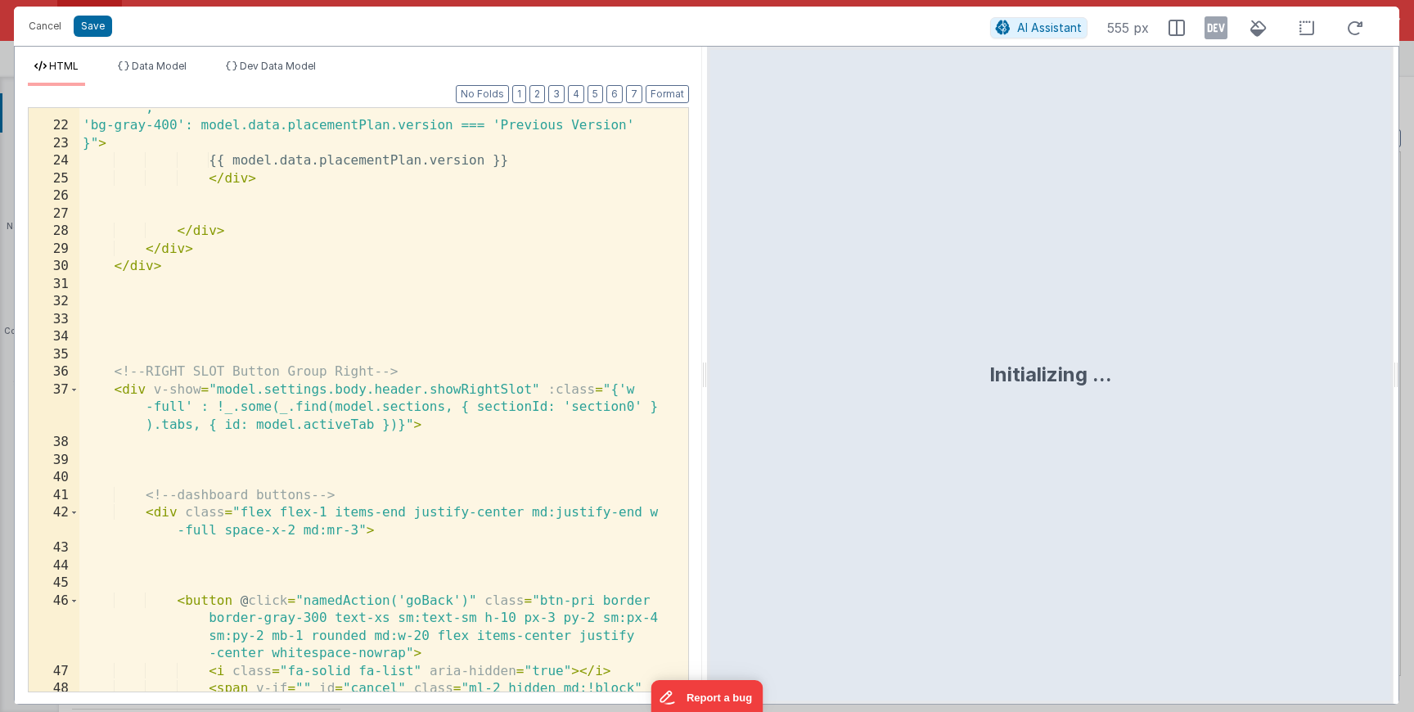
scroll to position [687, 0]
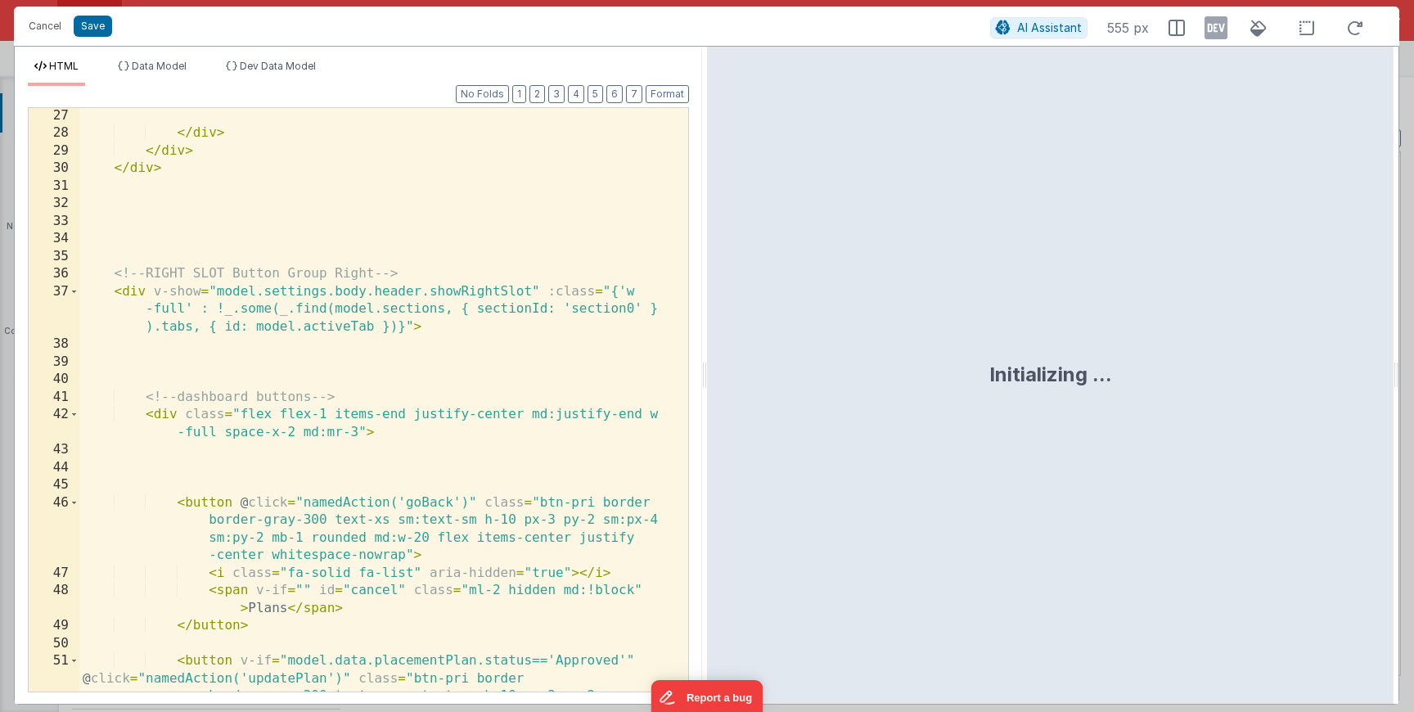
click at [369, 378] on div "</ div > </ div > </ div > <!-- RIGHT SLOT Button Group Right --> < div v-show …" at bounding box center [377, 451] width 596 height 689
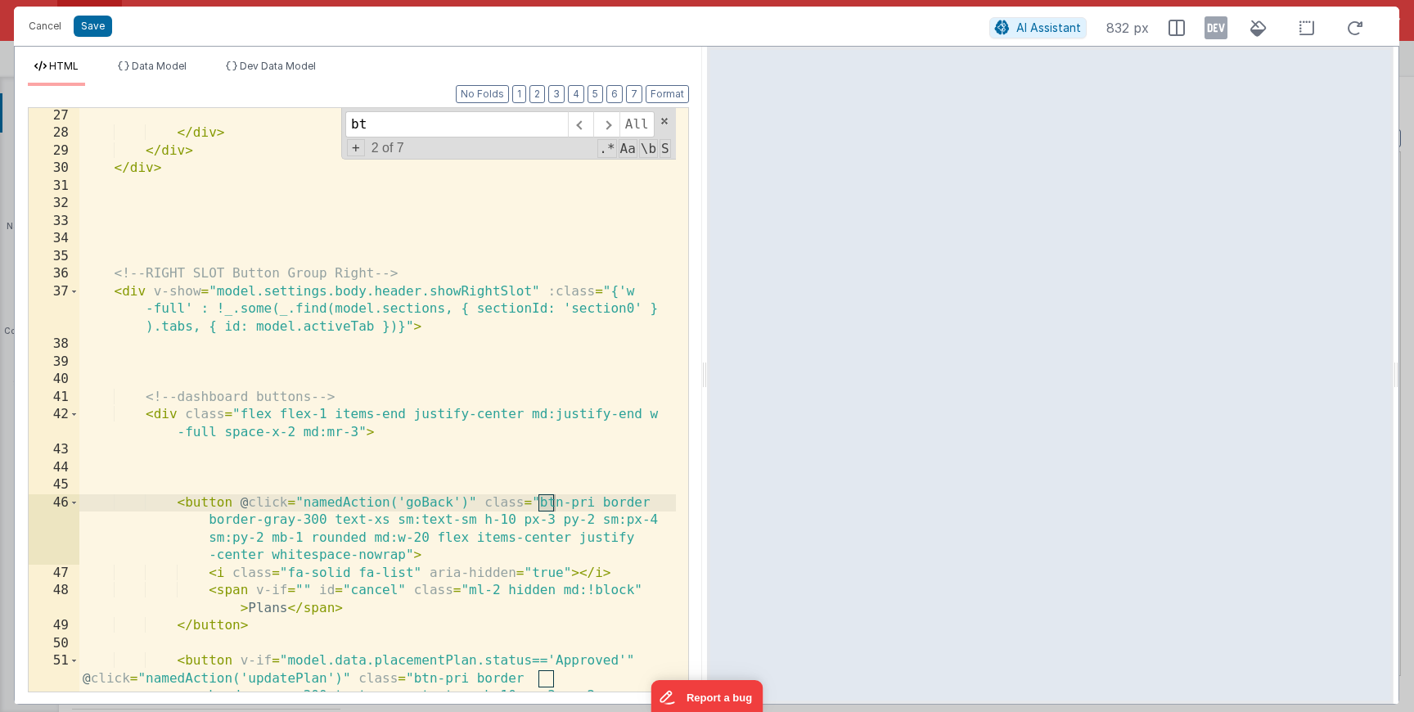
type input "b"
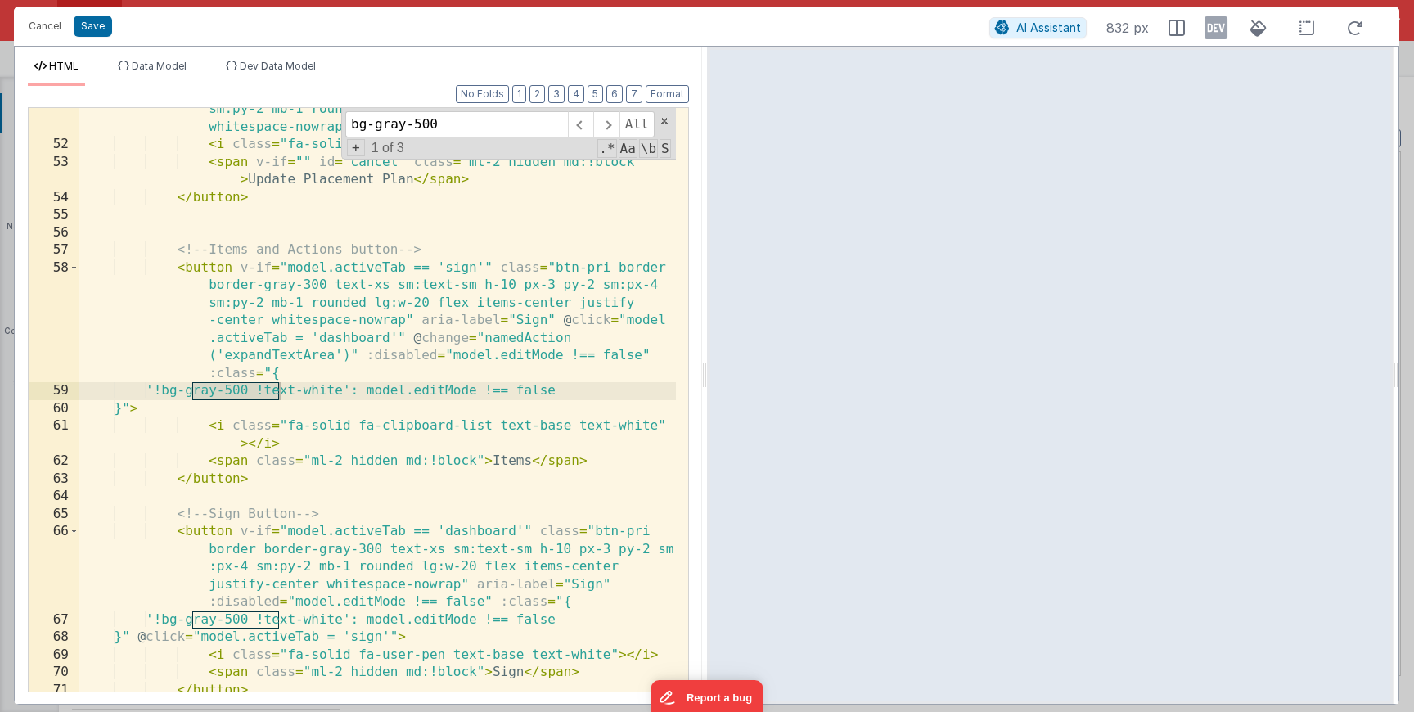
type input "bg-gray-500"
click at [353, 152] on span "+" at bounding box center [356, 147] width 18 height 17
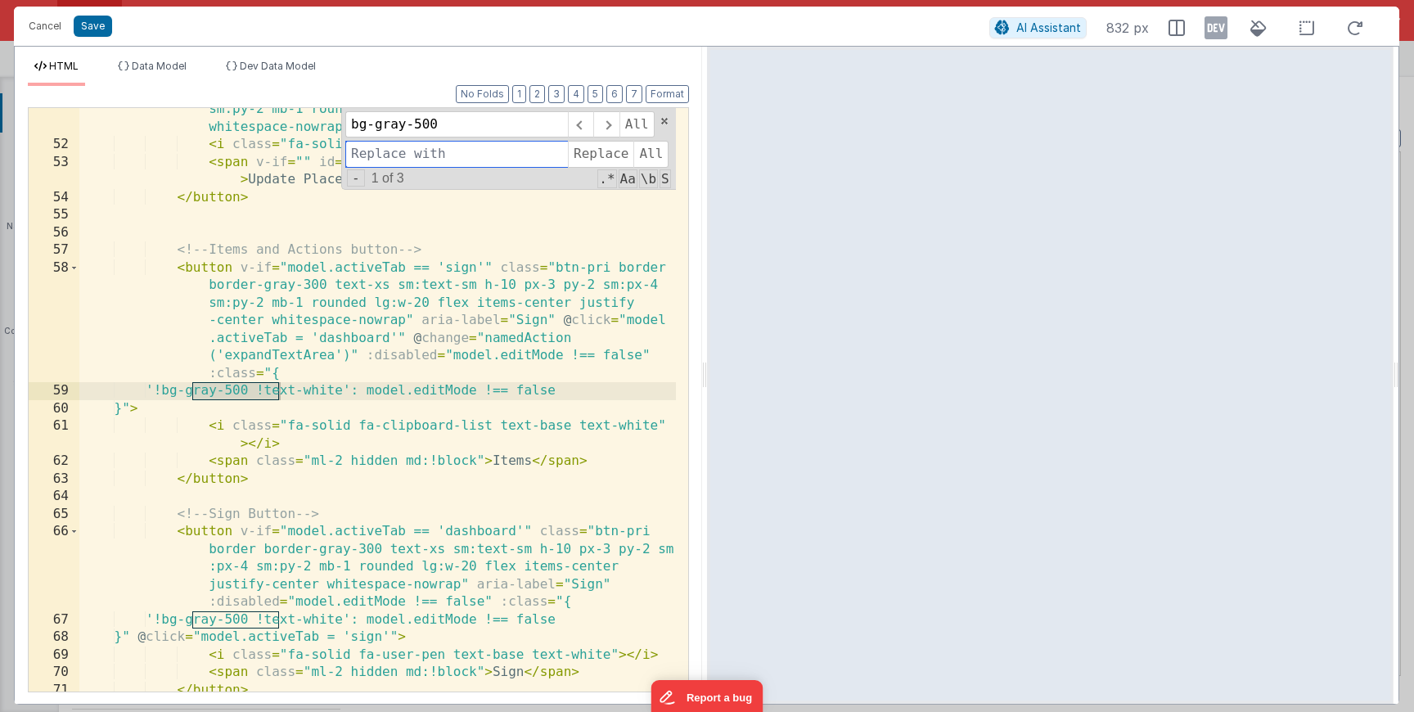
click at [408, 152] on input at bounding box center [456, 154] width 222 height 26
paste input "bg-gray-400"
type input "bg-gray-400"
click at [661, 152] on span "All" at bounding box center [650, 154] width 35 height 26
click at [96, 17] on button "Save" at bounding box center [93, 26] width 38 height 21
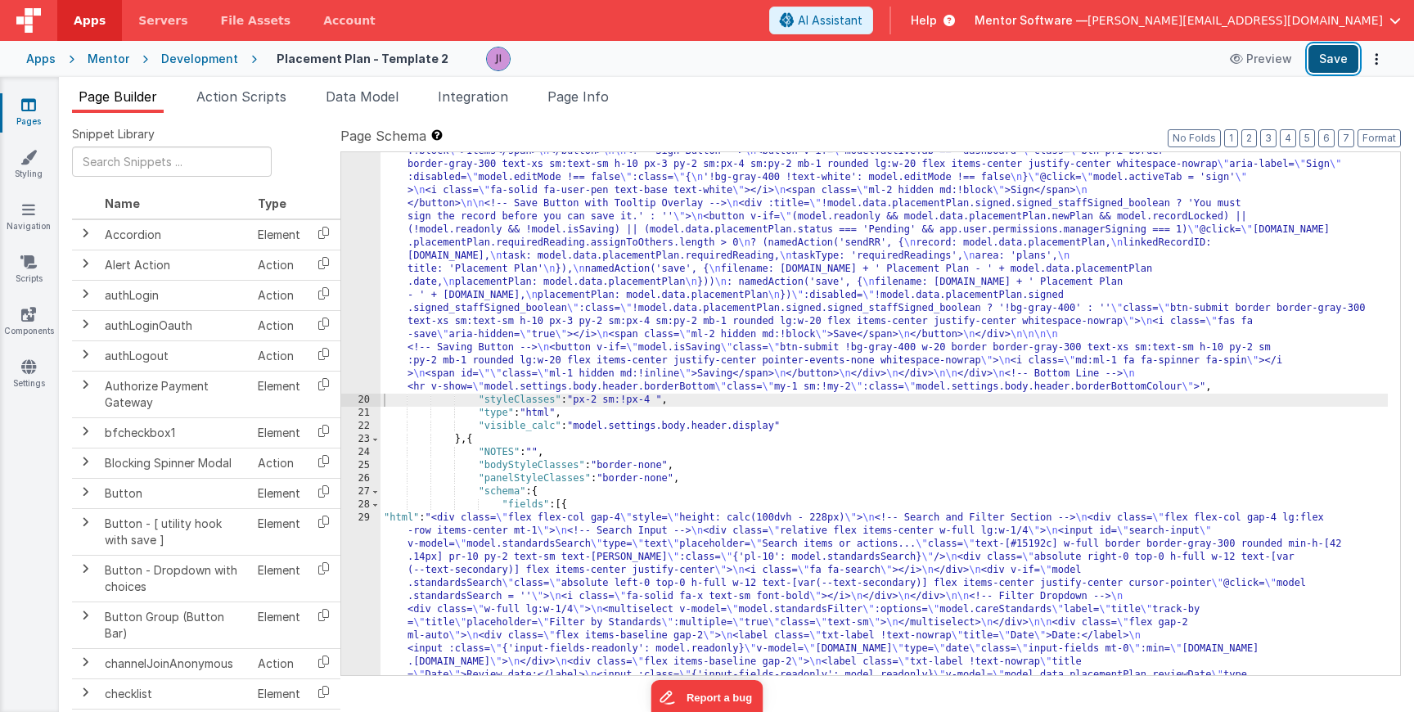
click at [1327, 70] on button "Save" at bounding box center [1333, 59] width 50 height 28
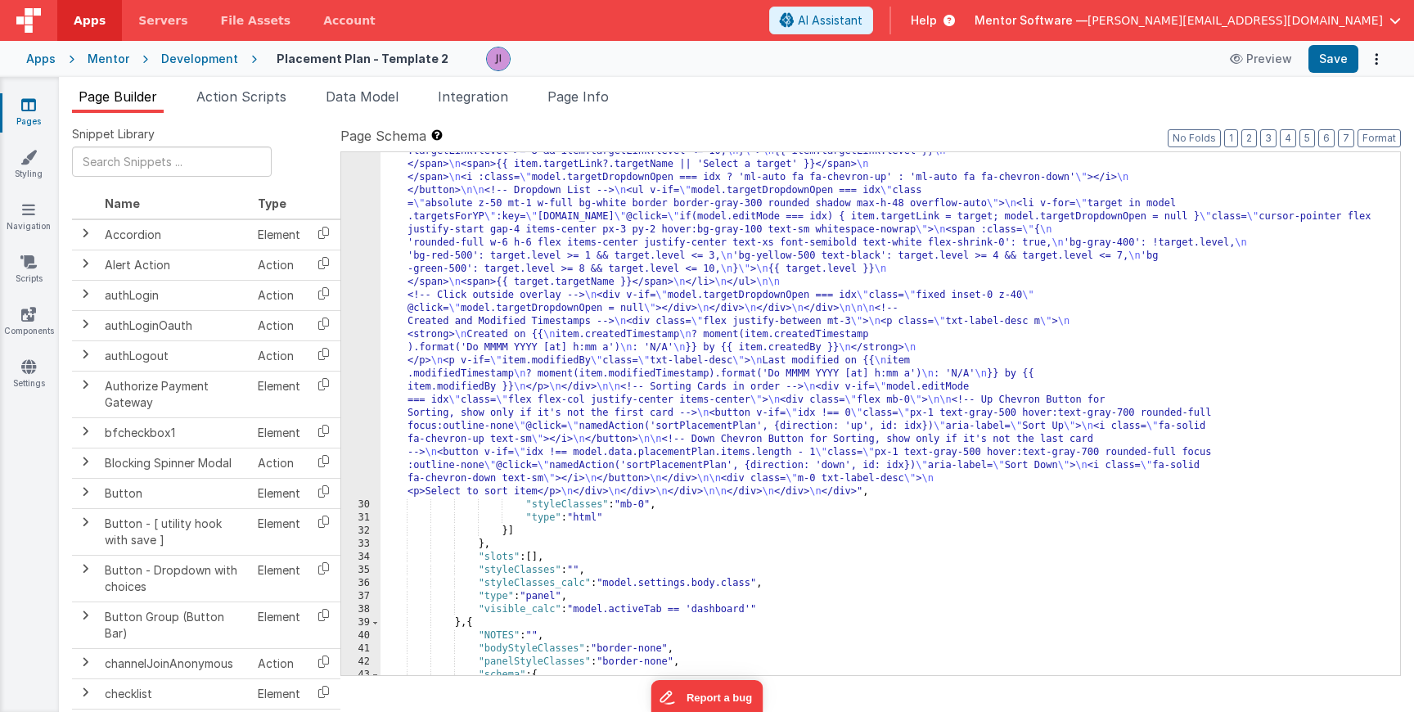
scroll to position [2360, 0]
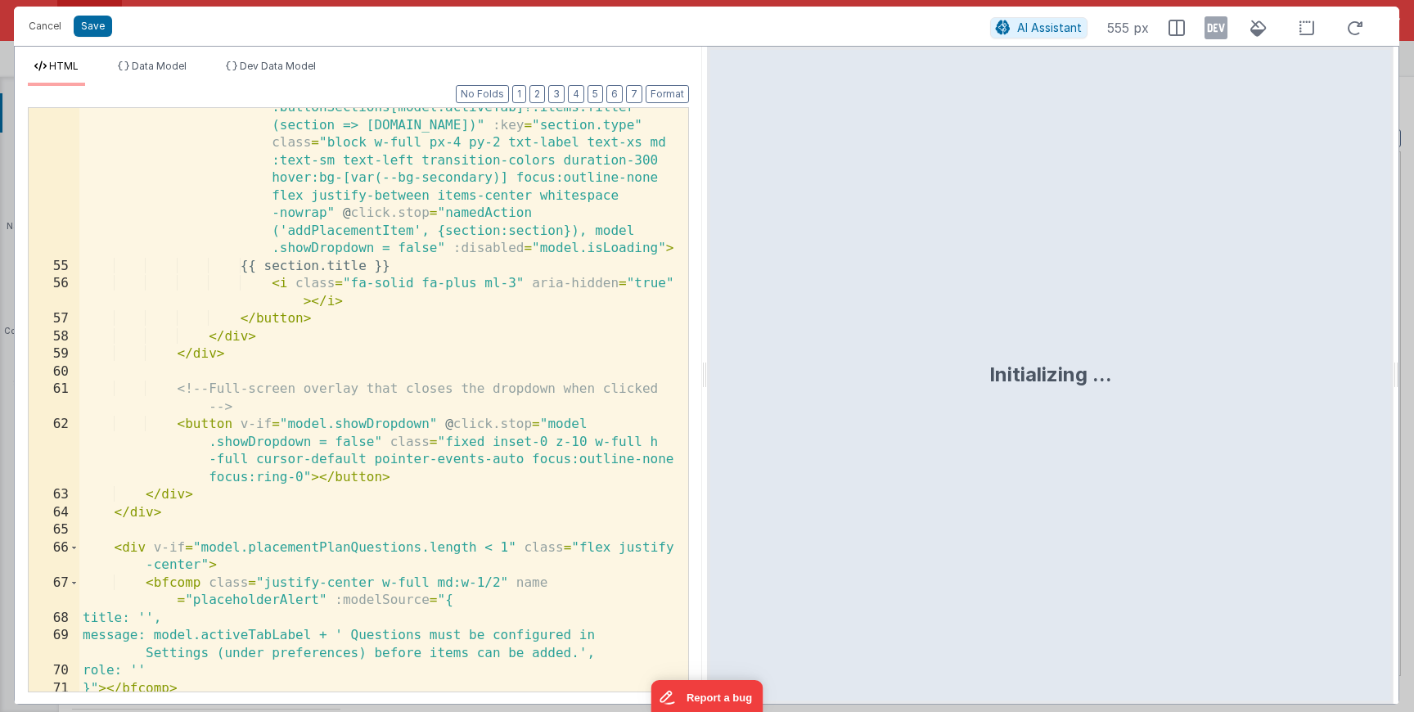
scroll to position [2209, 0]
click at [357, 306] on div "< button v-for = "(section, index) in model .buttonSections[model.activeTab]?.i…" at bounding box center [377, 470] width 596 height 777
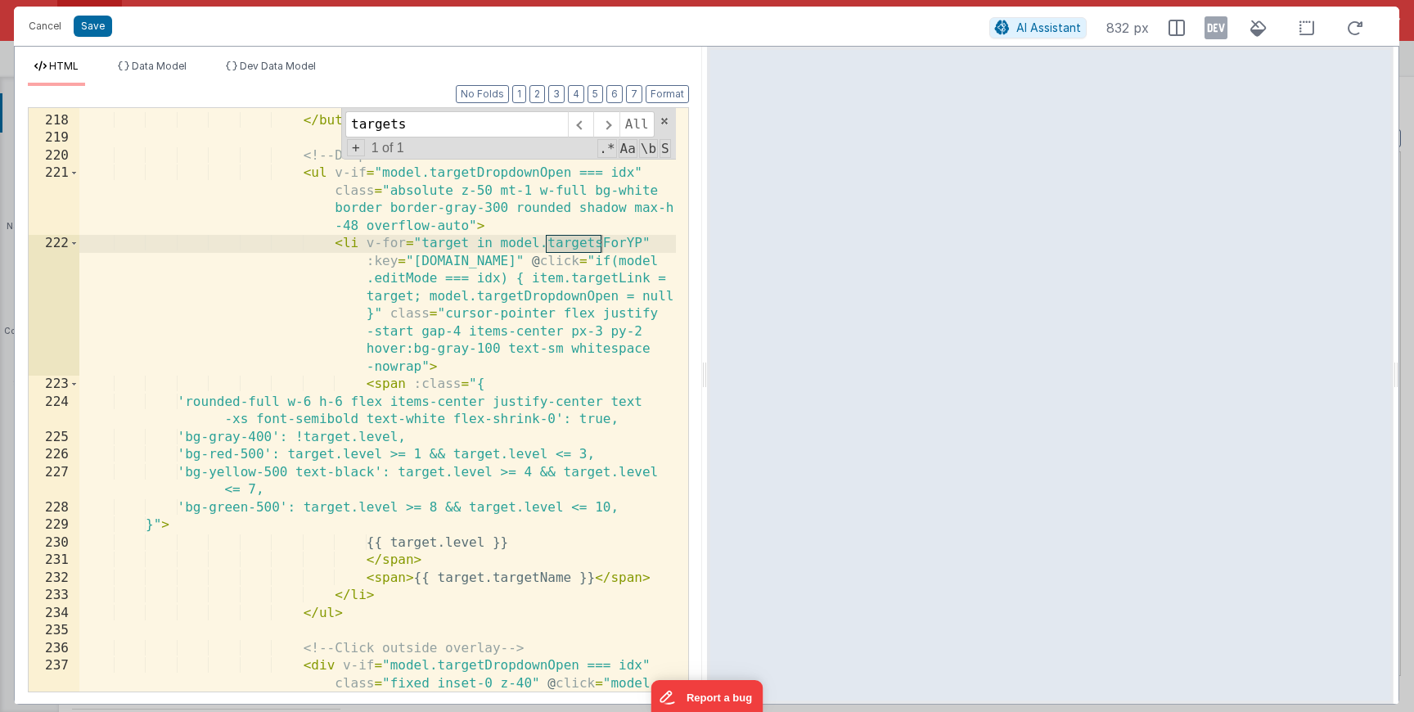
scroll to position [6355, 0]
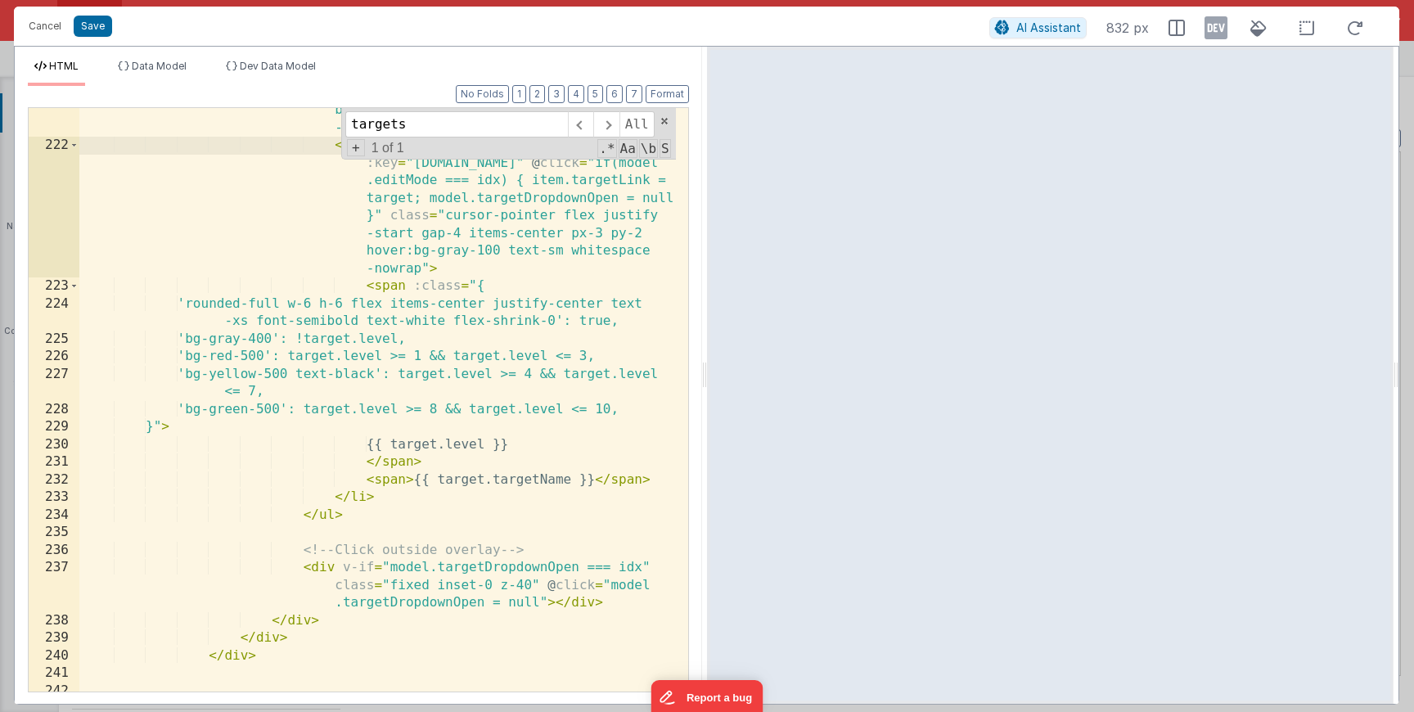
type input "targets"
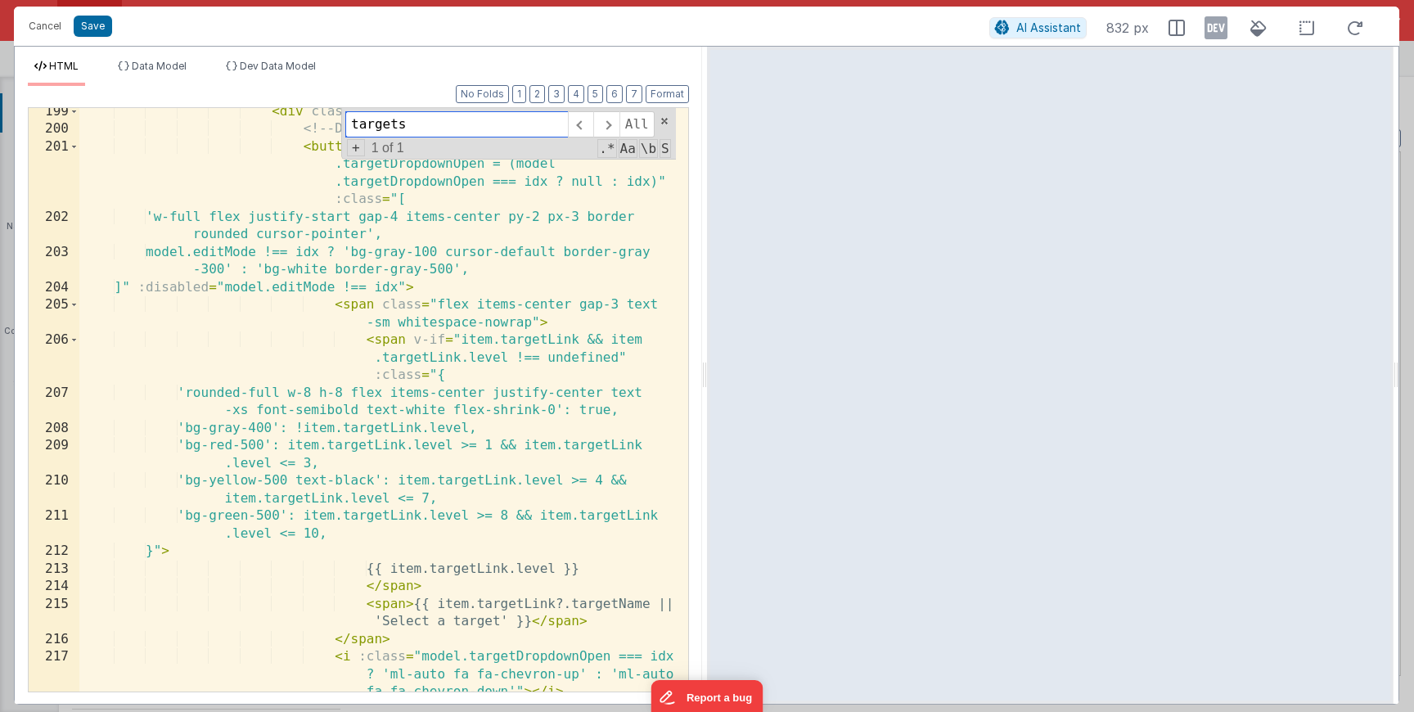
scroll to position [5423, 0]
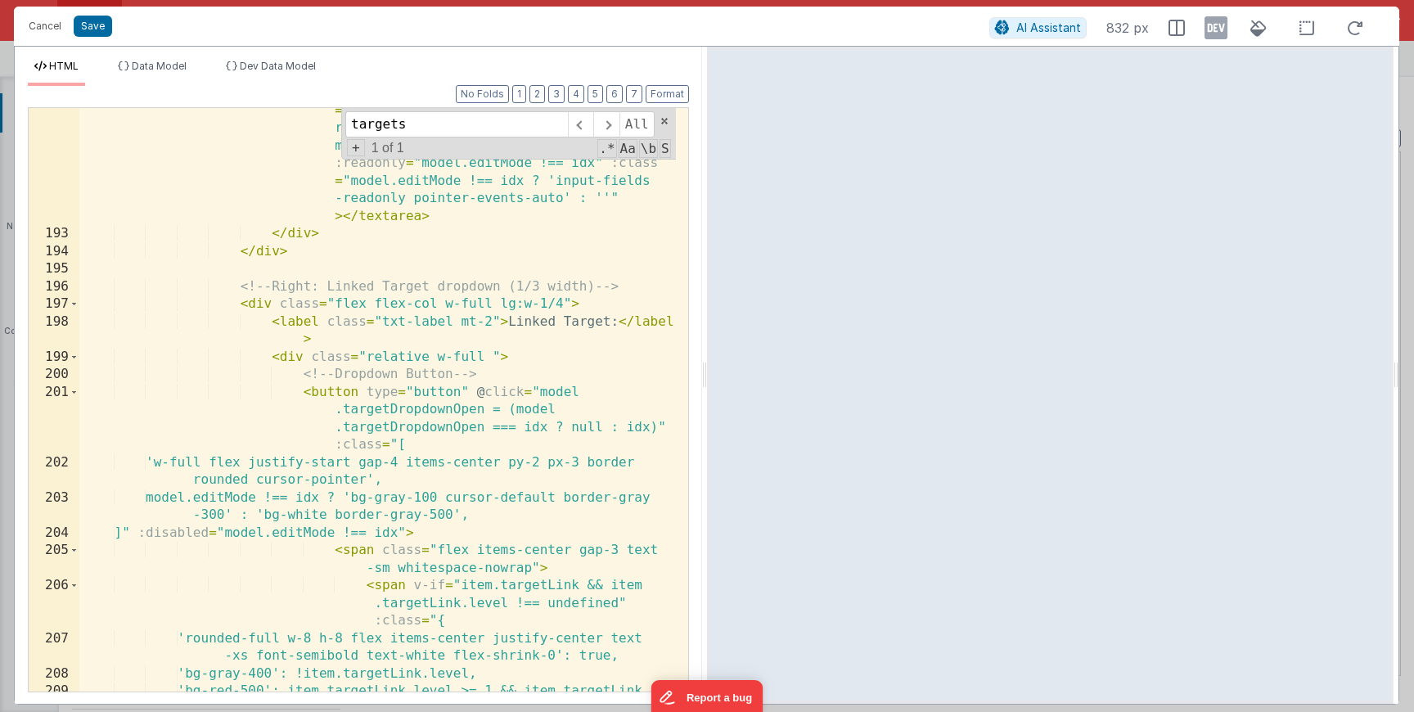
click at [242, 308] on div "< textarea @ change = "namedAction('expandTextArea' )" v-model = "item.actions"…" at bounding box center [377, 455] width 596 height 777
click at [77, 308] on span at bounding box center [74, 304] width 9 height 18
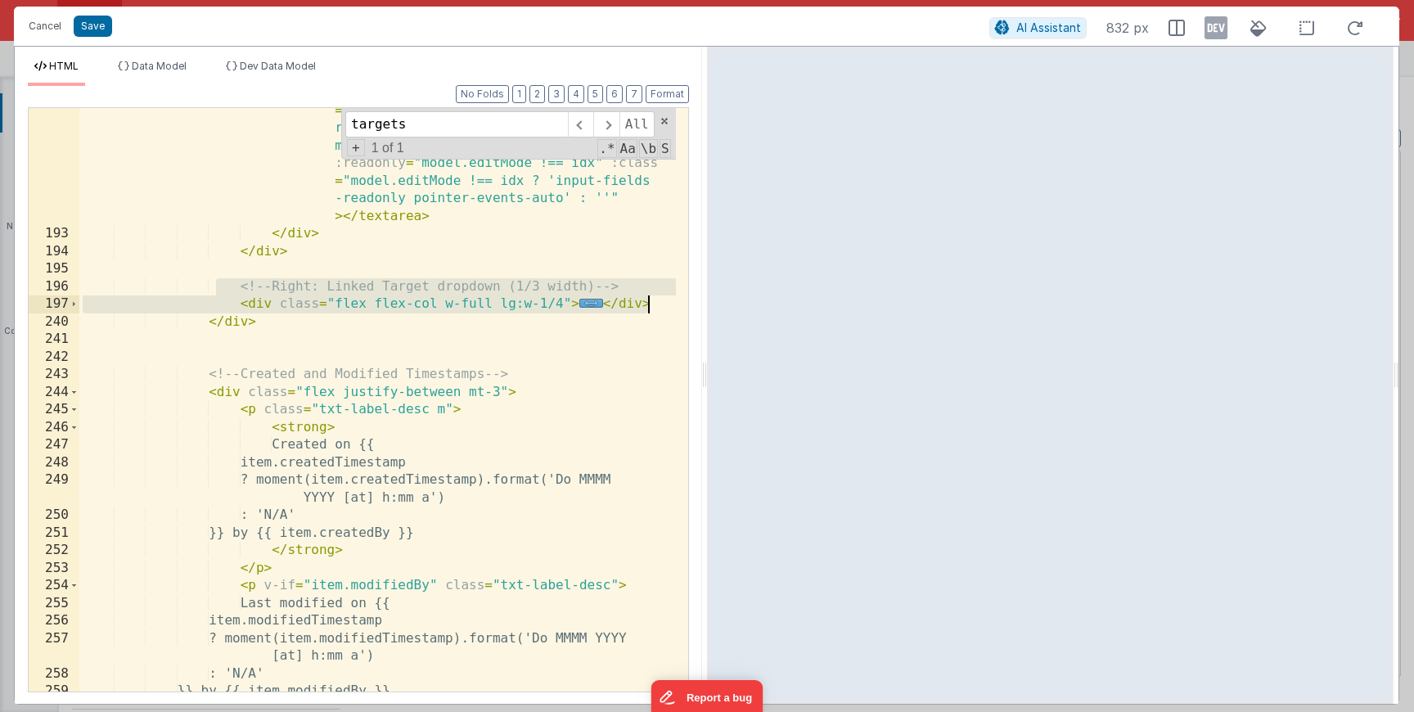
drag, startPoint x: 270, startPoint y: 291, endPoint x: 654, endPoint y: 306, distance: 384.7
click at [654, 306] on div "< textarea @ change = "namedAction('expandTextArea' )" v-model = "item.actions"…" at bounding box center [377, 446] width 596 height 759
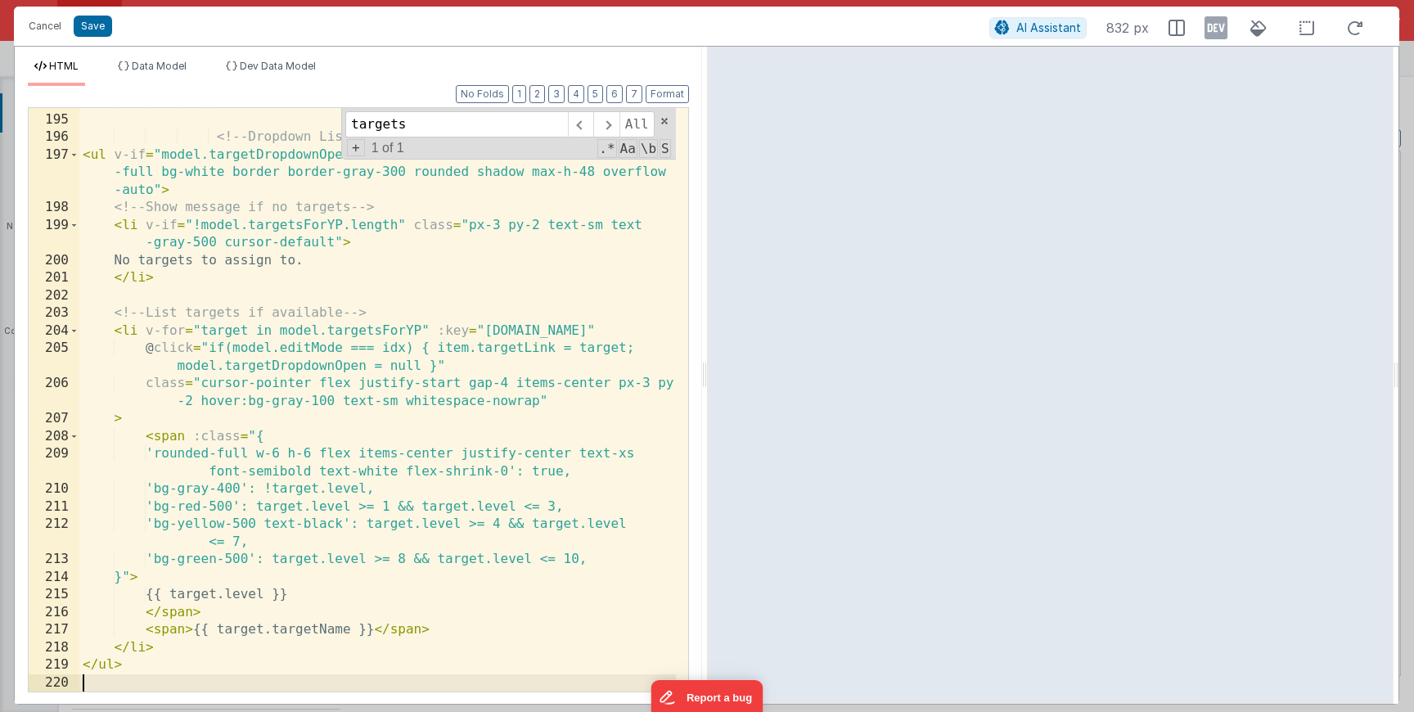
scroll to position [5572, 0]
click at [94, 19] on button "Save" at bounding box center [93, 26] width 38 height 21
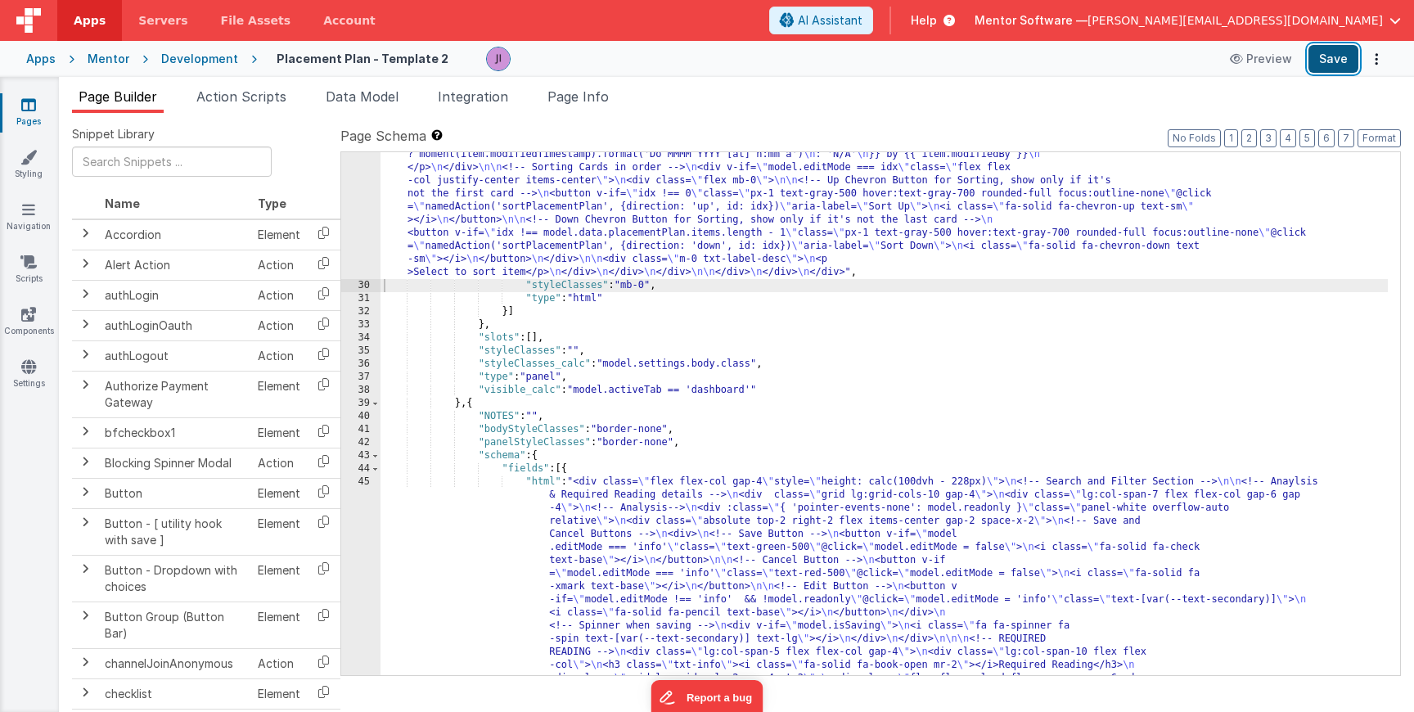
click at [1337, 68] on button "Save" at bounding box center [1333, 59] width 50 height 28
click at [471, 209] on div ""html" : "<div class= \" flex flex-col gap-4 \" style= \" height: calc(100dvh -…" at bounding box center [883, 658] width 1007 height 3533
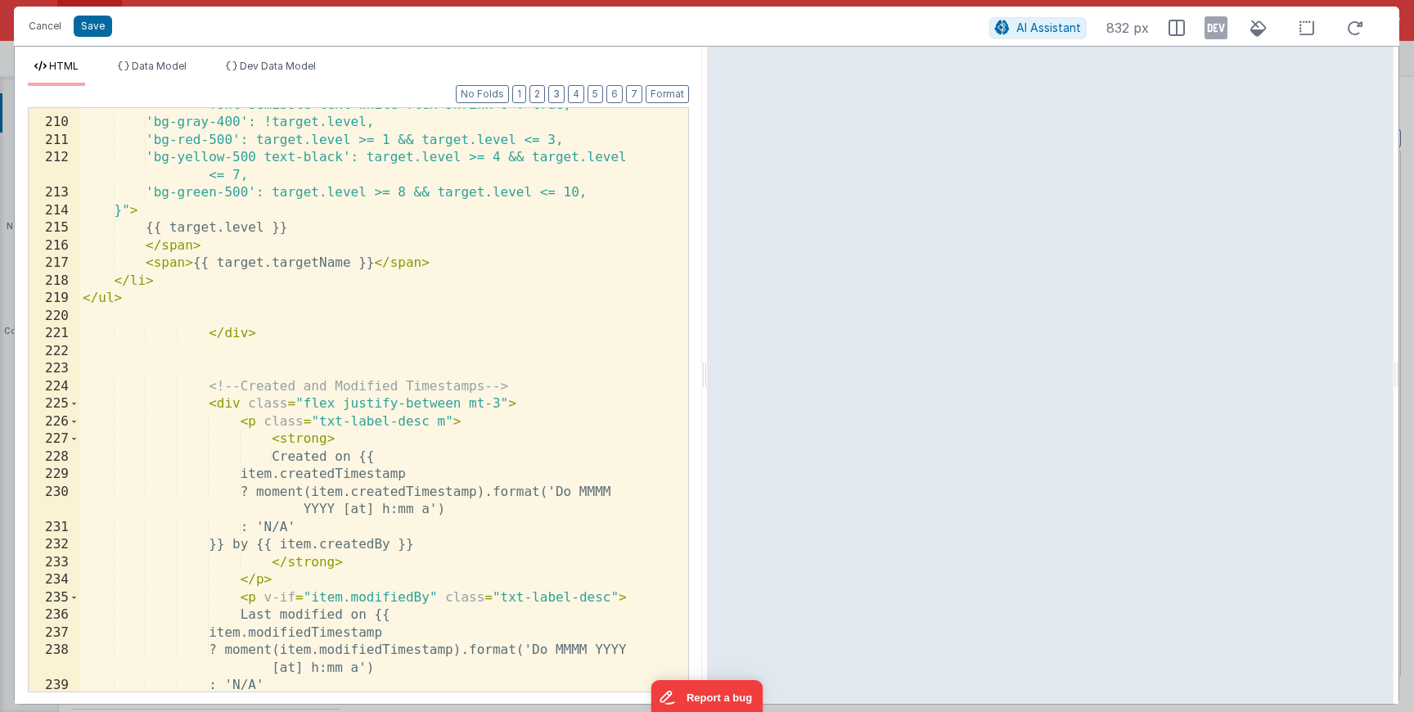
scroll to position [5841, 0]
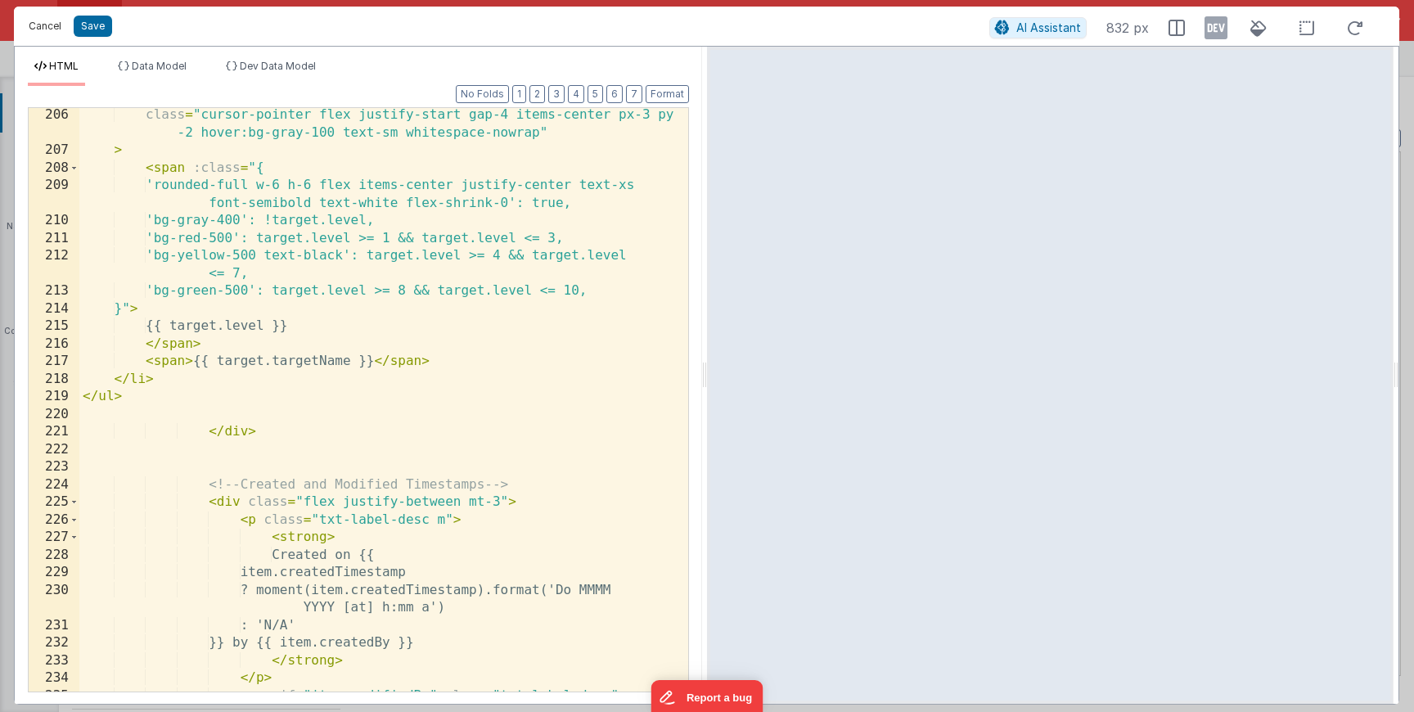
click at [62, 34] on button "Cancel" at bounding box center [44, 26] width 49 height 23
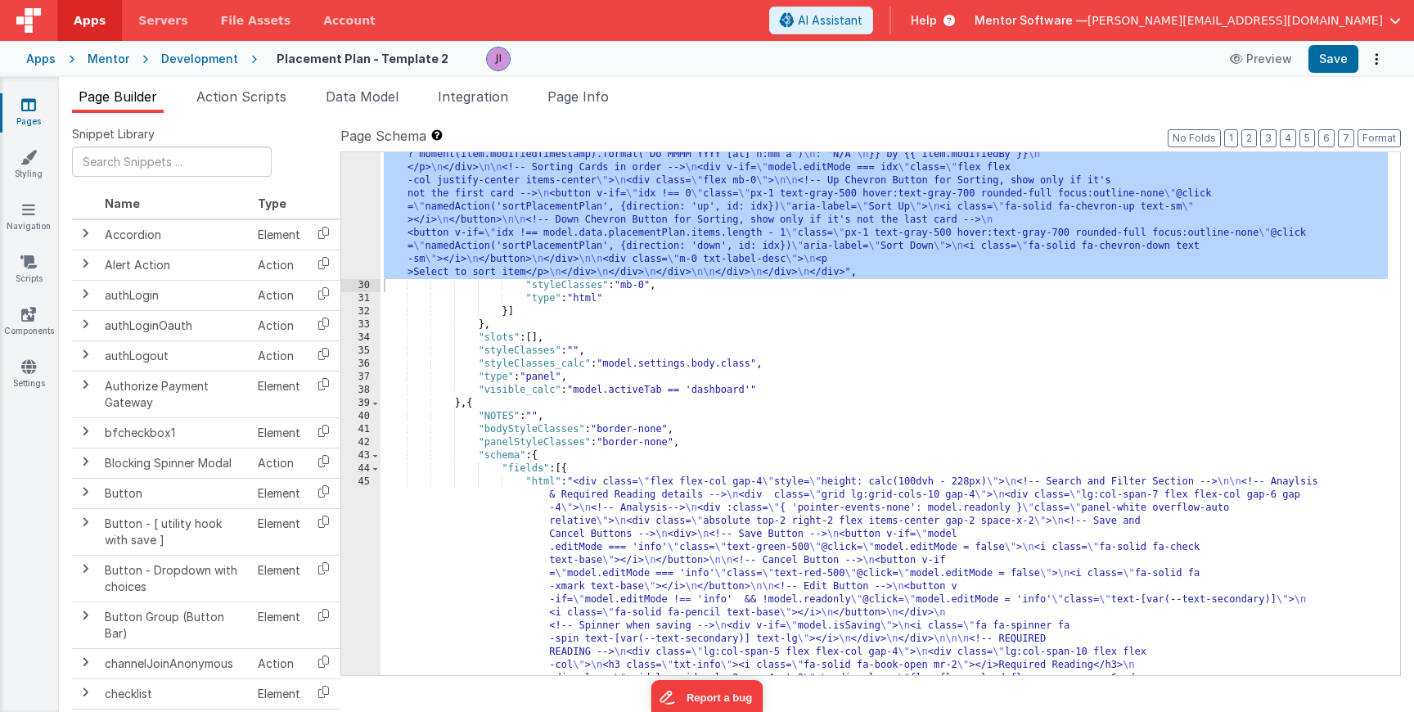
click at [632, 392] on div ""html" : "<div class= \" flex flex-col gap-4 \" style= \" height: calc(100dvh -…" at bounding box center [883, 658] width 1007 height 3533
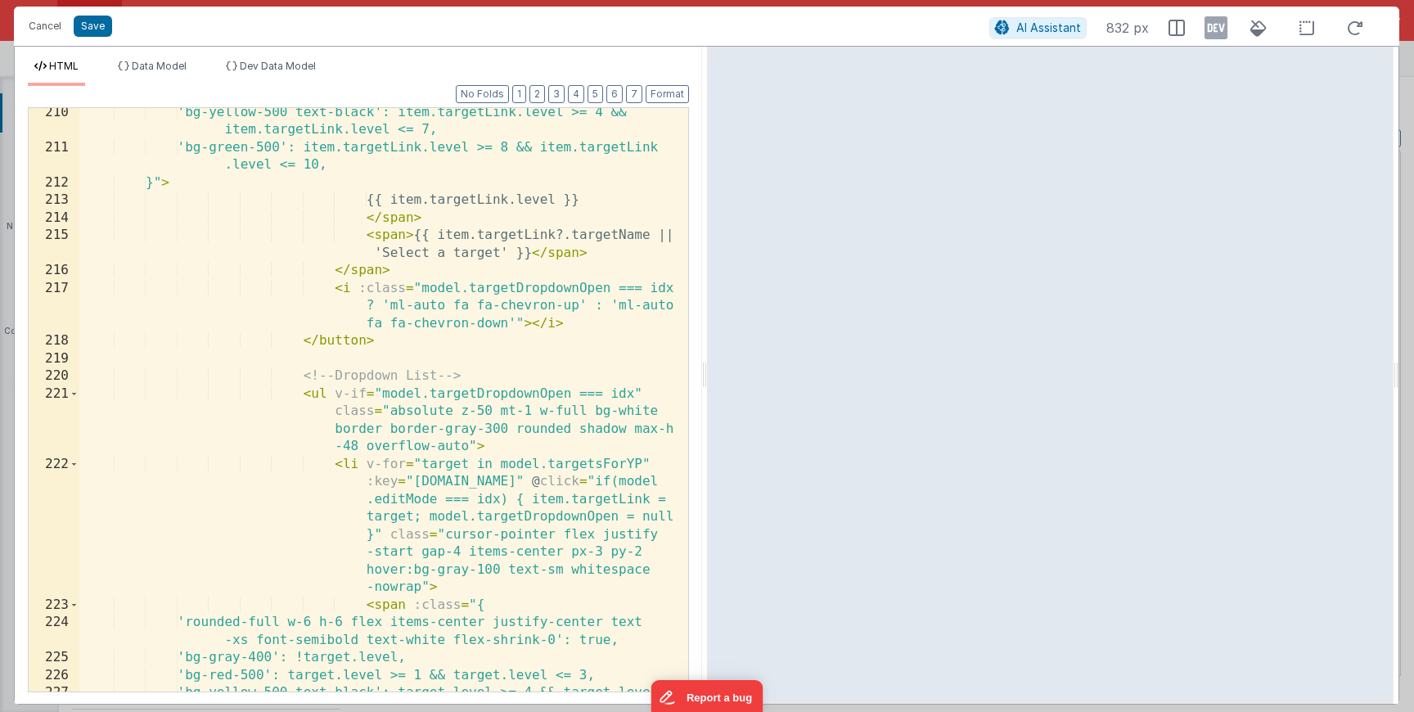
scroll to position [6037, 0]
click at [76, 464] on span at bounding box center [74, 465] width 9 height 18
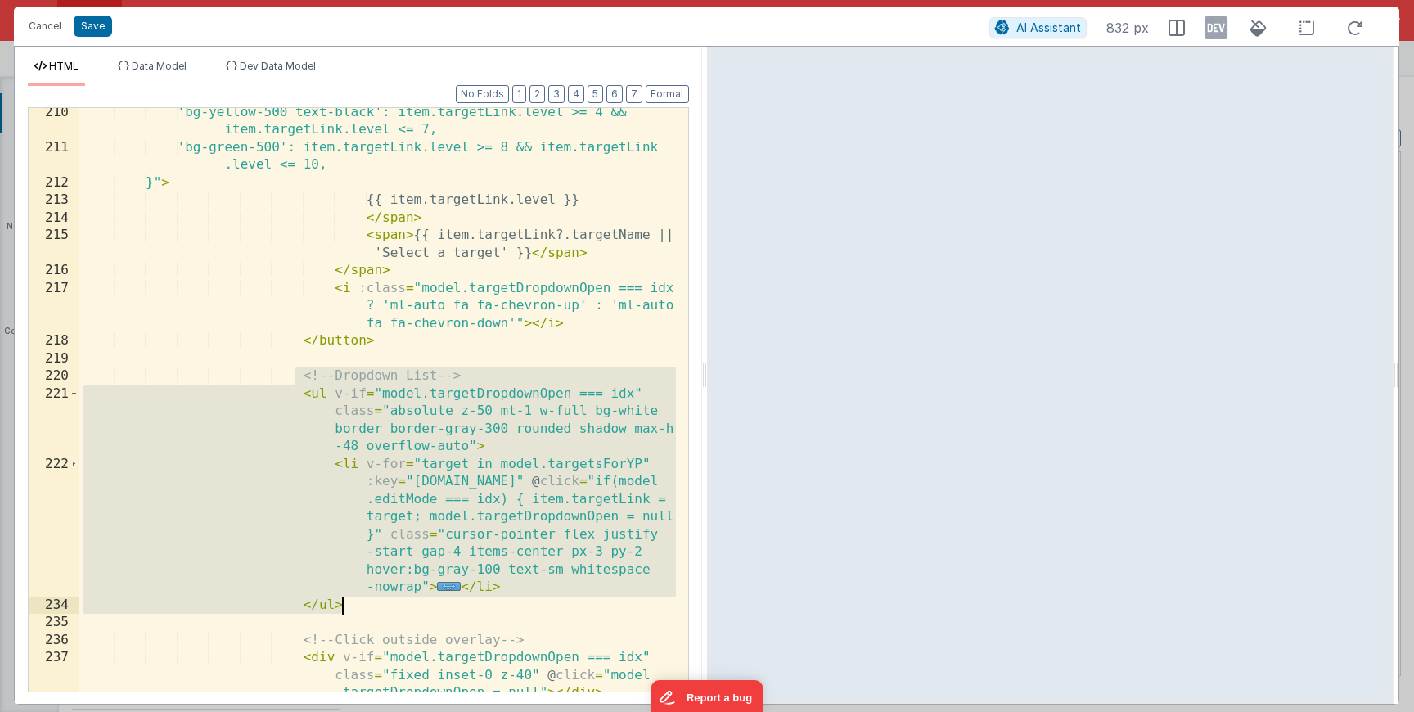
drag, startPoint x: 296, startPoint y: 376, endPoint x: 439, endPoint y: 604, distance: 268.7
click at [440, 605] on div "'bg-yellow-500 text-black': item.targetLink.level >= 4 && item.targetLink.level…" at bounding box center [377, 422] width 596 height 636
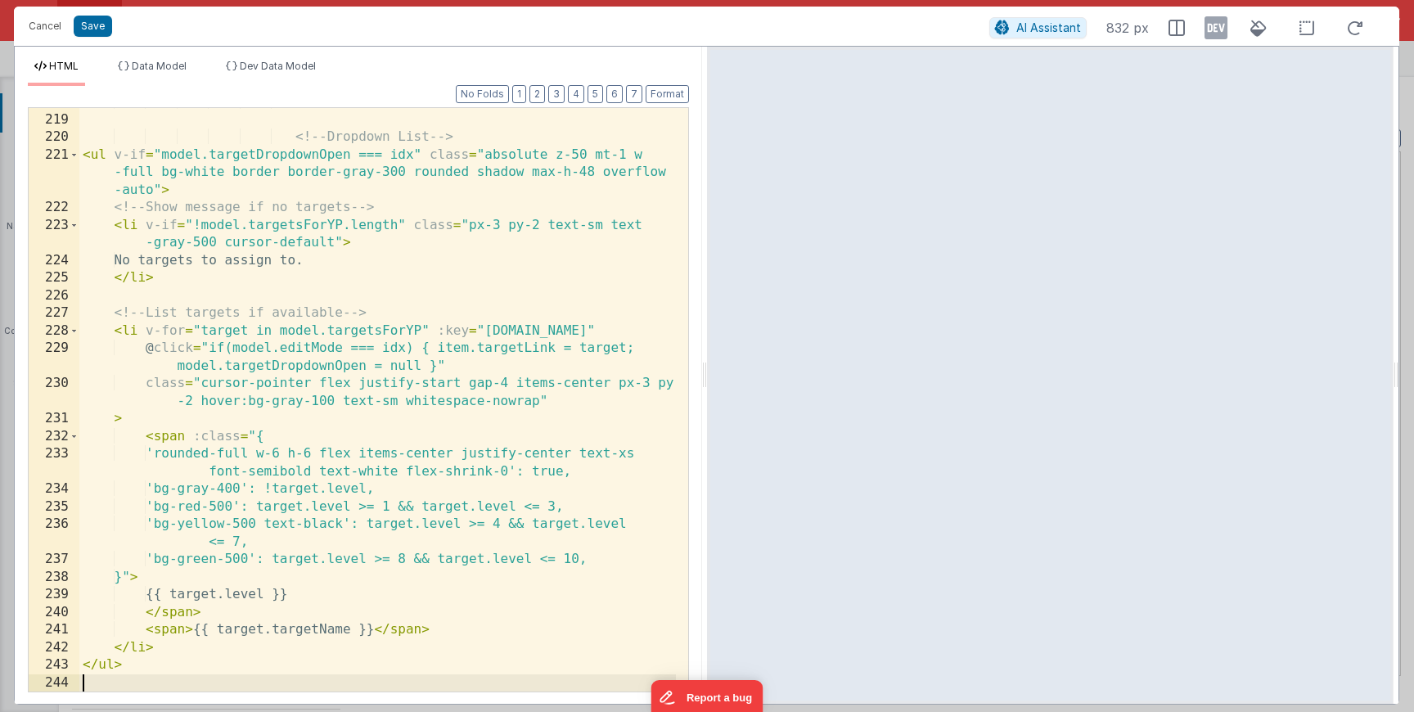
scroll to position [6374, 0]
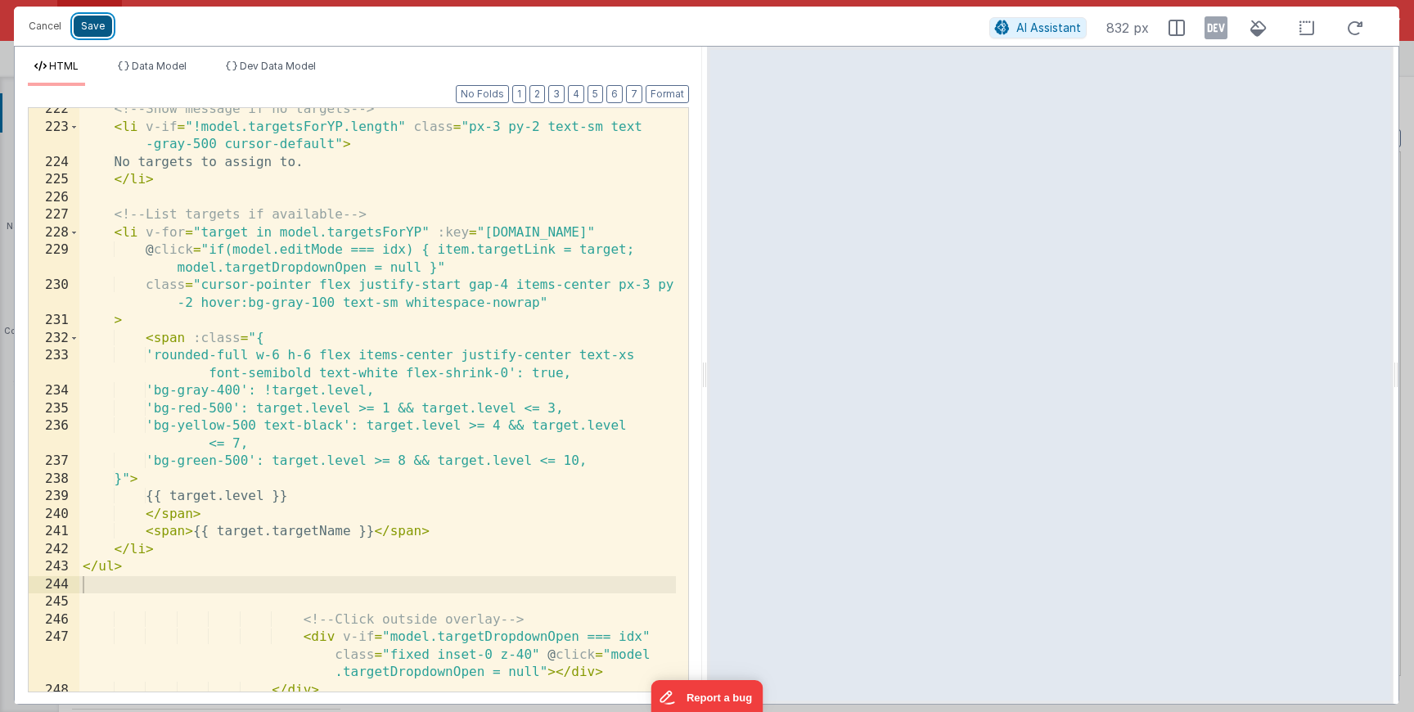
click at [98, 29] on button "Save" at bounding box center [93, 26] width 38 height 21
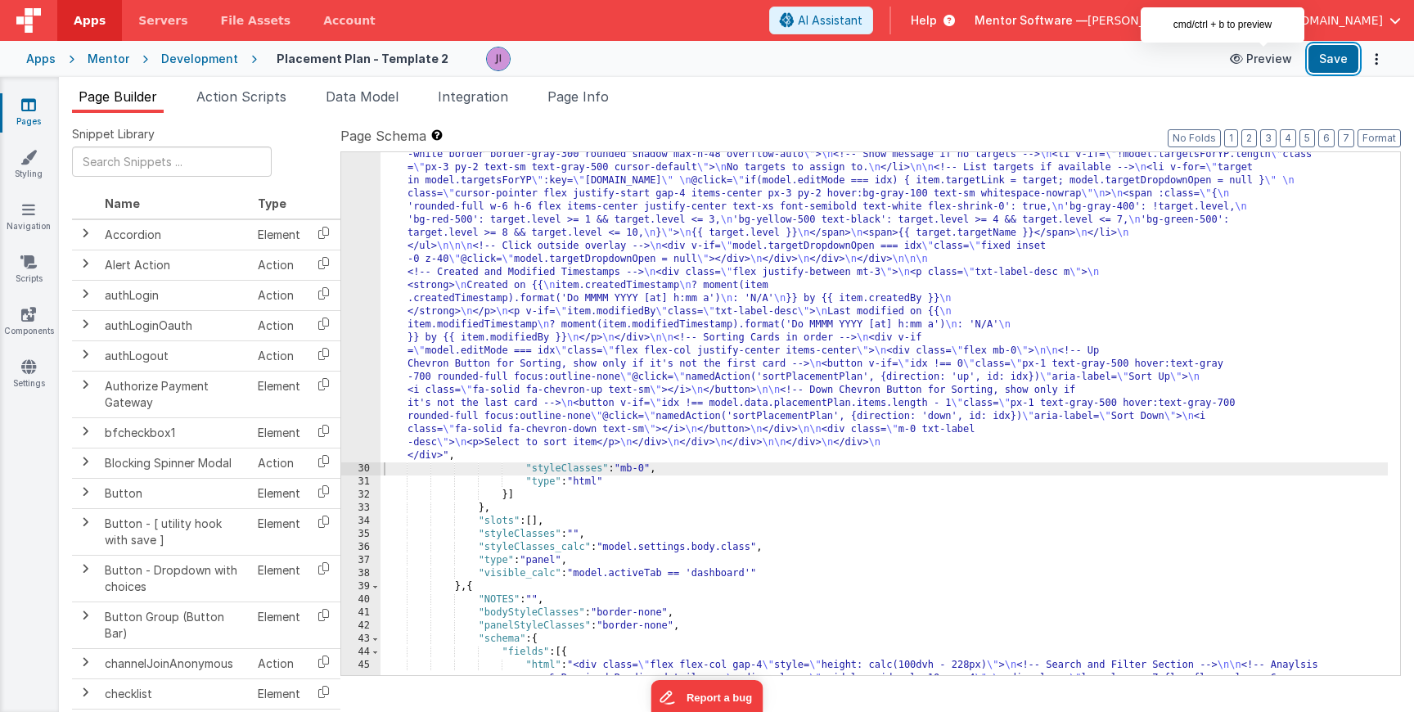
click at [1340, 56] on button "Save" at bounding box center [1333, 59] width 50 height 28
click at [16, 119] on link "Pages" at bounding box center [28, 113] width 59 height 33
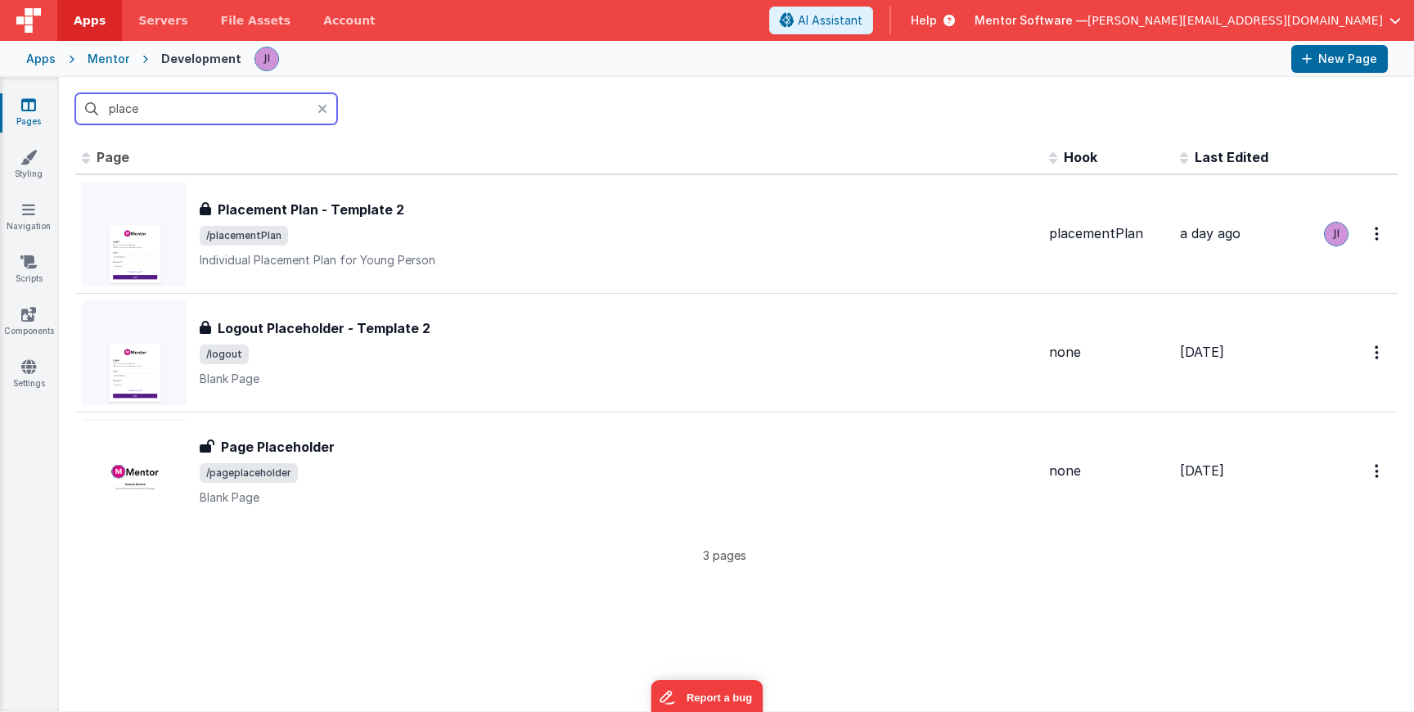
click at [120, 106] on input "place" at bounding box center [206, 108] width 262 height 31
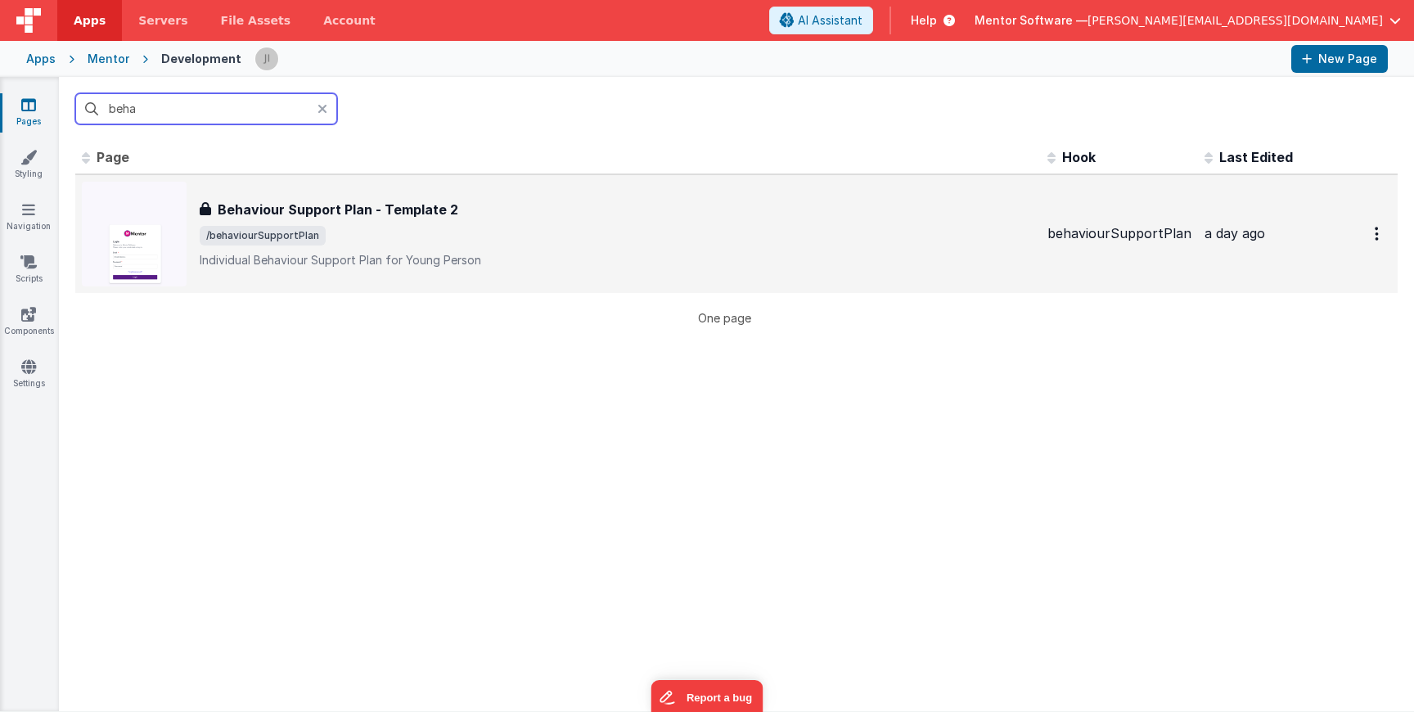
type input "beha"
click at [373, 240] on span "/behaviourSupportPlan" at bounding box center [617, 236] width 834 height 20
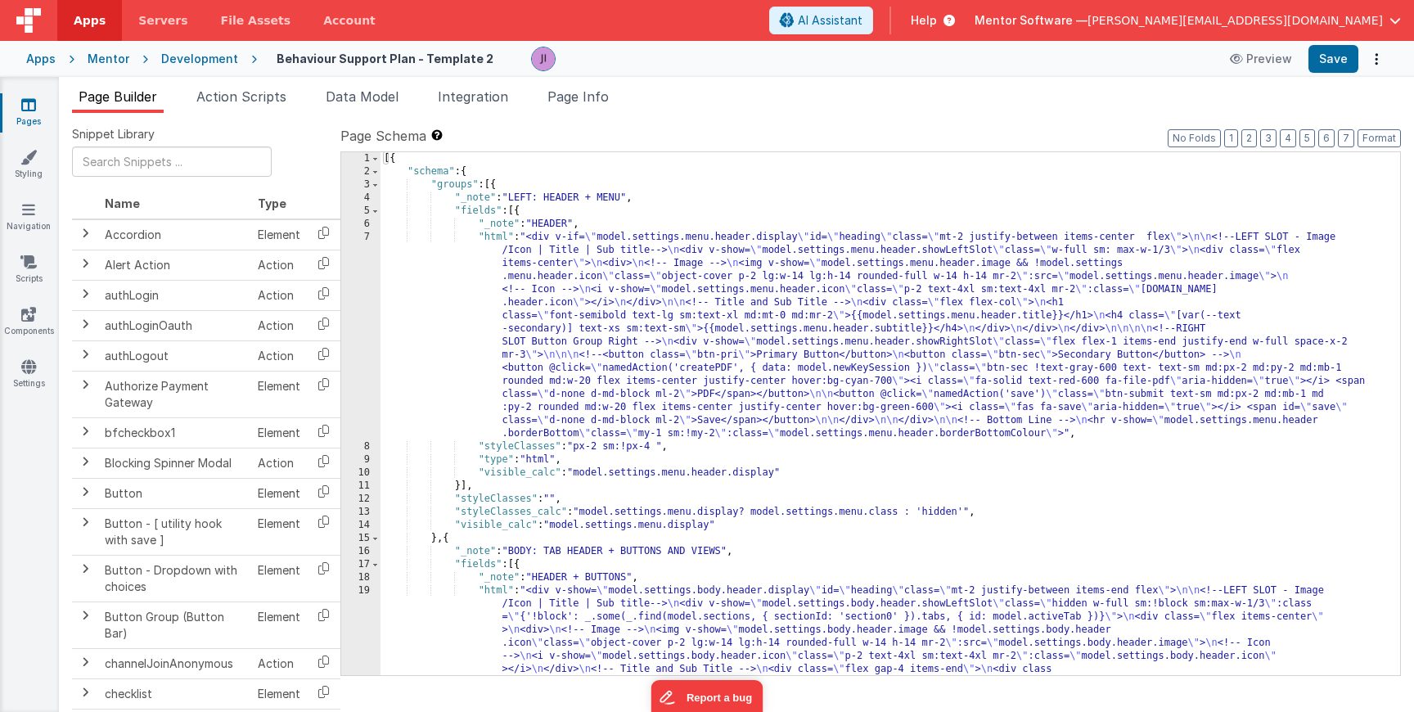
scroll to position [638, 0]
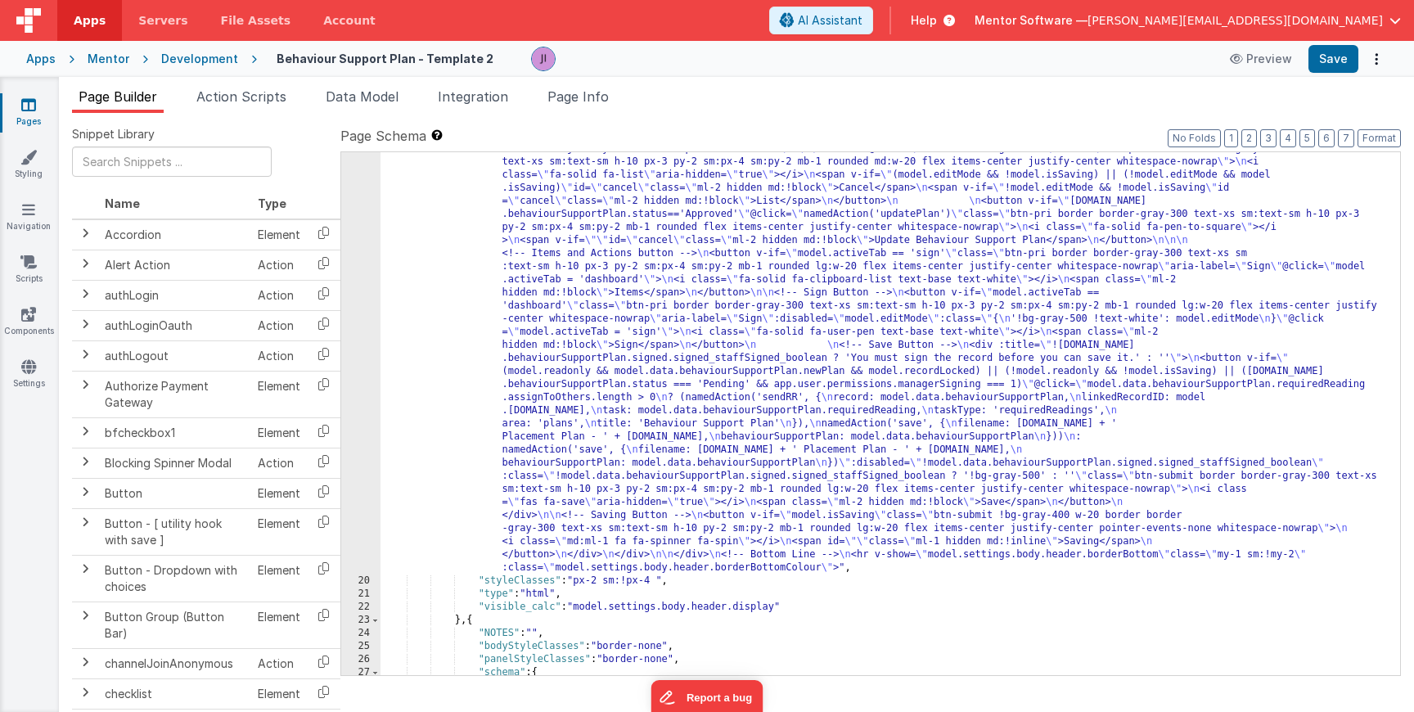
click at [546, 301] on div ""html" : "<div v-show= \" model.settings.body.header.display \" id= \" heading …" at bounding box center [883, 528] width 1007 height 1164
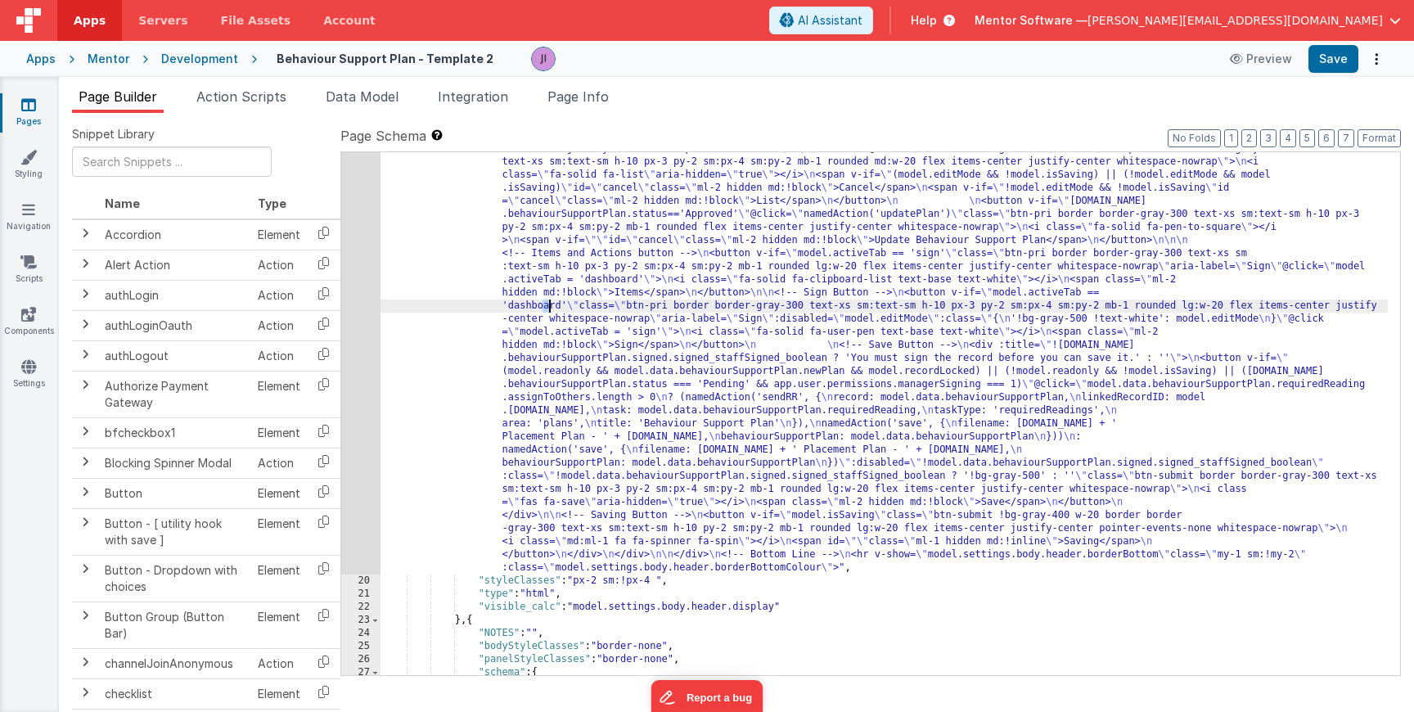
click at [344, 299] on div "19" at bounding box center [360, 260] width 39 height 628
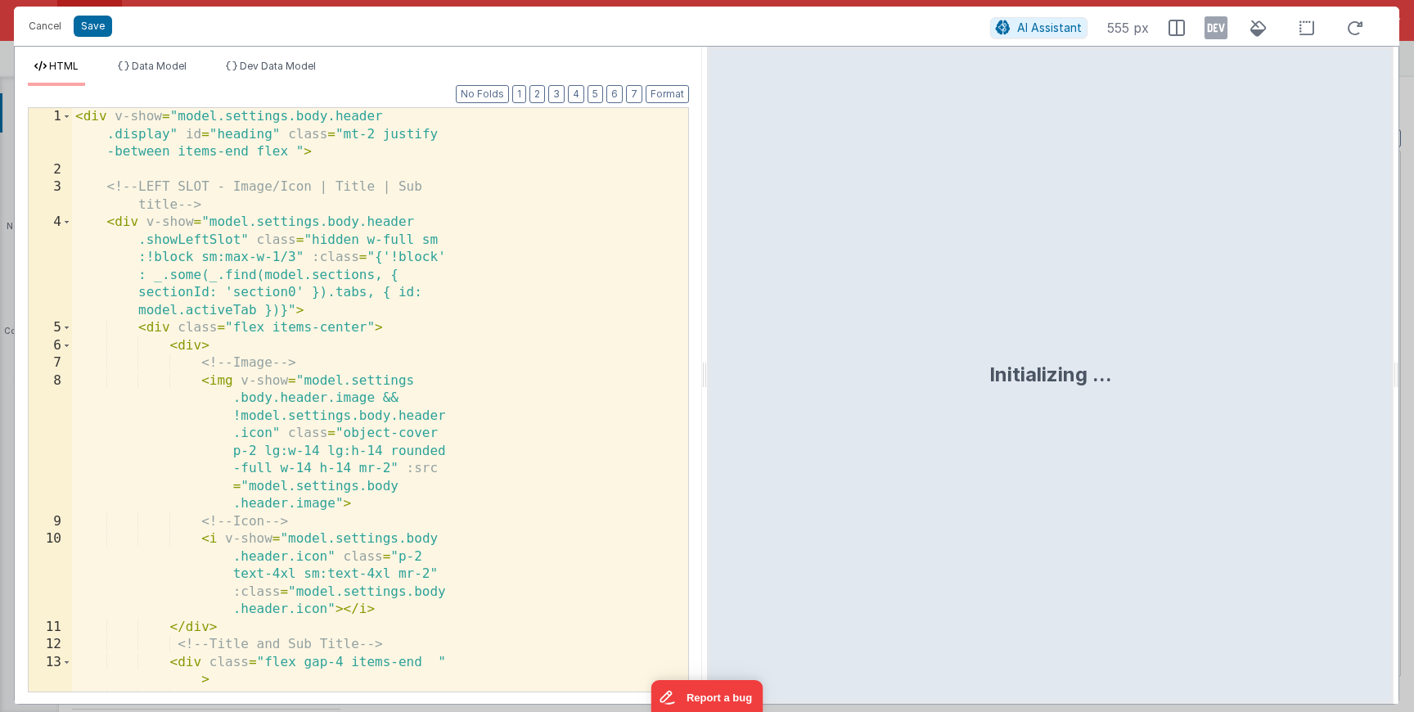
click at [393, 299] on div "< div v-show = "model.settings.body.header .display" id = "heading" class = "mt…" at bounding box center [374, 470] width 604 height 724
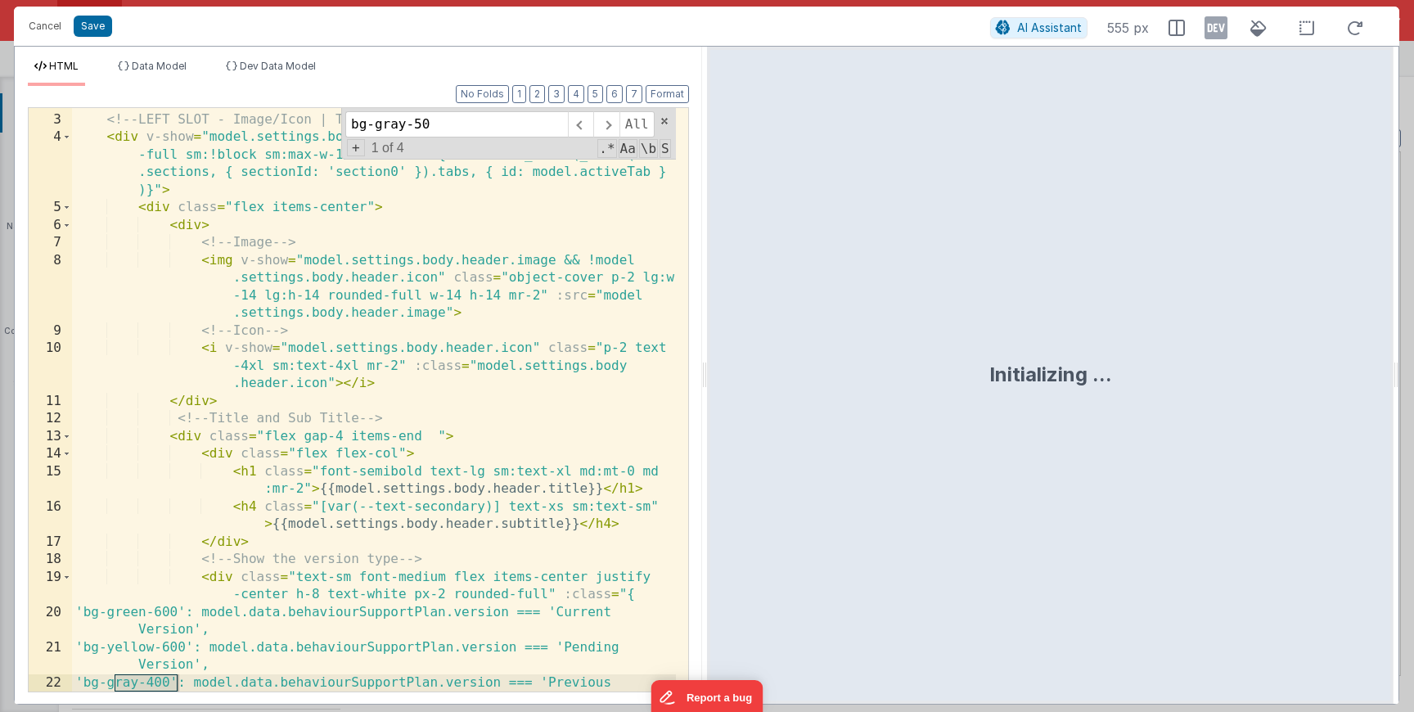
scroll to position [1379, 0]
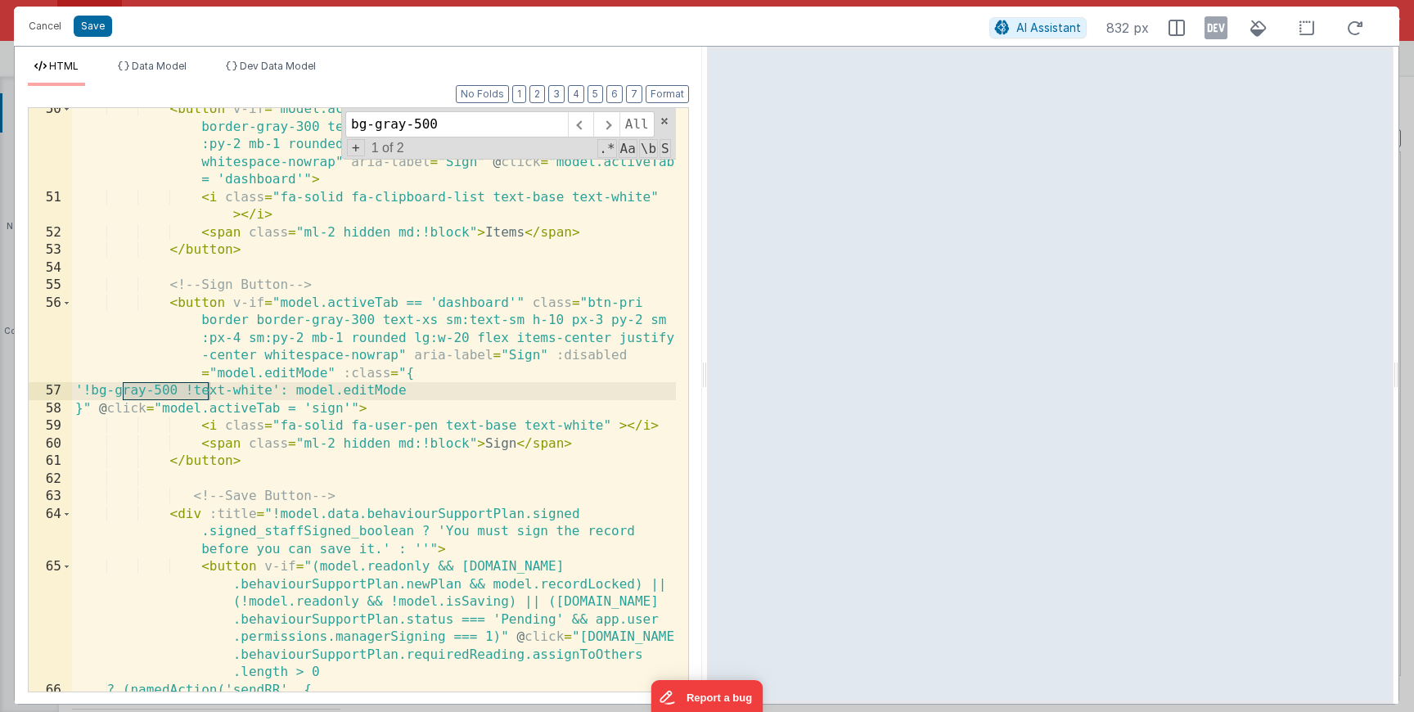
type input "bg-gray-500"
click at [359, 146] on span "+" at bounding box center [356, 147] width 18 height 17
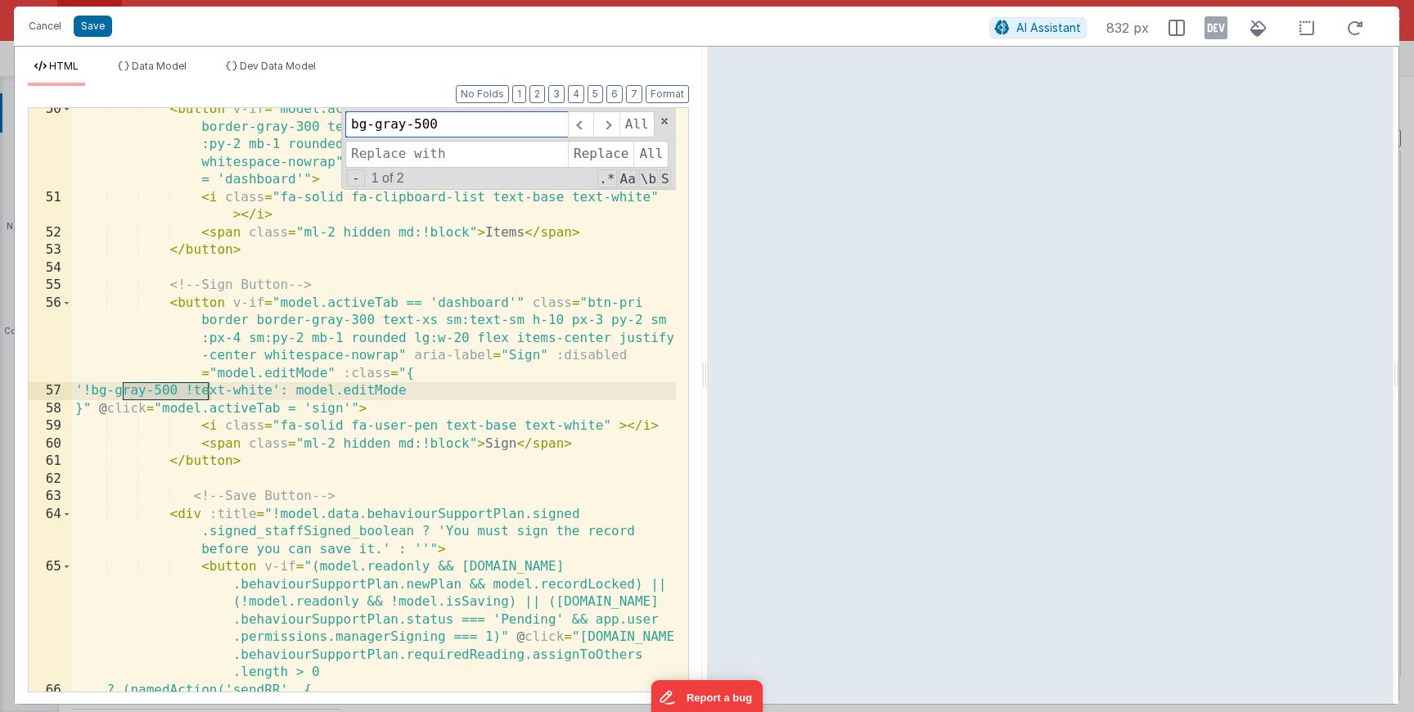
click at [438, 124] on input "bg-gray-500" at bounding box center [456, 124] width 222 height 26
click at [438, 150] on input at bounding box center [456, 154] width 222 height 26
paste input "bg-gray-500"
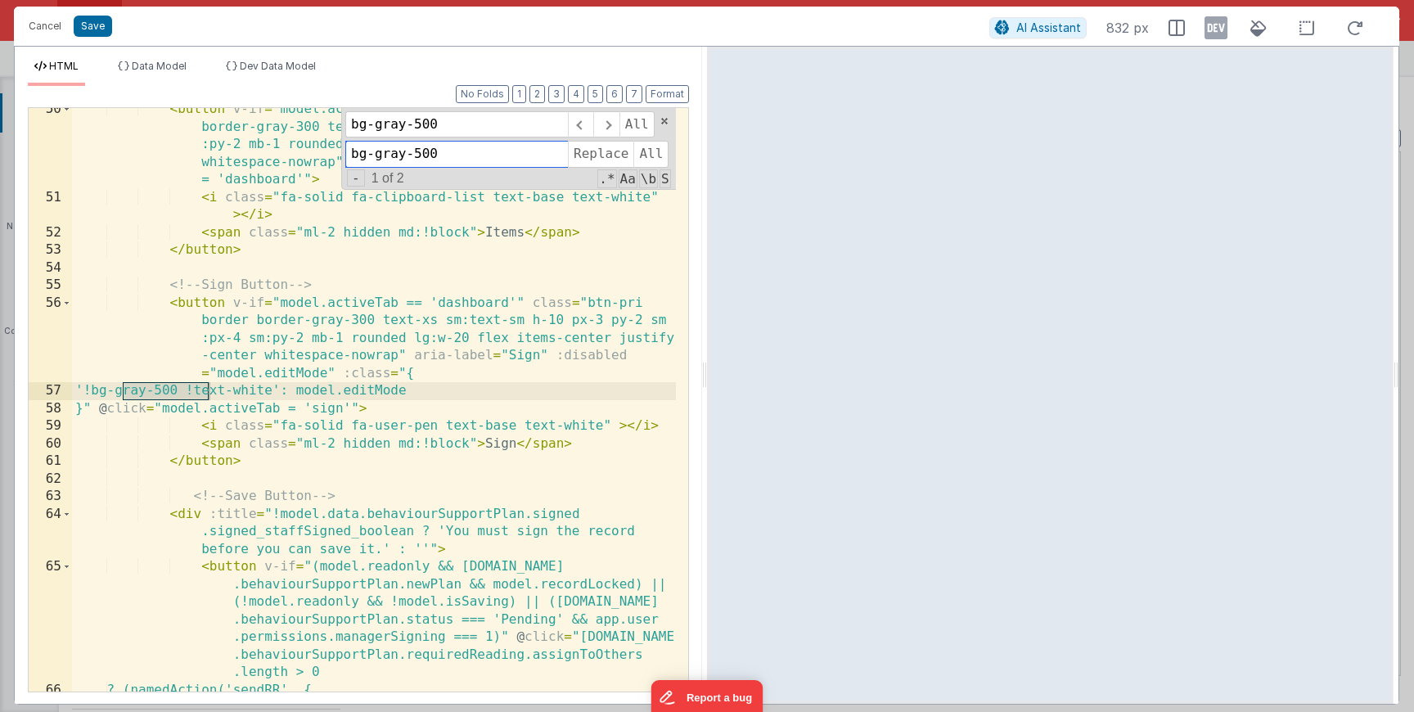
drag, startPoint x: 418, startPoint y: 154, endPoint x: 472, endPoint y: 153, distance: 54.0
click at [472, 153] on input "bg-gray-500" at bounding box center [456, 154] width 222 height 26
type input "bg-gray-400"
click at [569, 153] on span "Replace" at bounding box center [600, 154] width 65 height 26
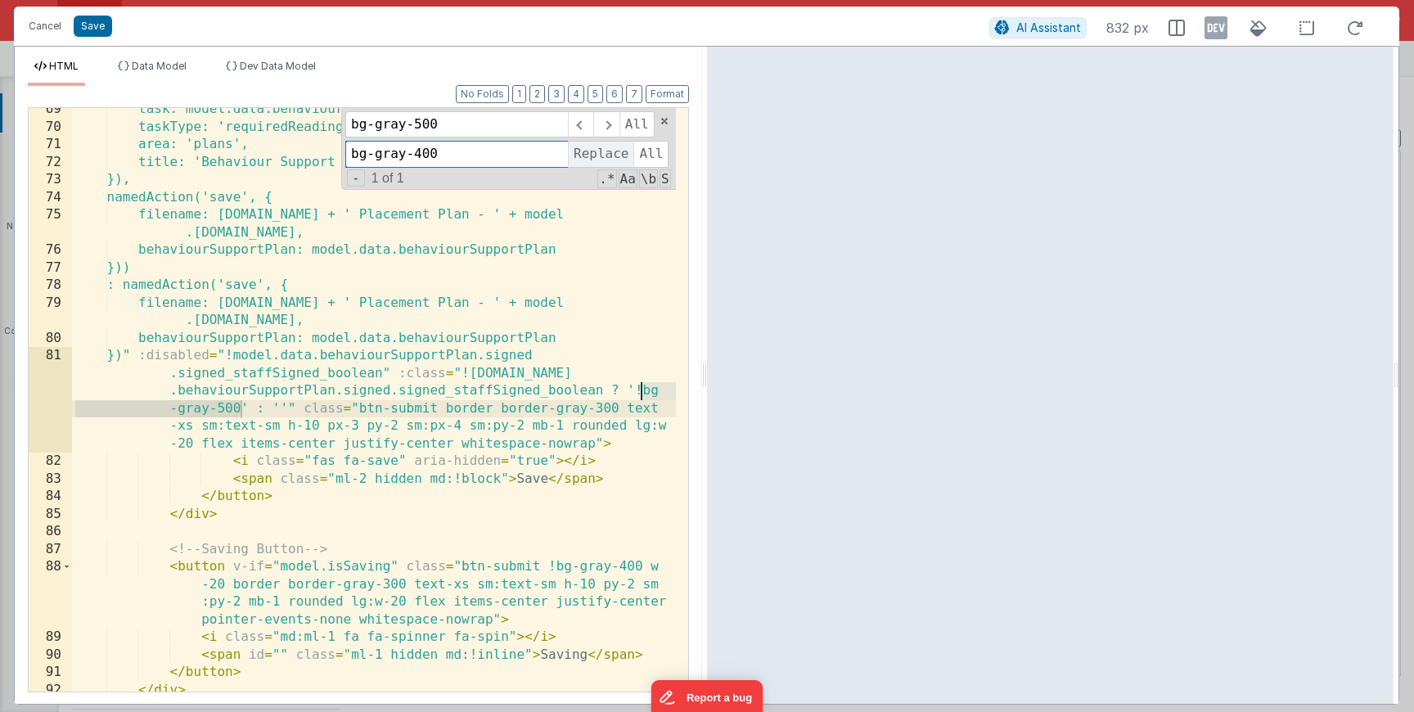
scroll to position [2012, 0]
click at [585, 157] on span "Replace" at bounding box center [600, 154] width 65 height 26
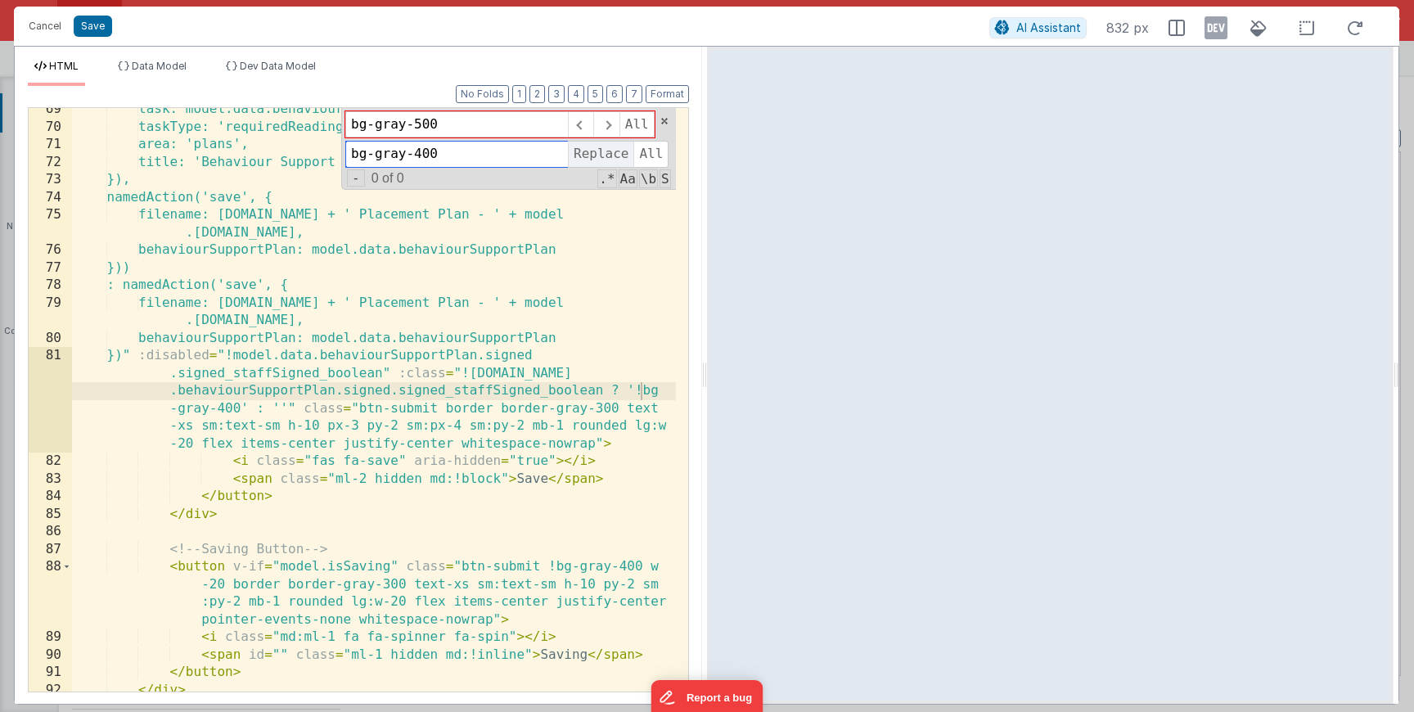
click at [585, 157] on span "Replace" at bounding box center [600, 154] width 65 height 26
click at [645, 155] on span "All" at bounding box center [650, 154] width 35 height 26
drag, startPoint x: 101, startPoint y: 25, endPoint x: 123, endPoint y: 26, distance: 21.3
click at [99, 25] on button "Save" at bounding box center [93, 26] width 38 height 21
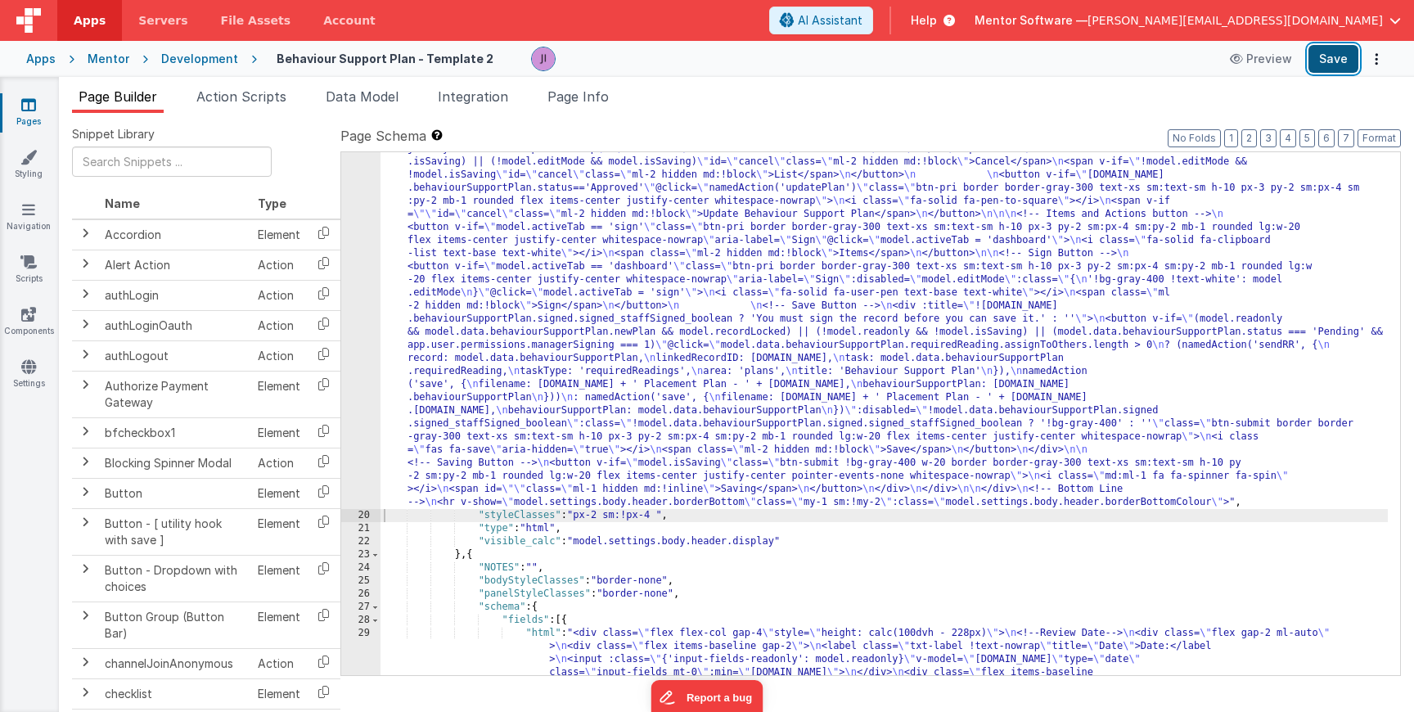
click at [1311, 59] on button "Save" at bounding box center [1333, 59] width 50 height 28
click at [35, 99] on icon at bounding box center [28, 105] width 15 height 16
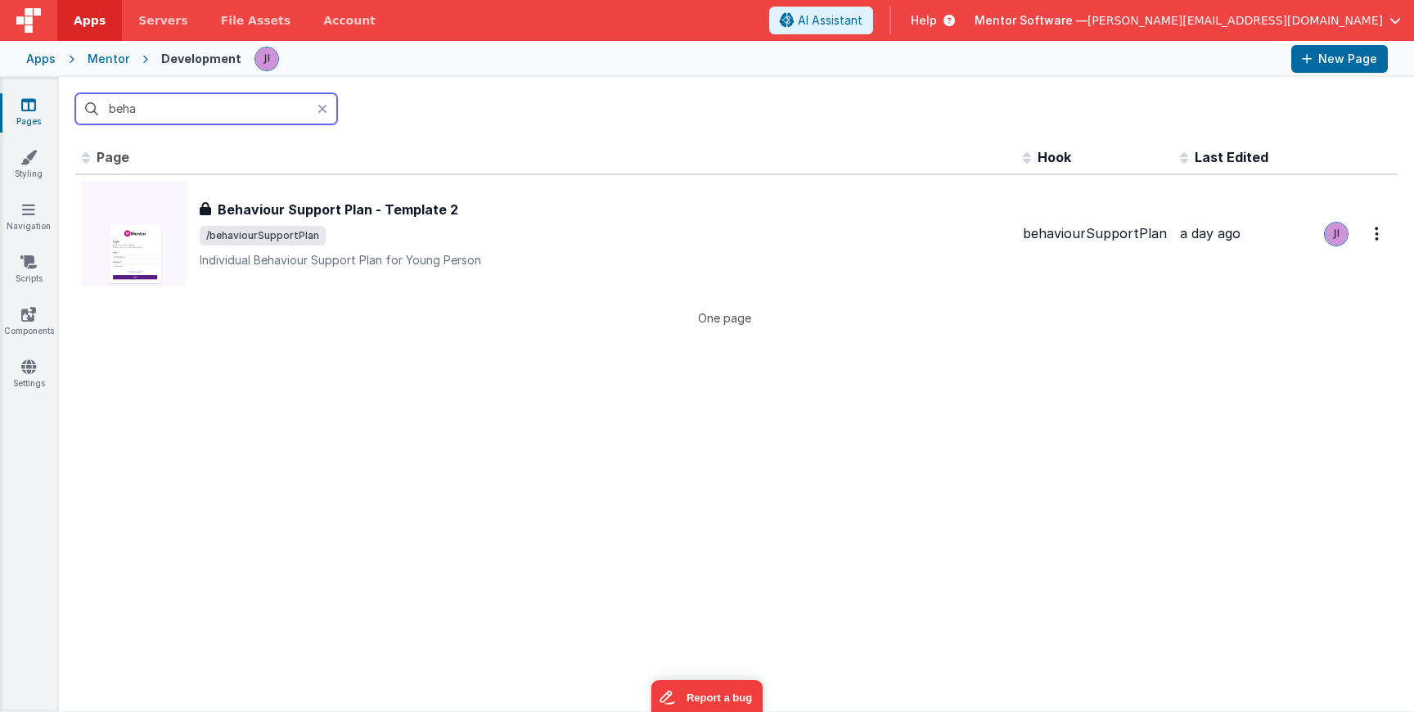
click at [148, 112] on input "beha" at bounding box center [206, 108] width 262 height 31
click at [148, 113] on input "beha" at bounding box center [206, 108] width 262 height 31
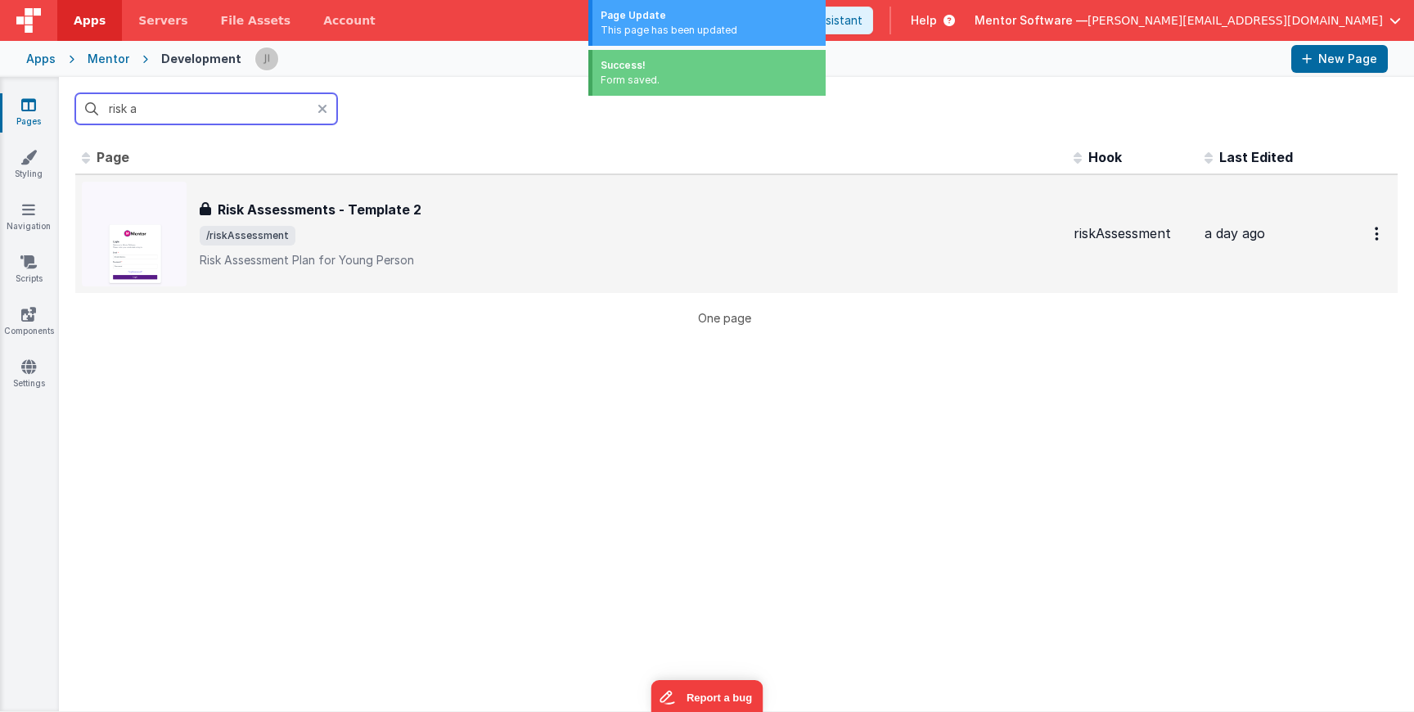
type input "risk a"
click at [395, 220] on div "Risk Assessments - Template 2 Risk Assessments - Template 2 /riskAssessment Ris…" at bounding box center [630, 234] width 861 height 69
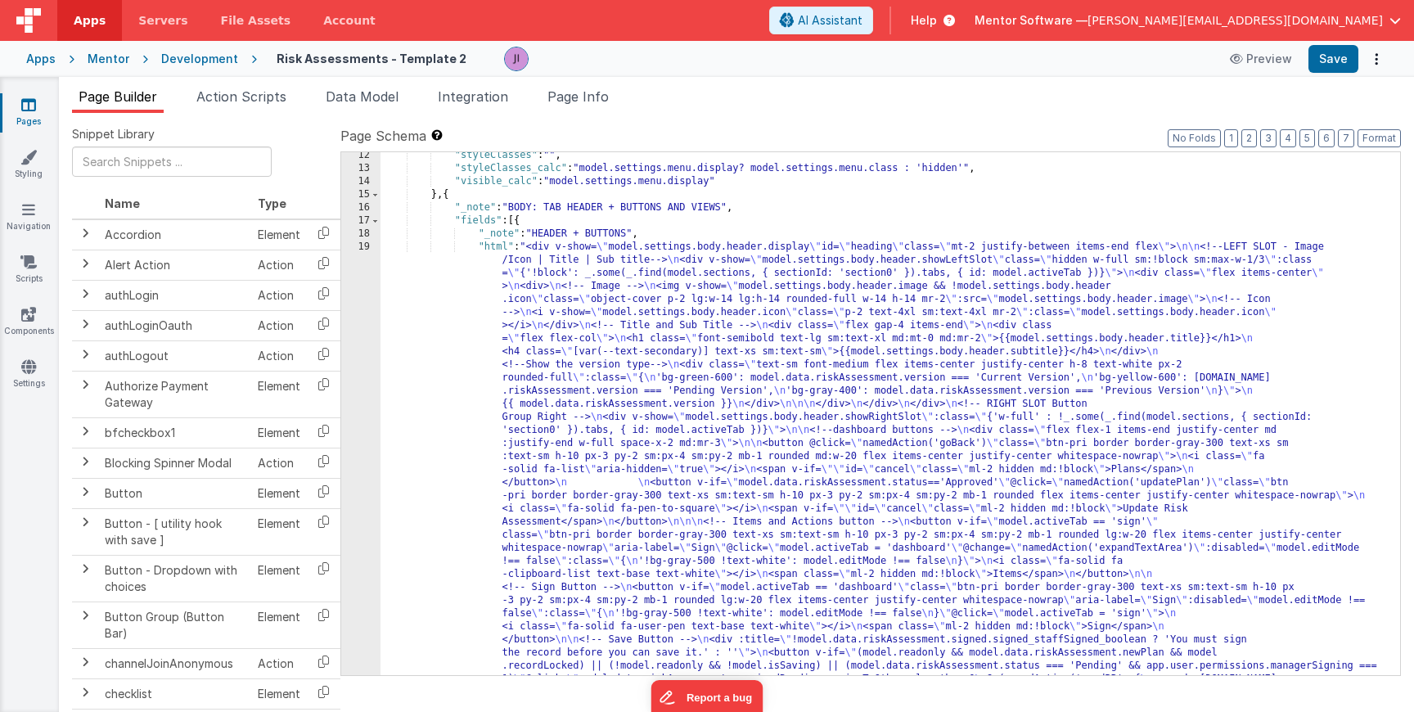
scroll to position [344, 0]
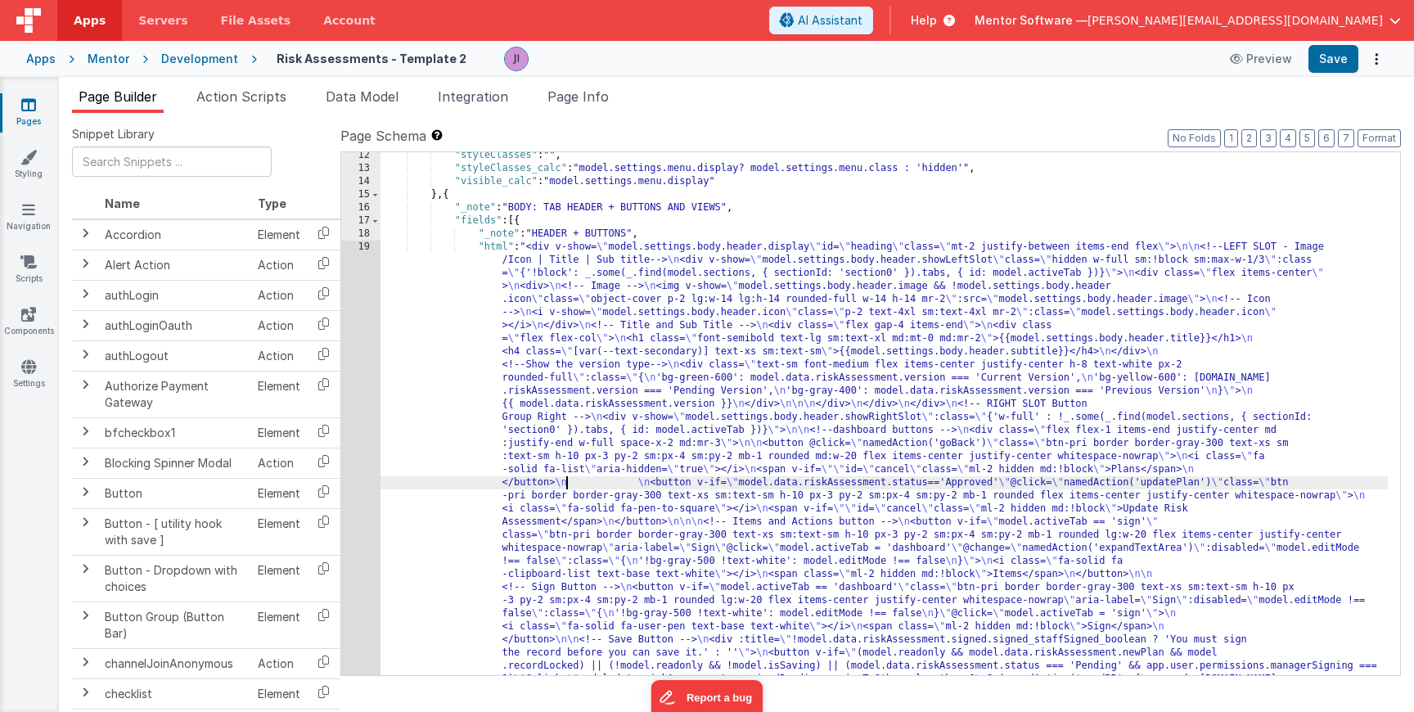
click at [564, 488] on div ""styleClasses" : "" , "styleClasses_calc" : "model.settings.menu.display? model…" at bounding box center [883, 724] width 1007 height 1151
click at [365, 454] on div "12 13 14 15 16 17 18 19 20" at bounding box center [360, 724] width 39 height 1151
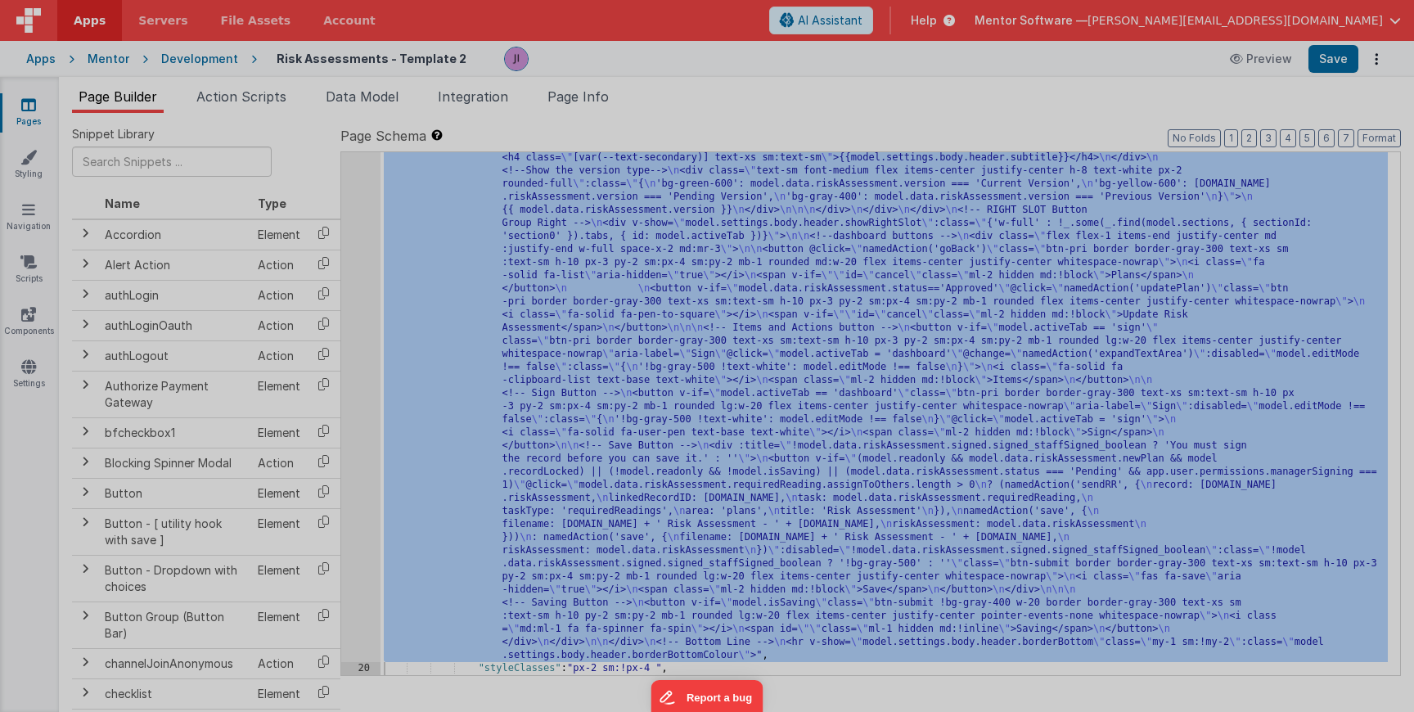
scroll to position [537, 0]
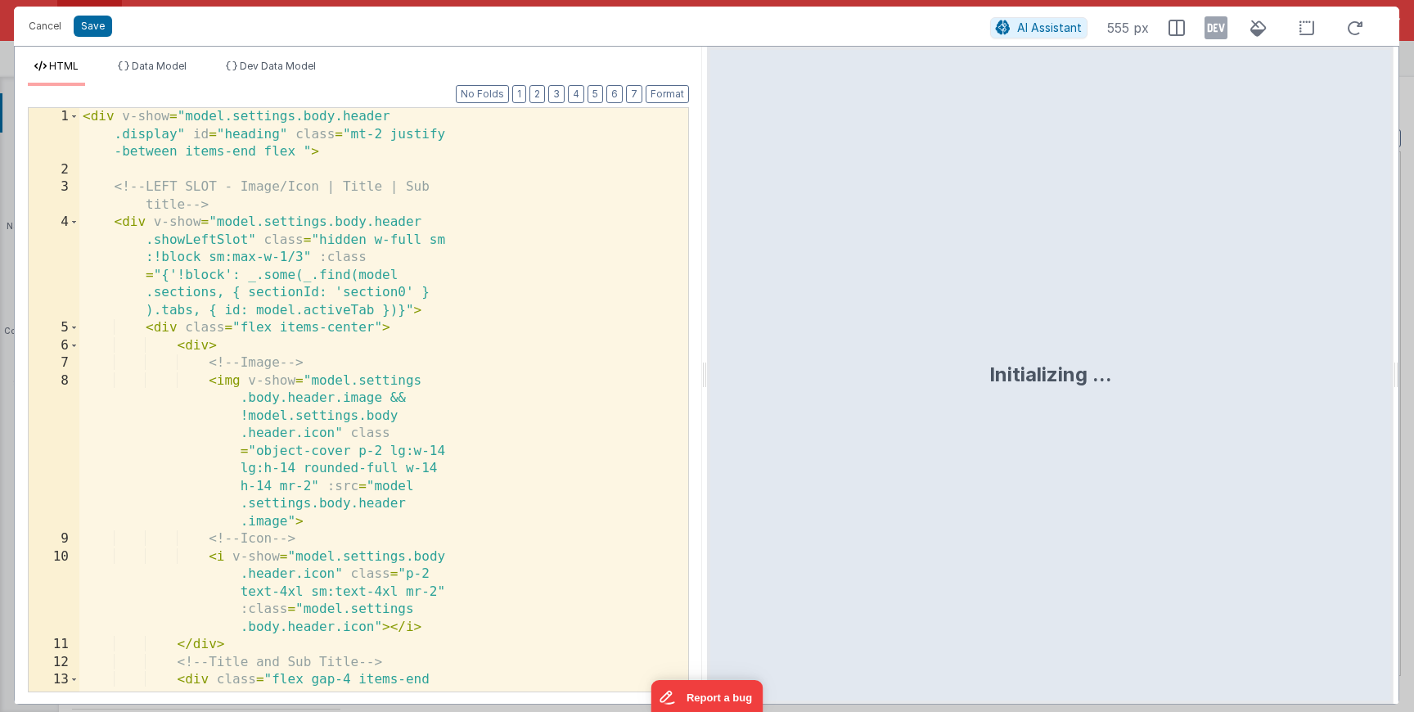
click at [343, 356] on div "< div v-show = "model.settings.body.header .display" id = "heading" class = "mt…" at bounding box center [377, 435] width 596 height 654
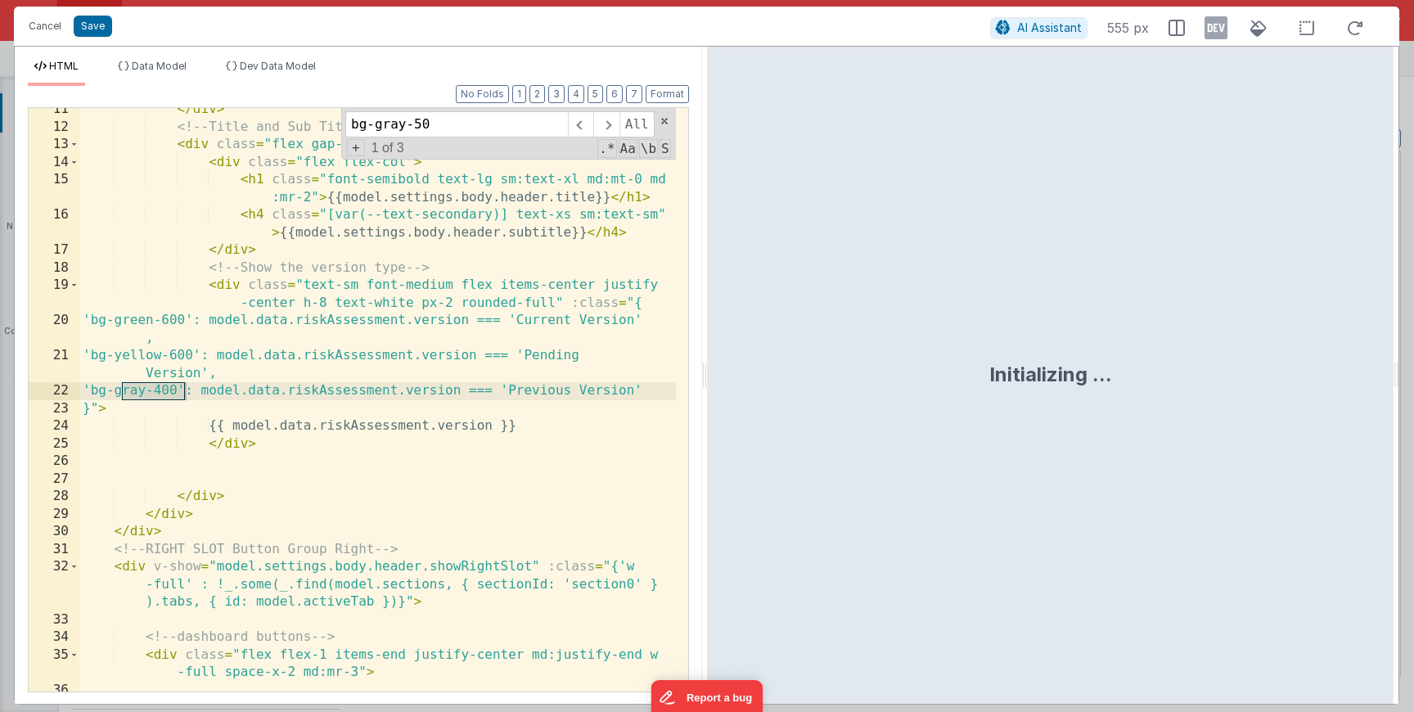
scroll to position [1150, 0]
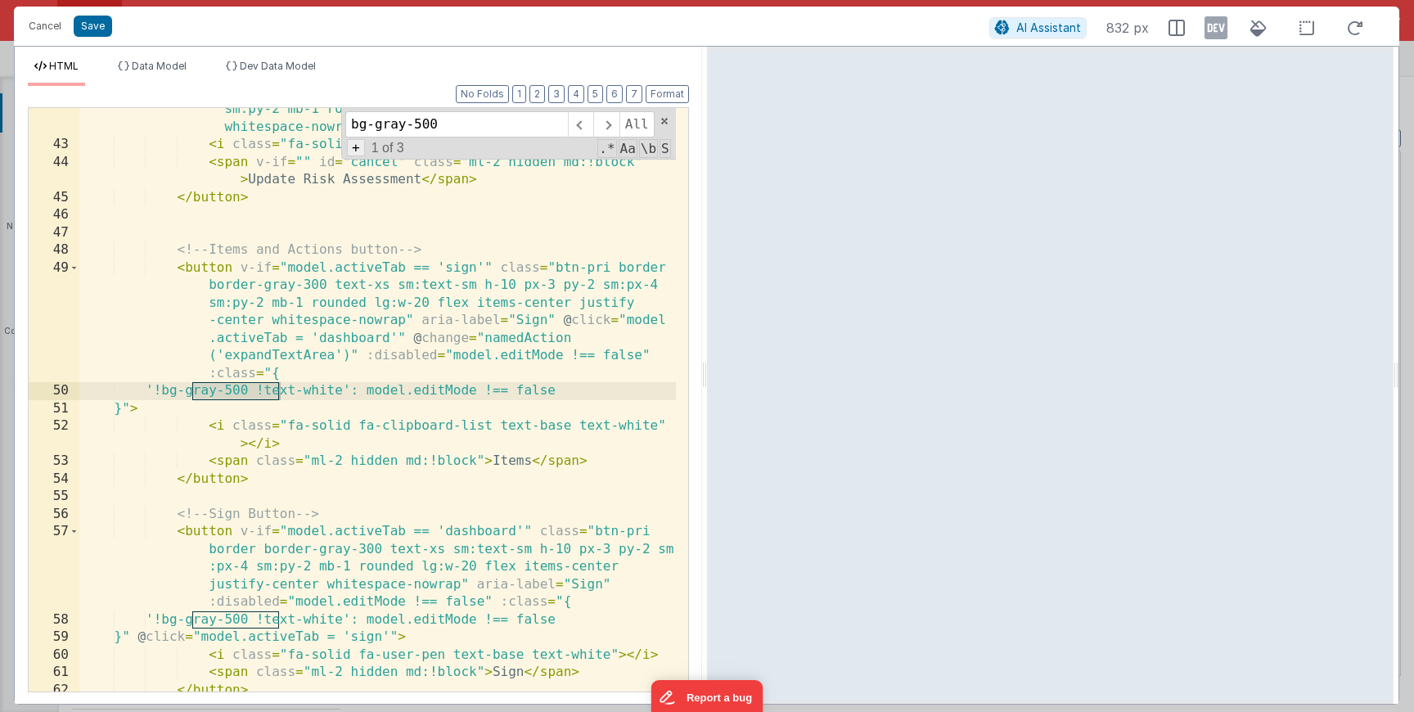
type input "bg-gray-500"
click at [365, 146] on span "1 of 3" at bounding box center [388, 148] width 46 height 15
click at [367, 133] on input "bg-gray-500" at bounding box center [456, 124] width 222 height 26
click at [368, 133] on input "bg-gray-500" at bounding box center [456, 124] width 222 height 26
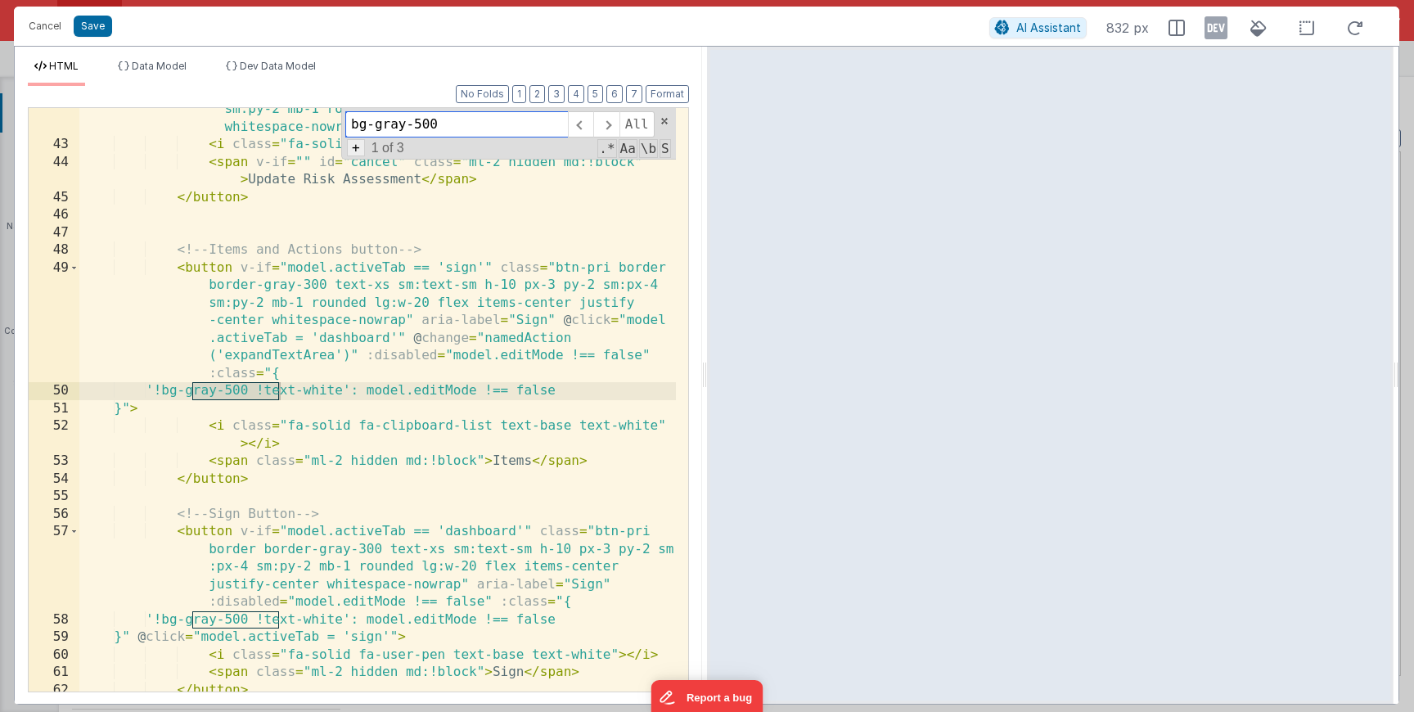
click at [359, 146] on span "+" at bounding box center [356, 147] width 18 height 17
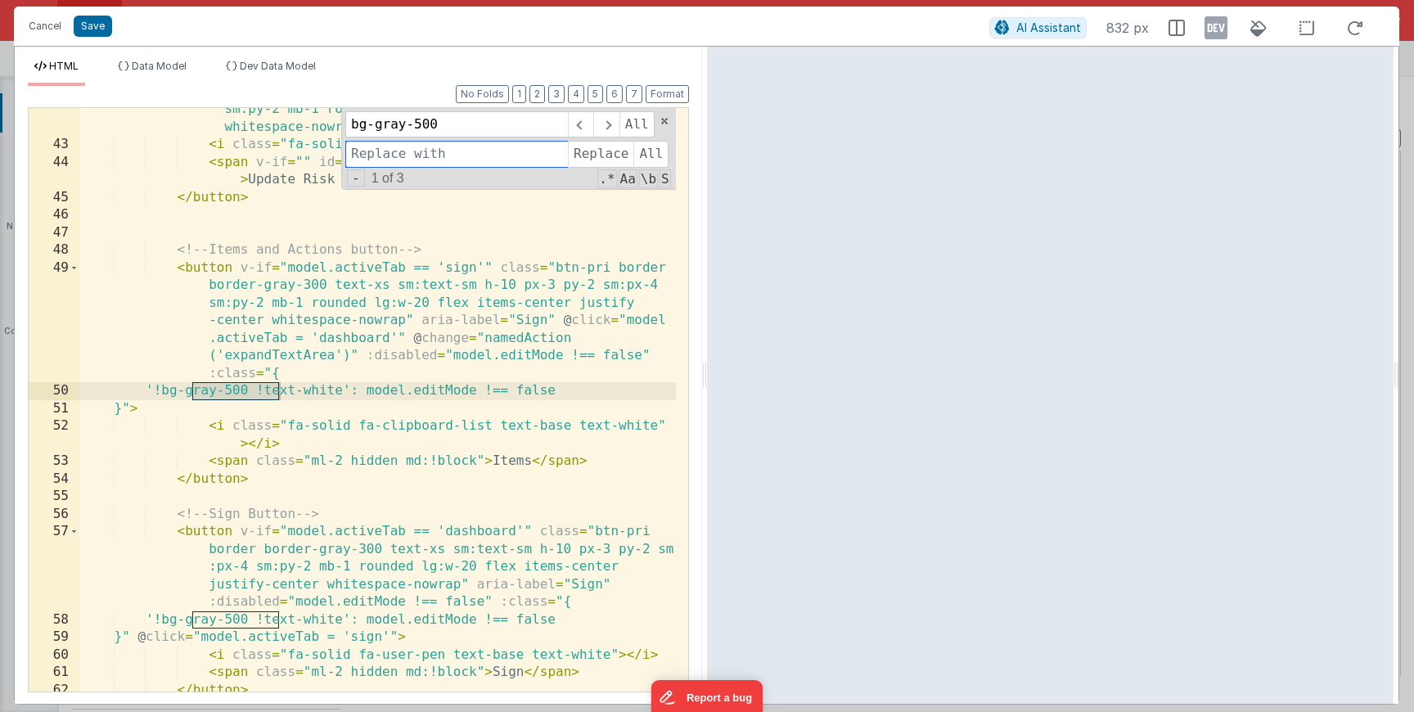
click at [371, 147] on input at bounding box center [456, 154] width 222 height 26
paste input "bg-gray-500"
drag, startPoint x: 411, startPoint y: 155, endPoint x: 443, endPoint y: 154, distance: 31.9
click at [443, 154] on input "bg-gray-500" at bounding box center [456, 154] width 222 height 26
type input "bg-gray-400"
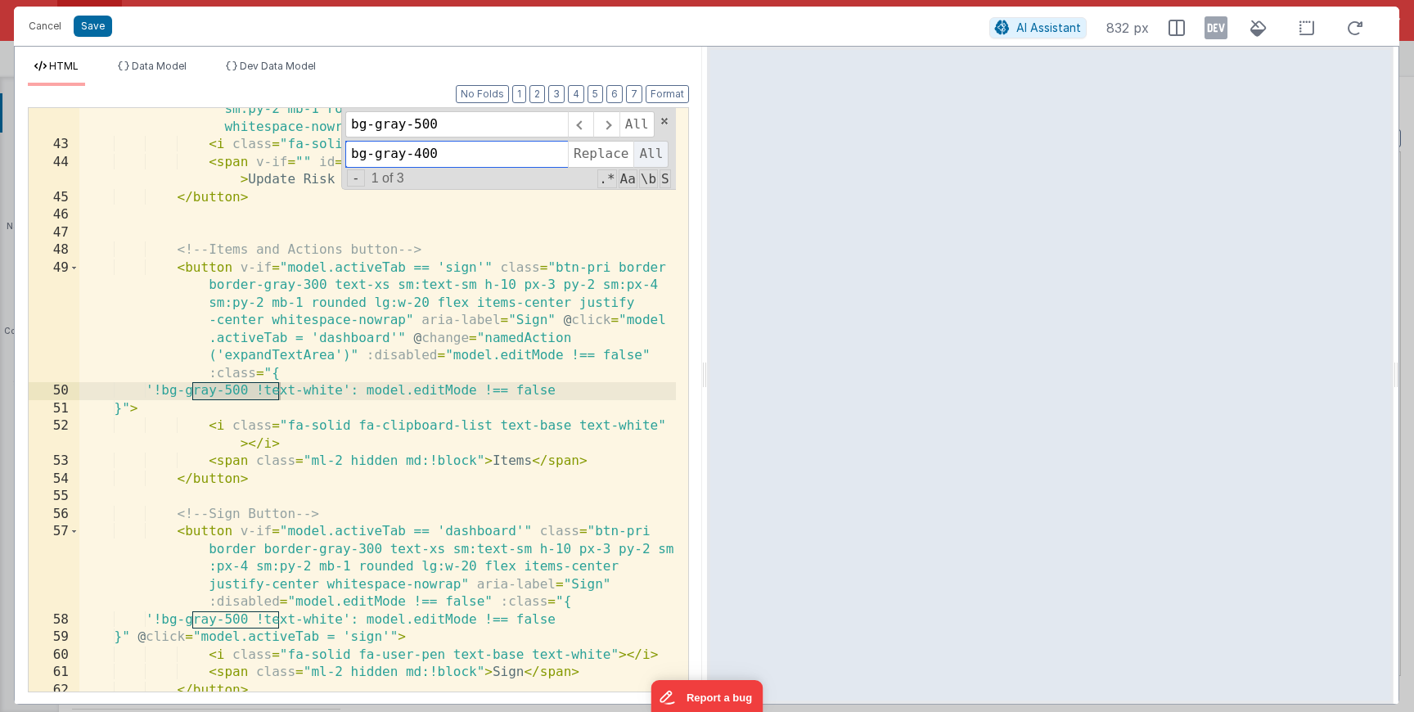
click at [650, 160] on span "All" at bounding box center [650, 154] width 35 height 26
click at [102, 34] on button "Save" at bounding box center [93, 26] width 38 height 21
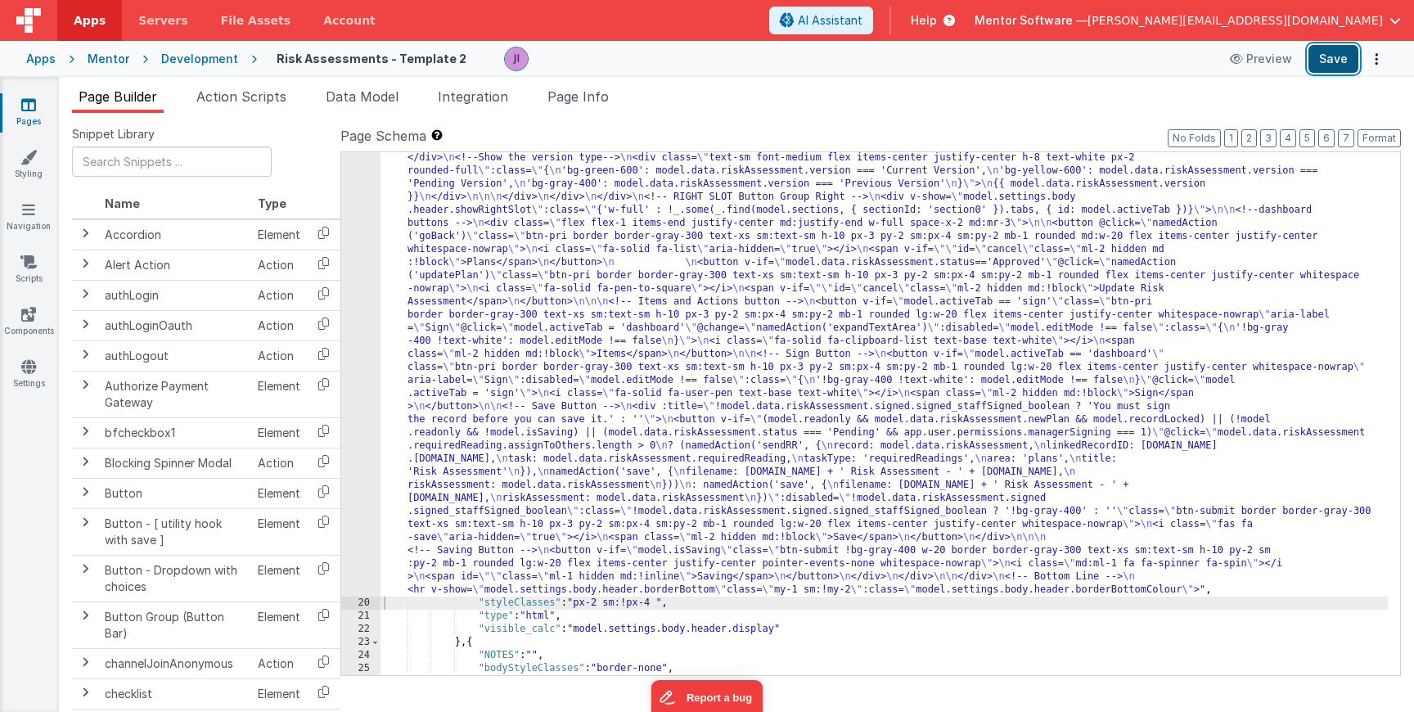
click at [1317, 69] on button "Save" at bounding box center [1333, 59] width 50 height 28
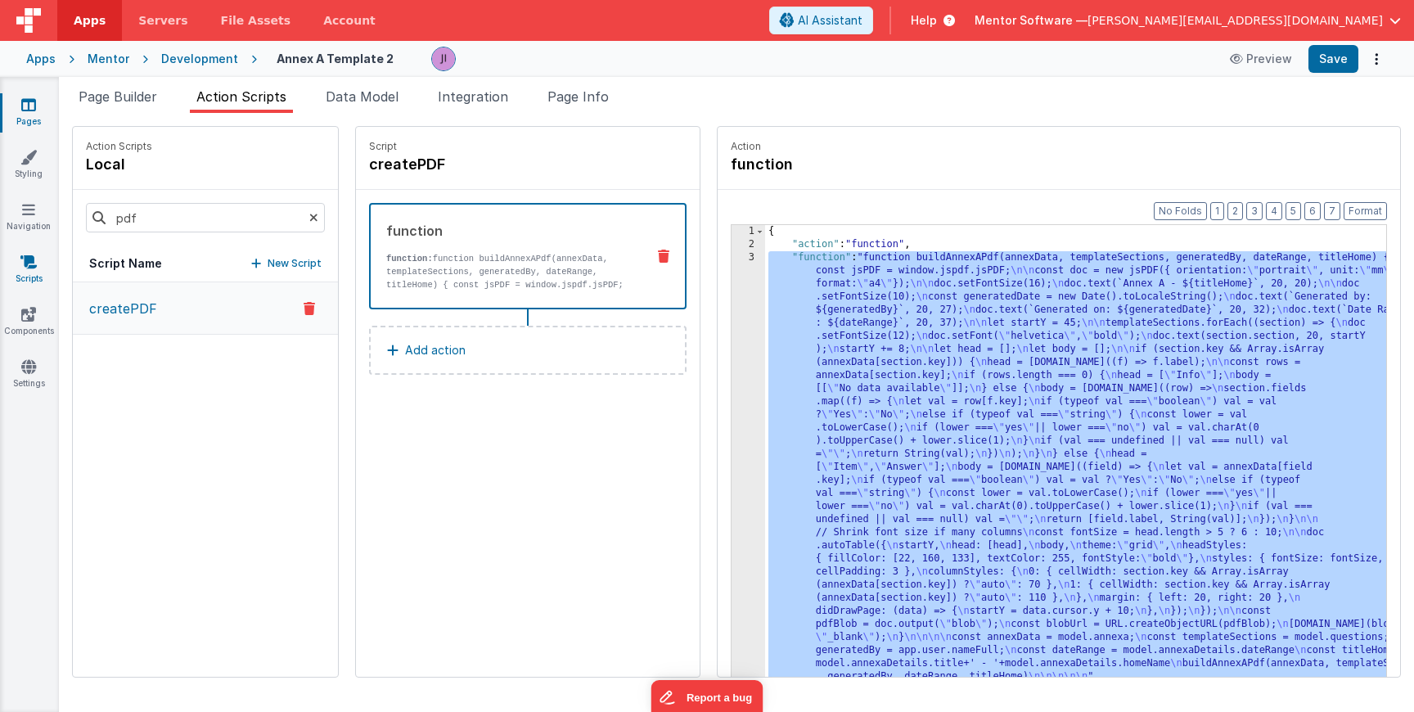
click at [28, 261] on icon at bounding box center [28, 262] width 16 height 16
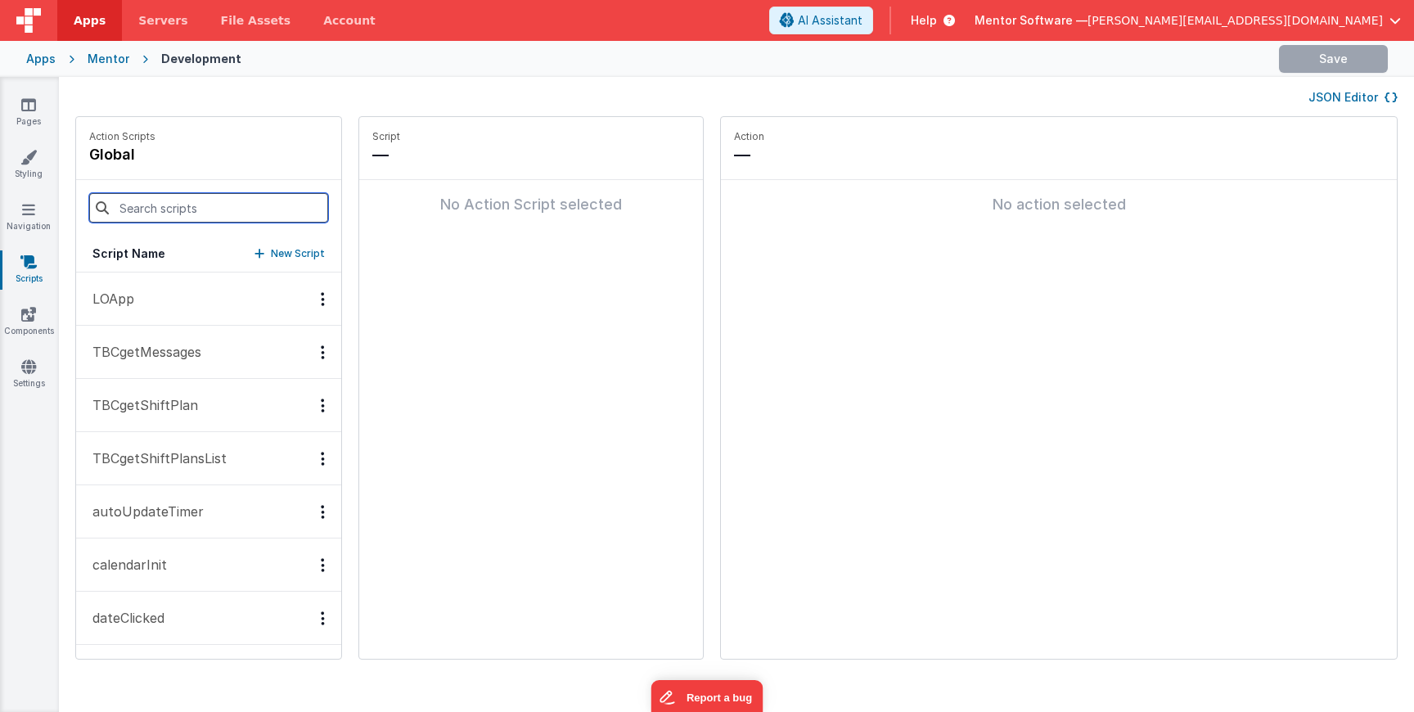
click at [139, 218] on input at bounding box center [208, 207] width 239 height 29
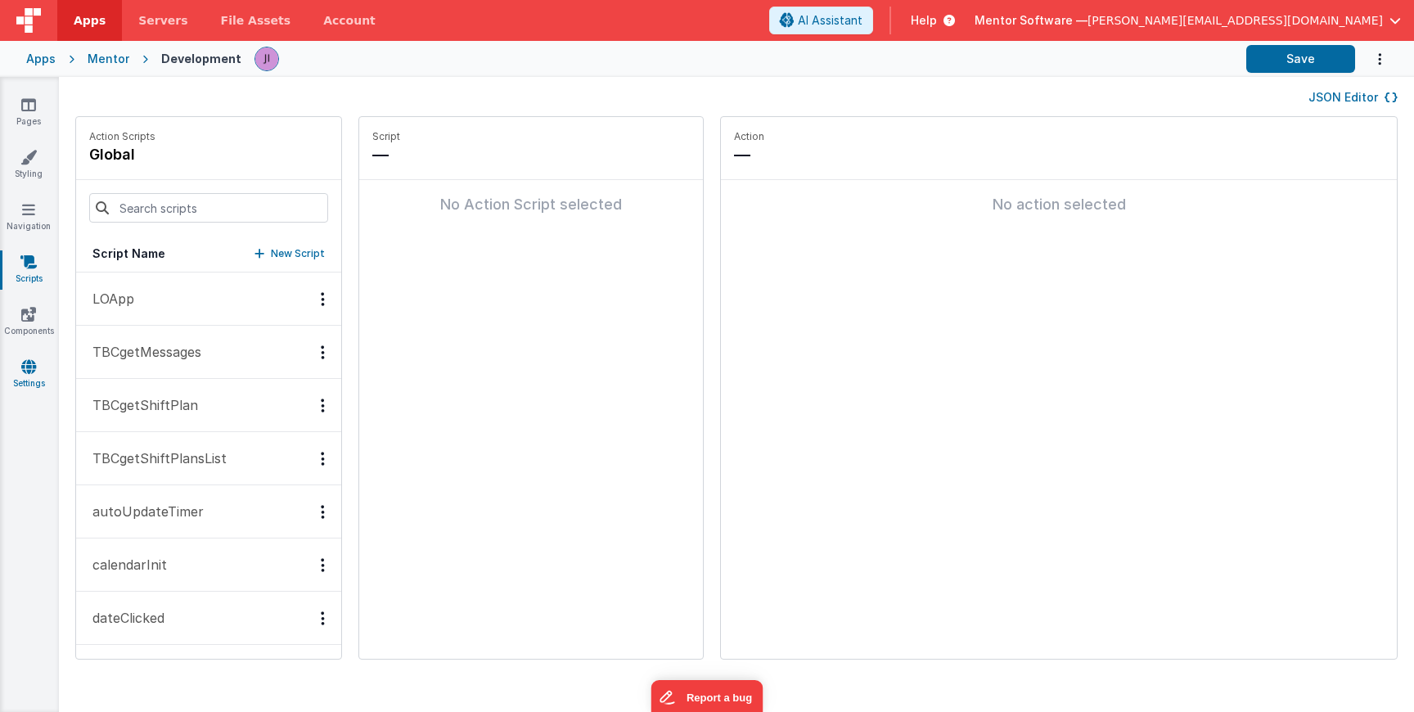
click at [36, 379] on link "Settings" at bounding box center [28, 374] width 59 height 33
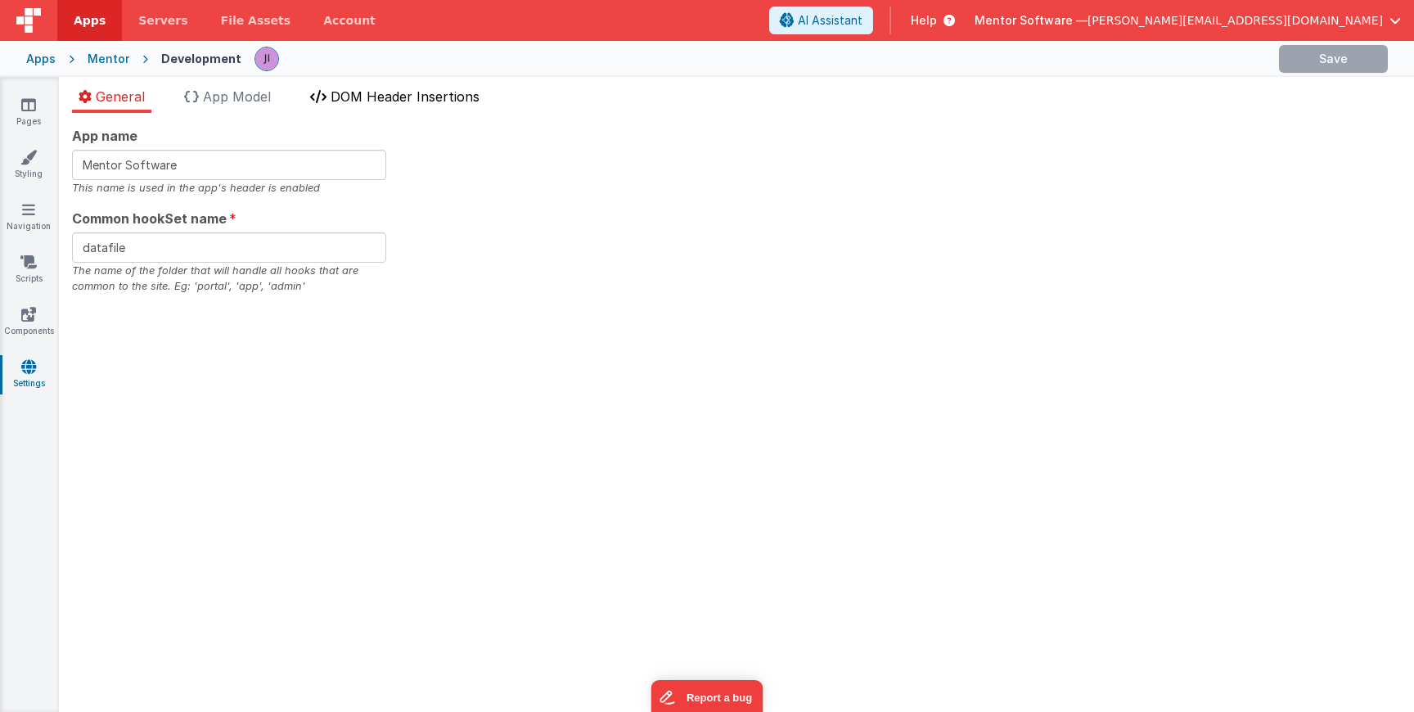
click at [389, 88] on li "DOM Header Insertions" at bounding box center [394, 100] width 182 height 26
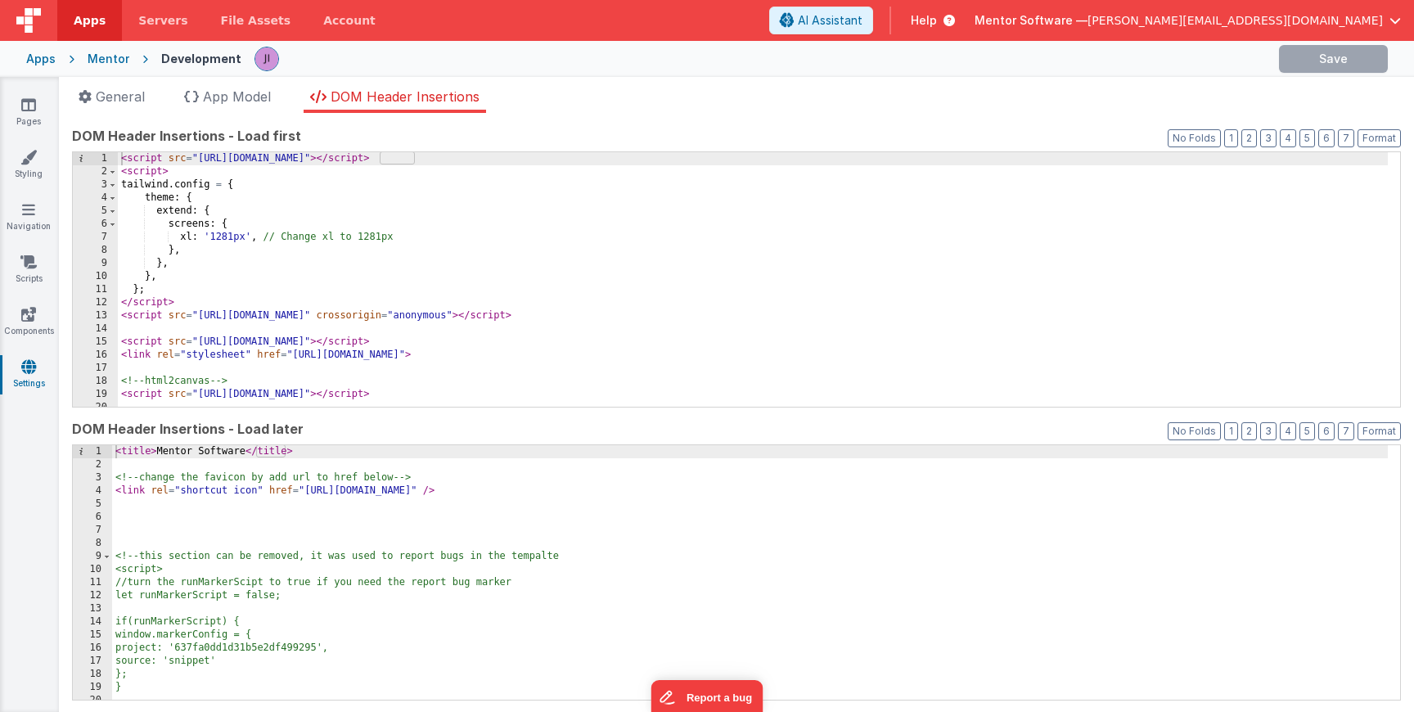
click at [631, 304] on div "< script src = "https://cdn.tailwindcss.com" > </ script > < script > tailwind …" at bounding box center [753, 292] width 1270 height 281
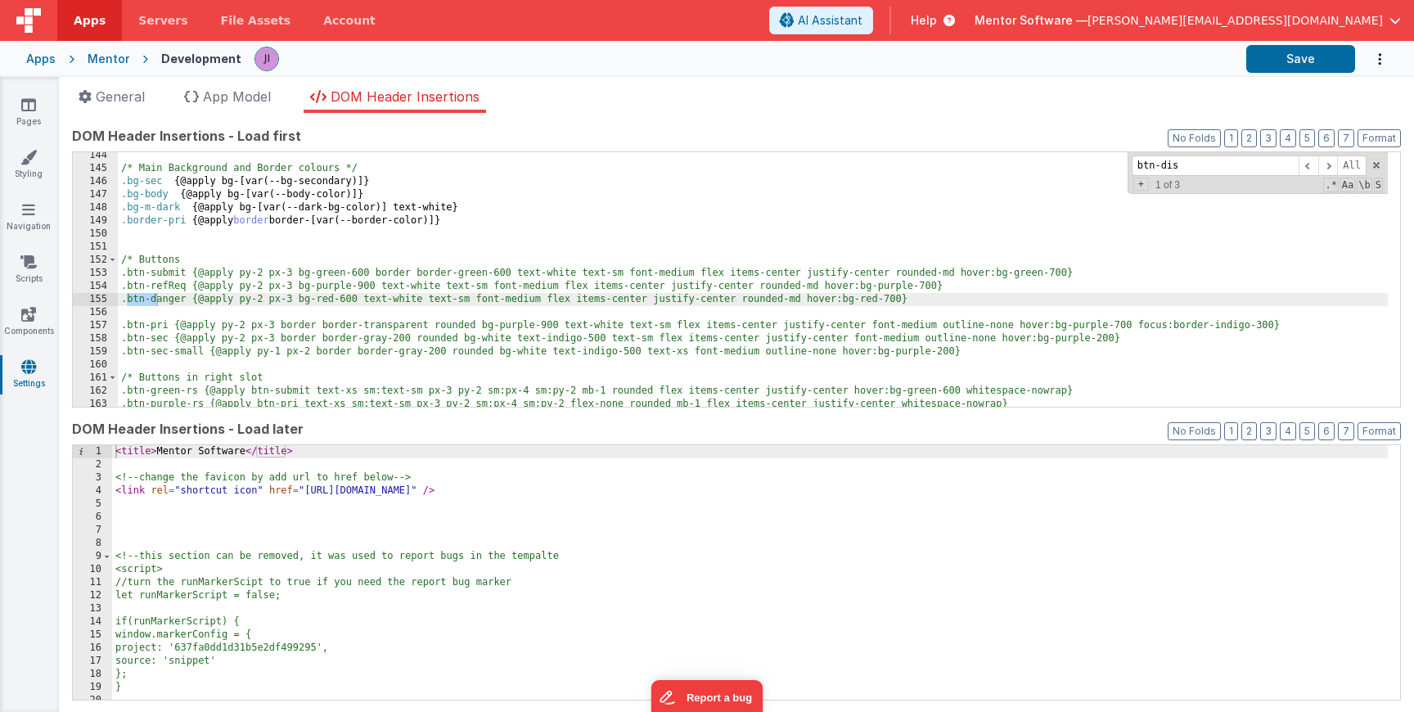
scroll to position [2385, 0]
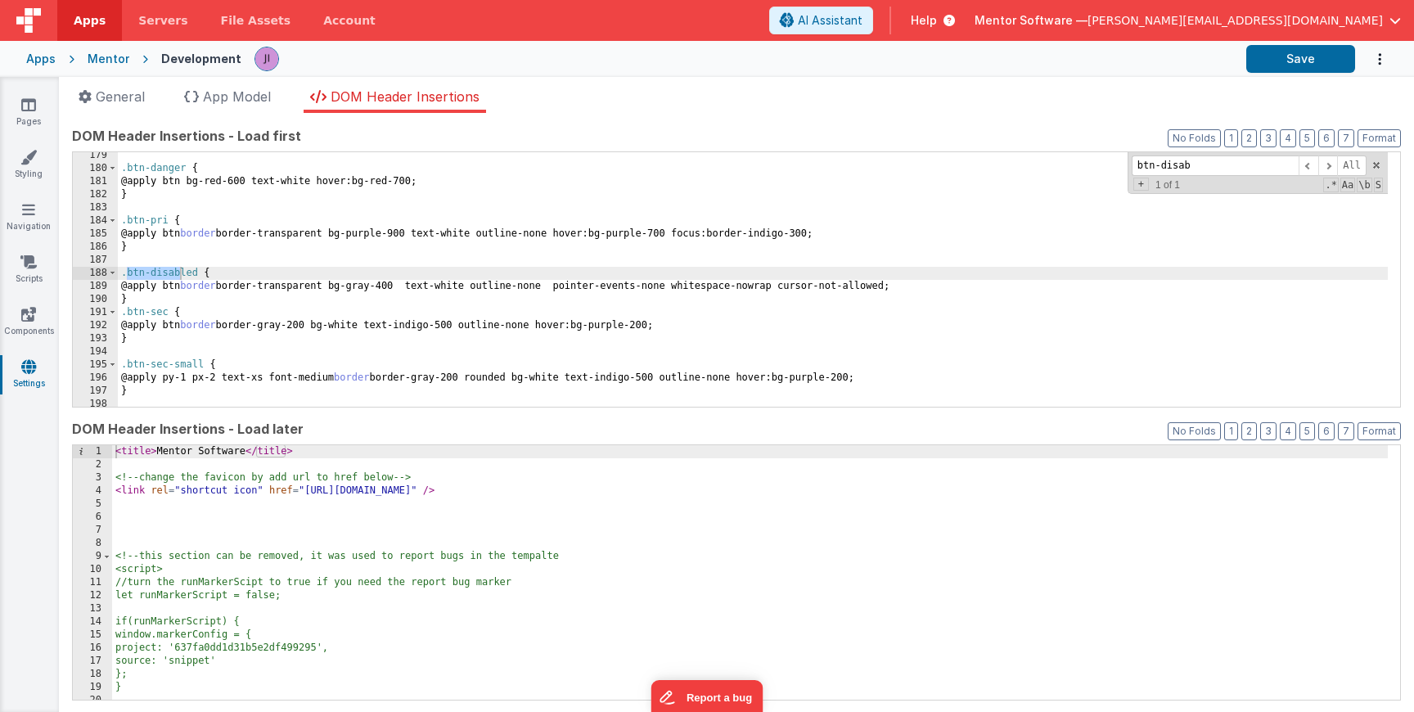
type input "btn-disab"
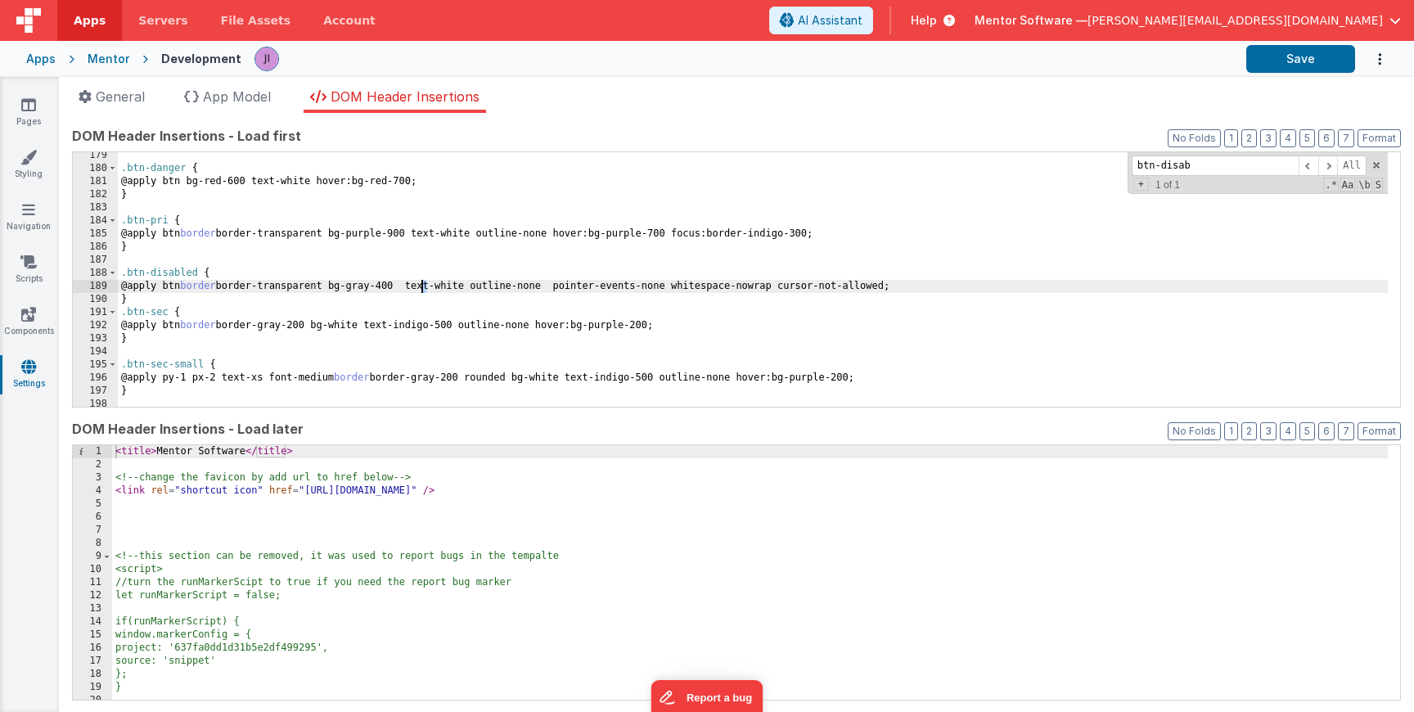
drag, startPoint x: 425, startPoint y: 286, endPoint x: 376, endPoint y: 293, distance: 49.5
click at [418, 289] on div ".btn-danger { @apply btn bg-red-600 text-white hover:bg-red-700; } .btn-pri { @…" at bounding box center [753, 289] width 1270 height 281
click at [375, 293] on div ".btn-danger { @apply btn bg-red-600 text-white hover:bg-red-700; } .btn-pri { @…" at bounding box center [753, 289] width 1270 height 281
drag, startPoint x: 370, startPoint y: 285, endPoint x: 428, endPoint y: 281, distance: 58.2
click at [428, 281] on div ".btn-danger { @apply btn bg-red-600 text-white hover:bg-red-700; } .btn-pri { @…" at bounding box center [753, 289] width 1270 height 281
